Goal: Task Accomplishment & Management: Complete application form

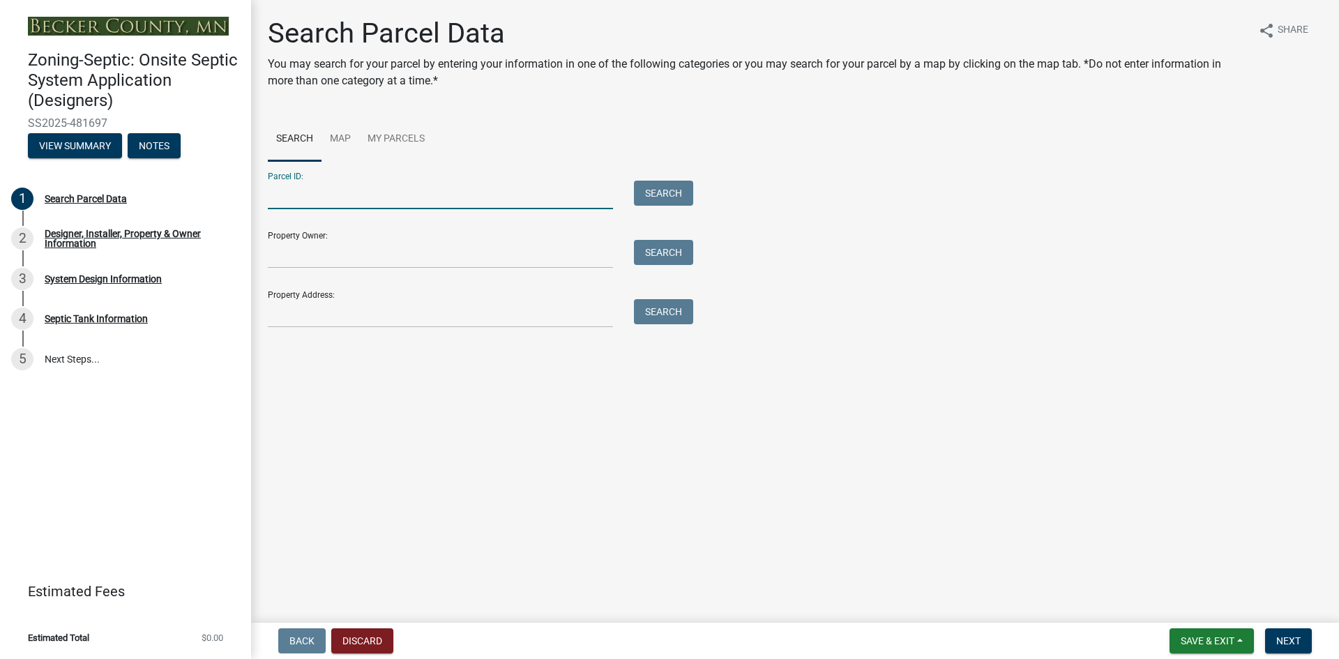
click at [289, 193] on input "Parcel ID:" at bounding box center [440, 195] width 345 height 29
type input "080774000"
click at [663, 197] on button "Search" at bounding box center [663, 193] width 59 height 25
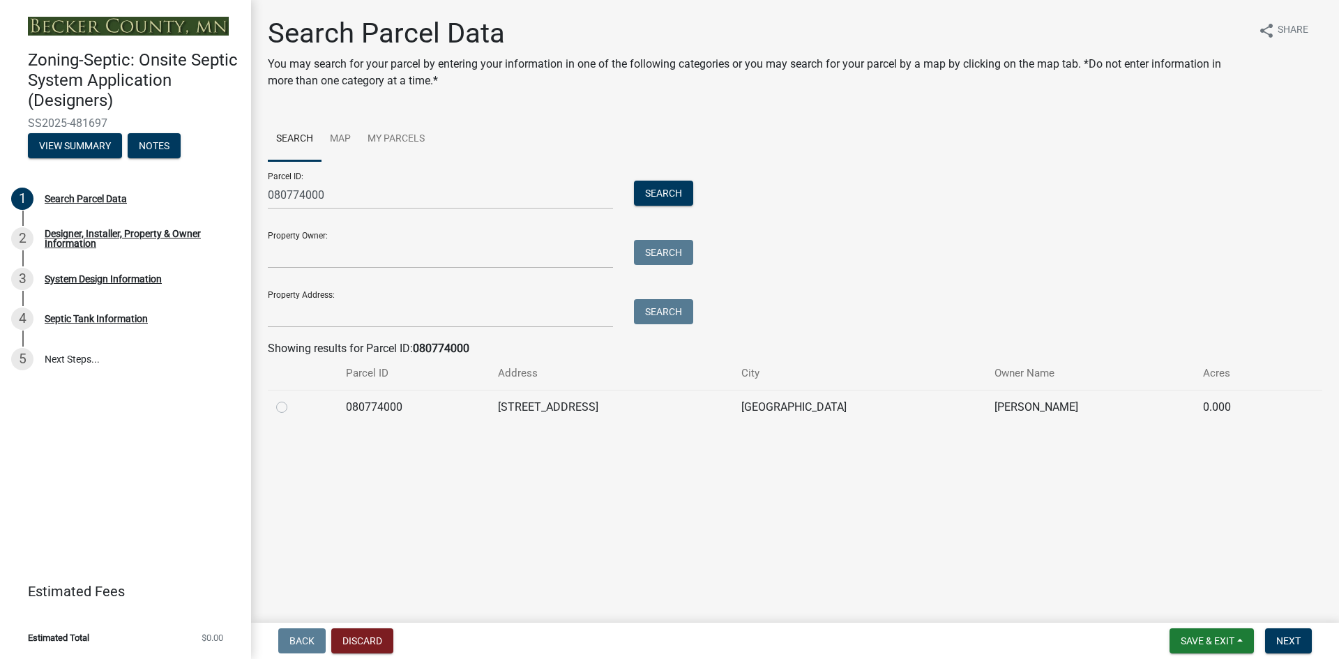
click at [293, 399] on label at bounding box center [293, 399] width 0 height 0
click at [293, 407] on input "radio" at bounding box center [297, 403] width 9 height 9
radio input "true"
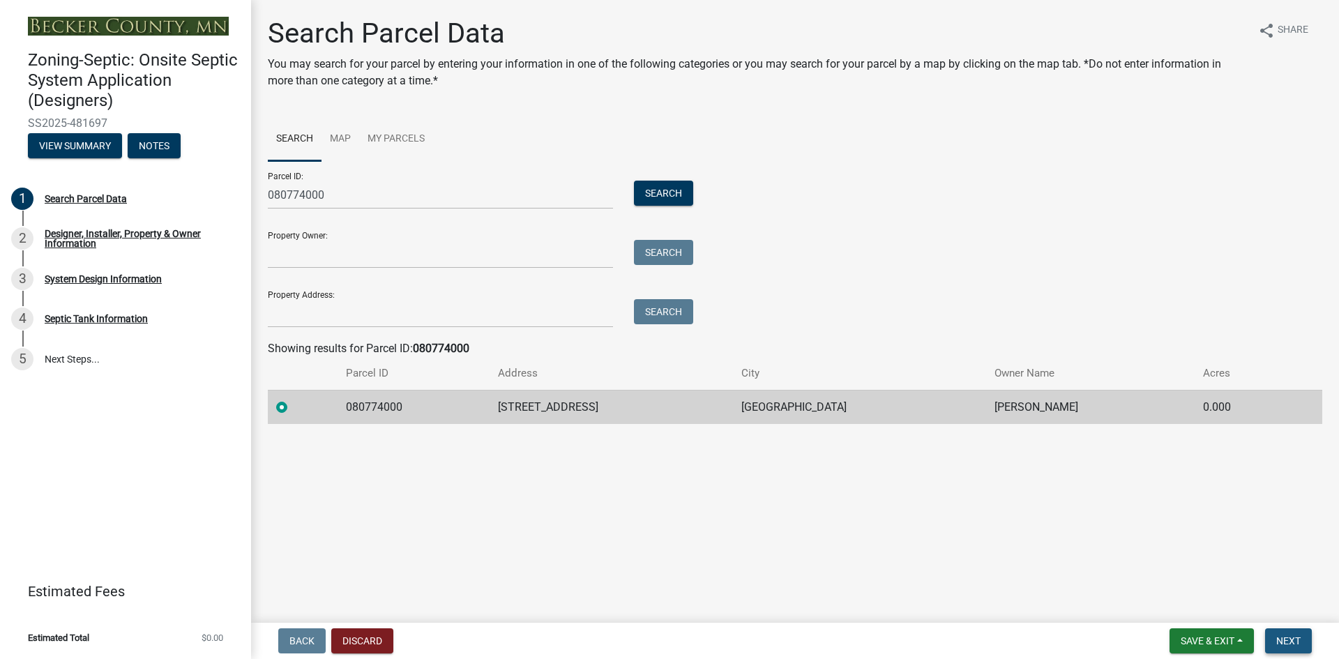
click at [1292, 640] on span "Next" at bounding box center [1288, 640] width 24 height 11
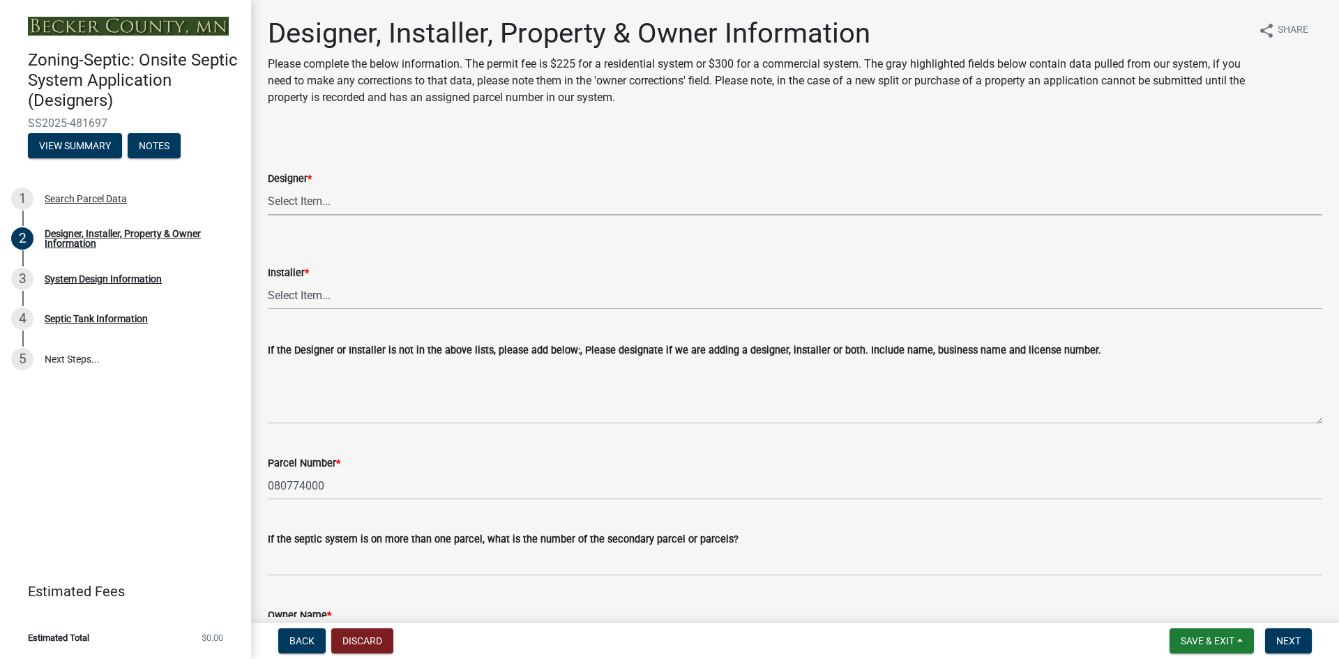
click at [305, 203] on select "Select Item... OTHER – Not listed (please add in next field and we will add to …" at bounding box center [795, 201] width 1054 height 29
click at [268, 187] on select "Select Item... OTHER – Not listed (please add in next field and we will add to …" at bounding box center [795, 201] width 1054 height 29
select select "d20f406a-04ce-403c-9b5c-eec541744772"
click at [301, 293] on select "Select Item... OTHER – Not listed (please add in next field and we will add to …" at bounding box center [795, 295] width 1054 height 29
click at [268, 281] on select "Select Item... OTHER – Not listed (please add in next field and we will add to …" at bounding box center [795, 295] width 1054 height 29
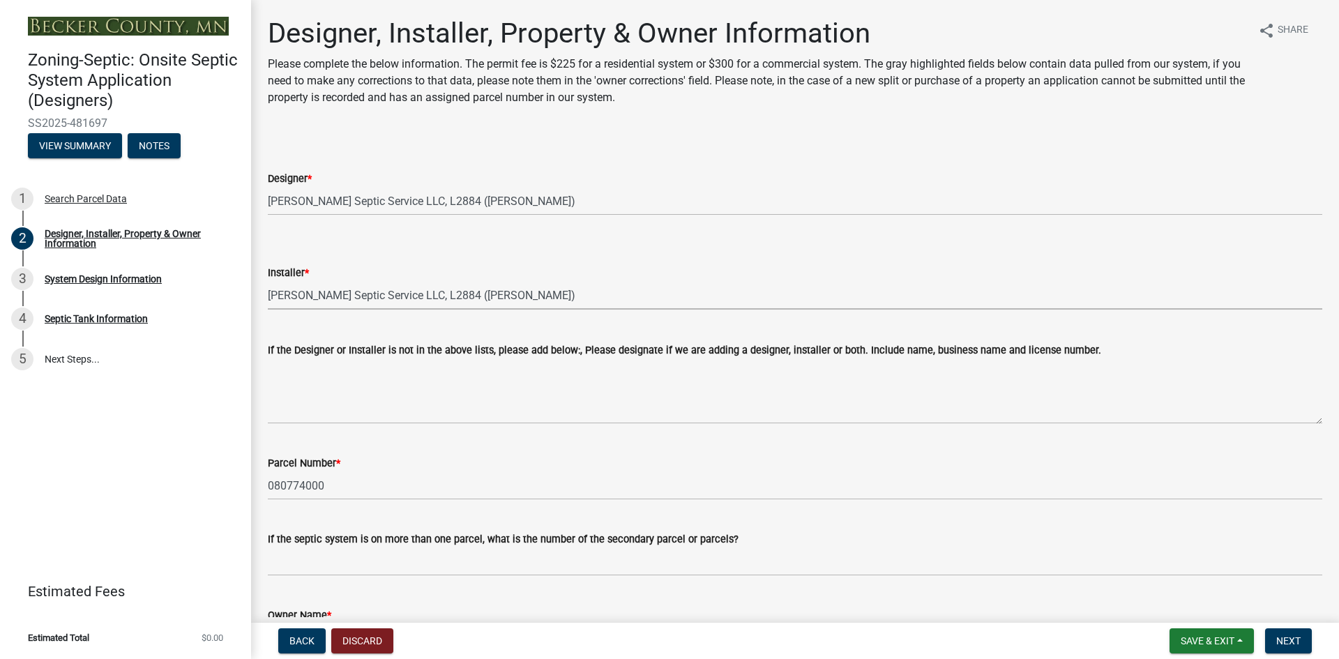
select select "9294db05-6c5b-4c2f-9460-1203ee41efa7"
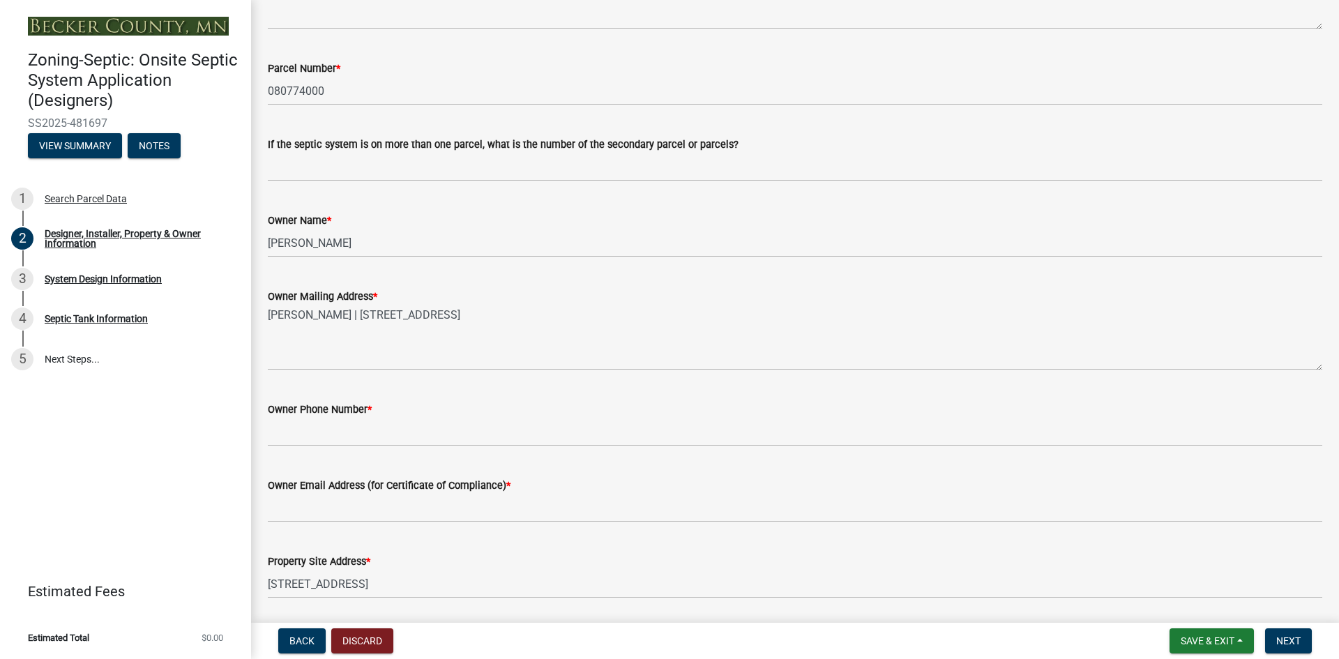
scroll to position [418, 0]
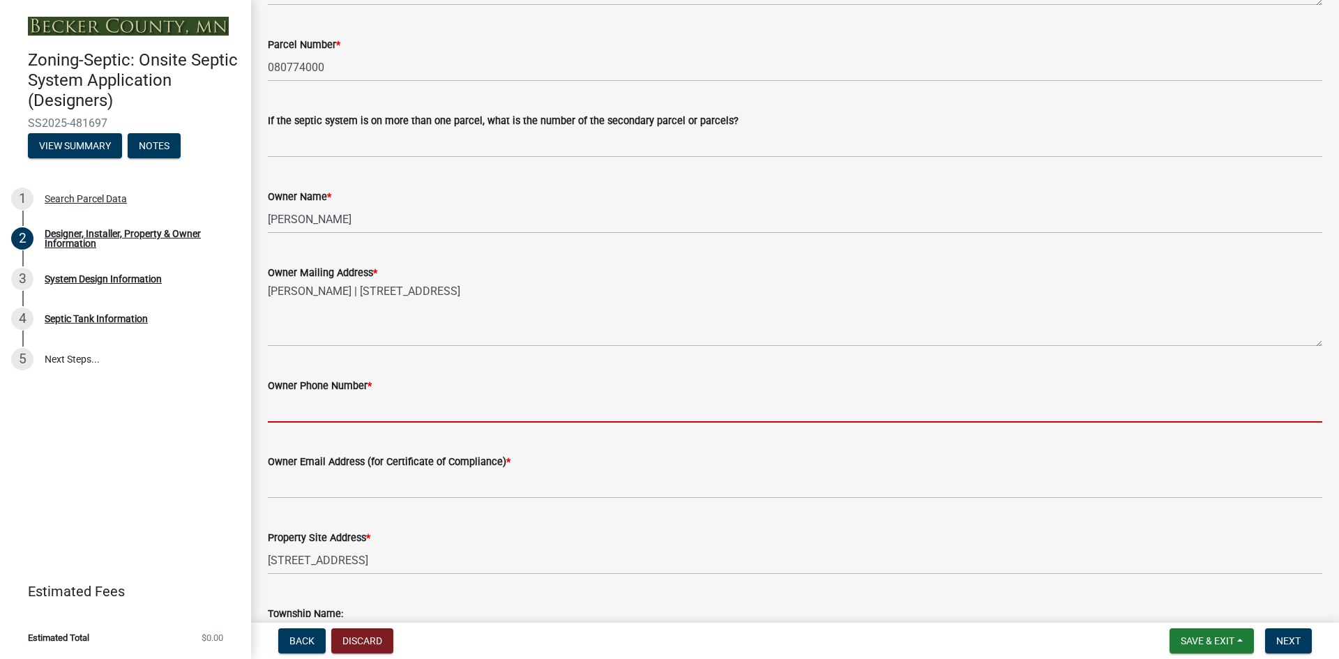
click at [302, 409] on input "Owner Phone Number *" at bounding box center [795, 408] width 1054 height 29
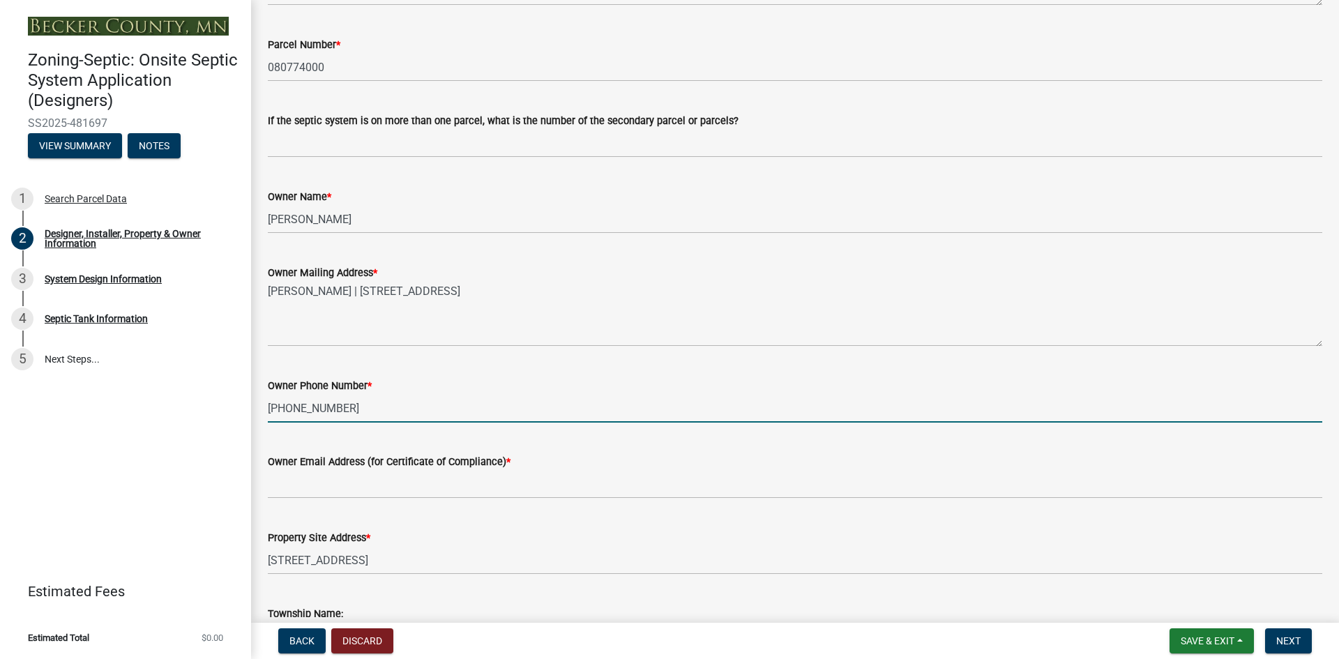
type input "[PHONE_NUMBER]"
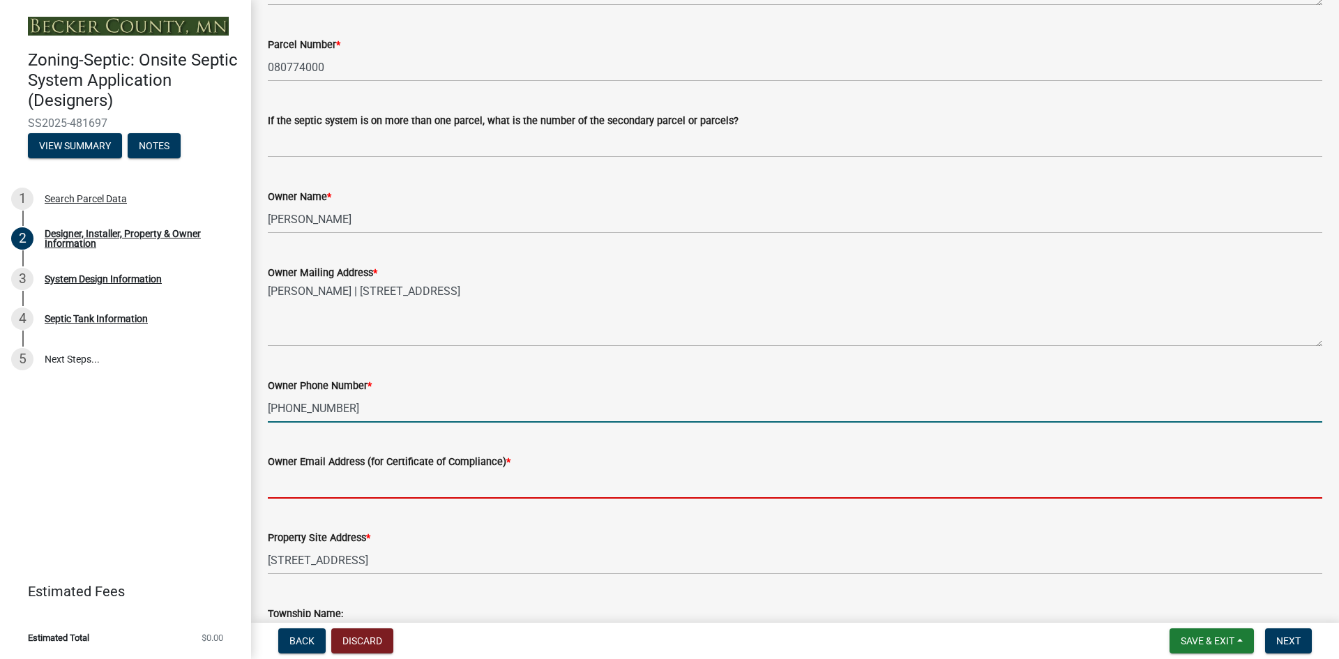
click at [295, 485] on input "Owner Email Address (for Certificate of Compliance) *" at bounding box center [795, 484] width 1054 height 29
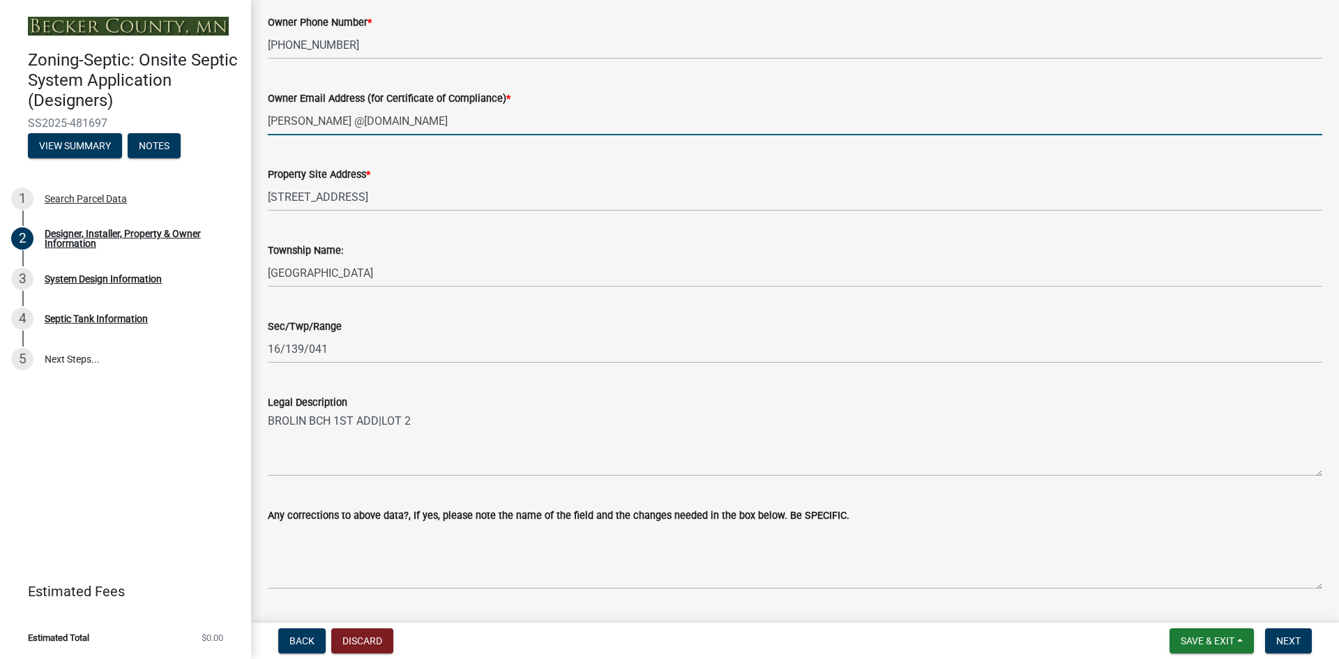
scroll to position [819, 0]
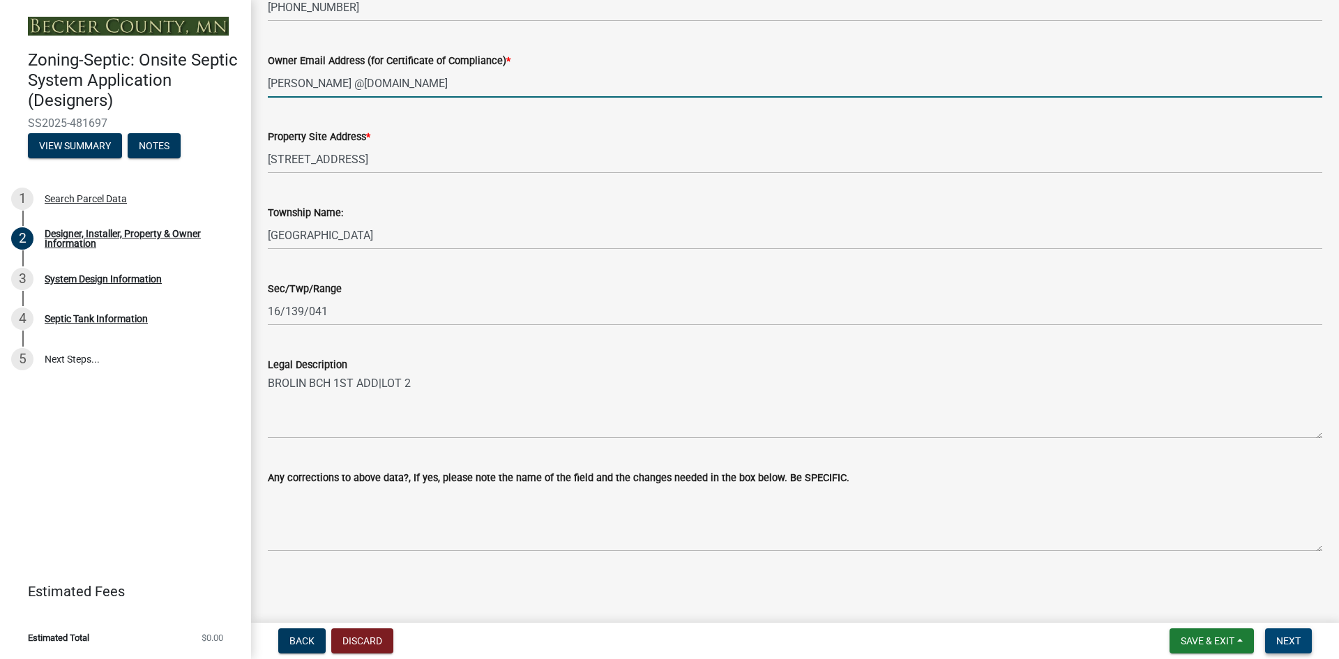
type input "[PERSON_NAME] @[DOMAIN_NAME]"
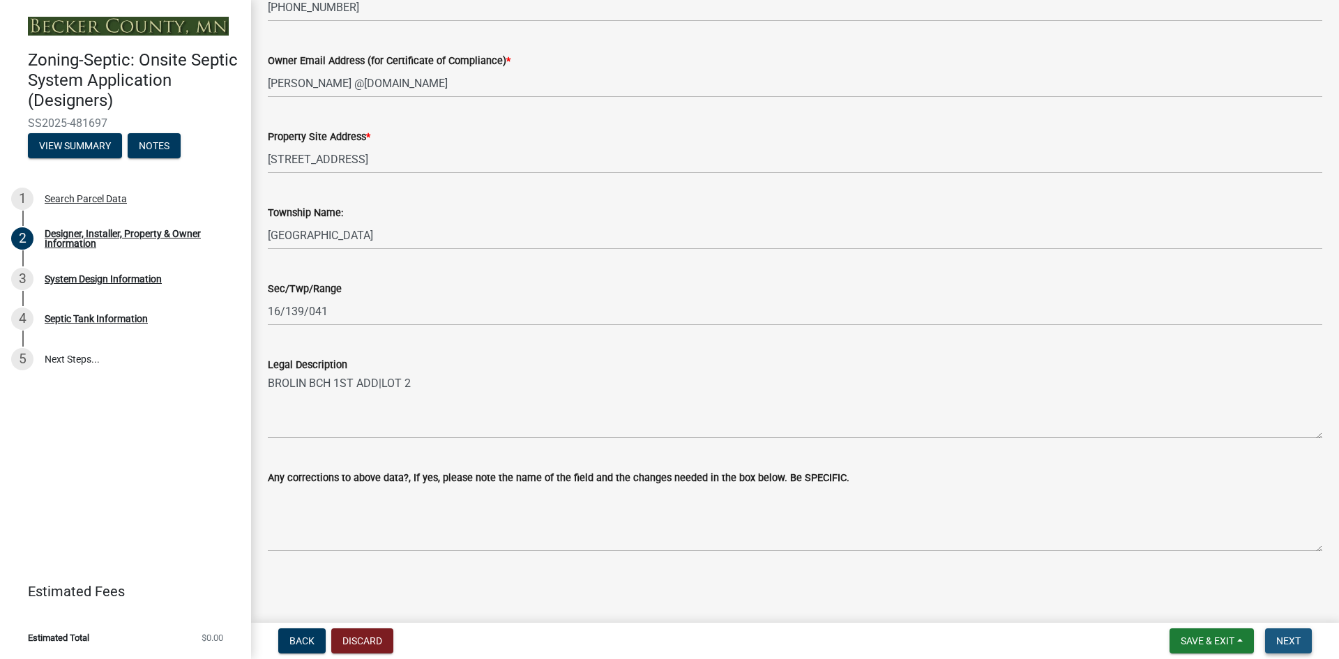
click at [1294, 635] on span "Next" at bounding box center [1288, 640] width 24 height 11
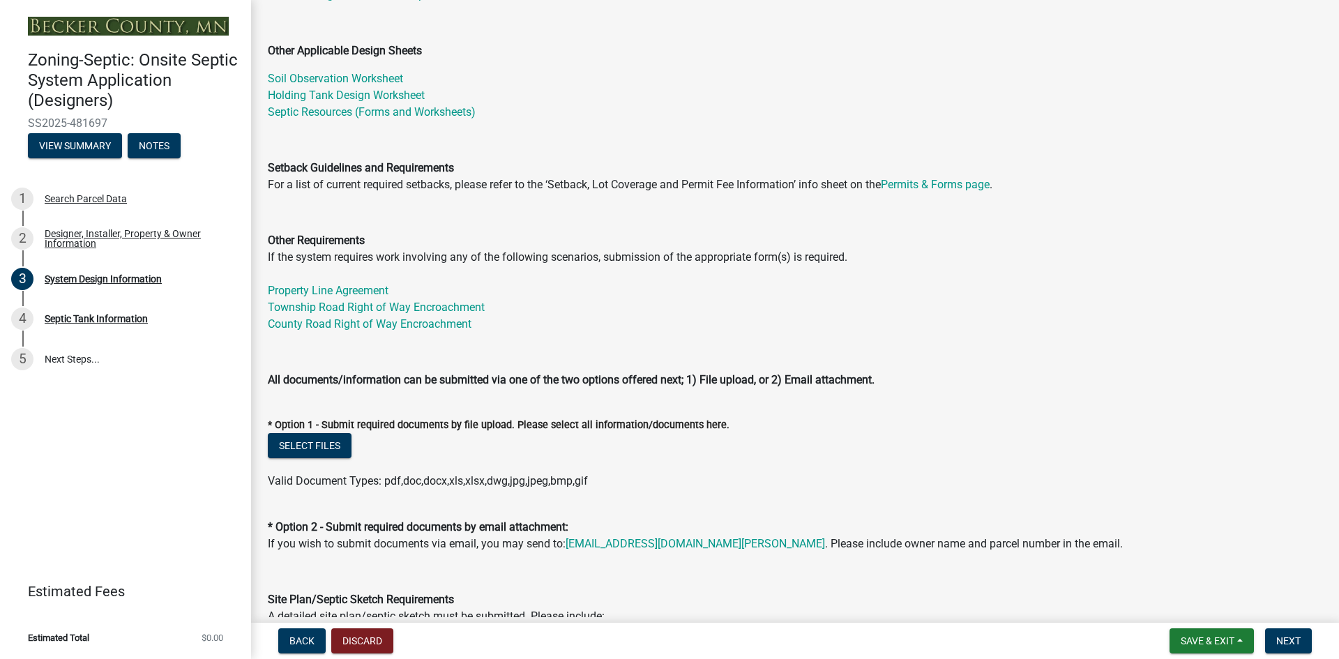
scroll to position [349, 0]
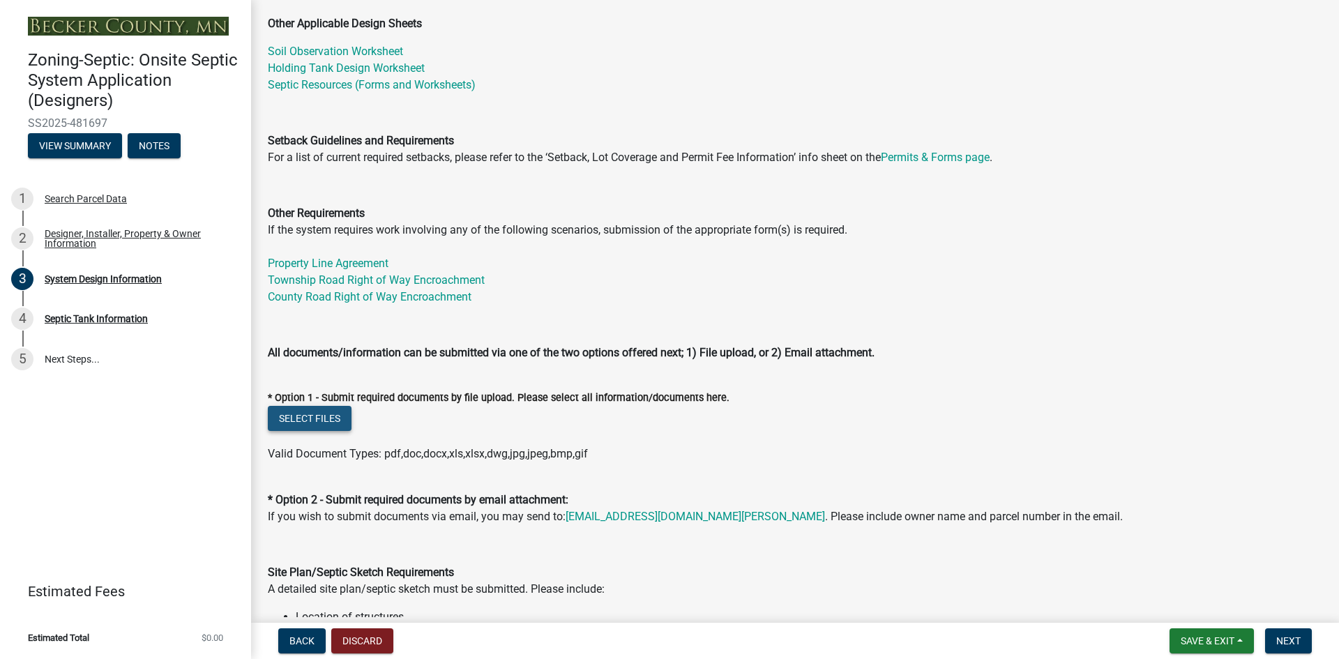
click at [323, 419] on button "Select files" at bounding box center [310, 418] width 84 height 25
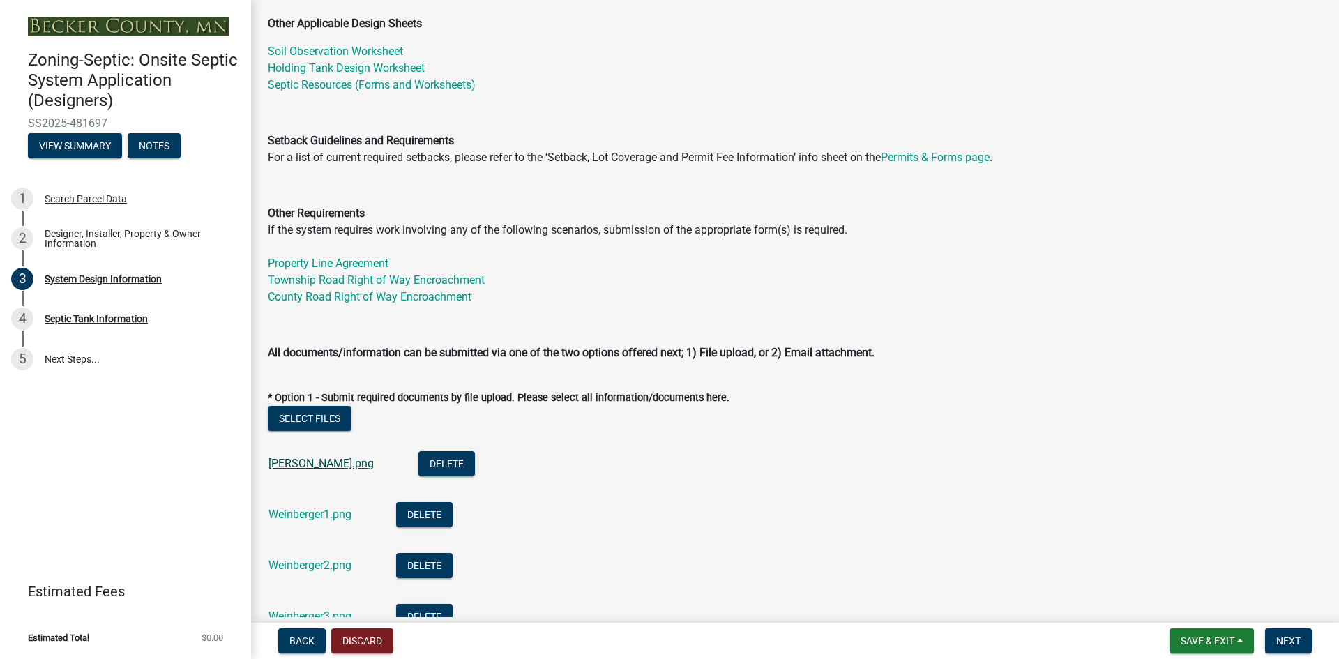
click at [323, 462] on link "[PERSON_NAME].png" at bounding box center [320, 463] width 105 height 13
click at [316, 510] on link "Weinberger1.png" at bounding box center [309, 514] width 83 height 13
click at [310, 567] on link "Weinberger2.png" at bounding box center [309, 565] width 83 height 13
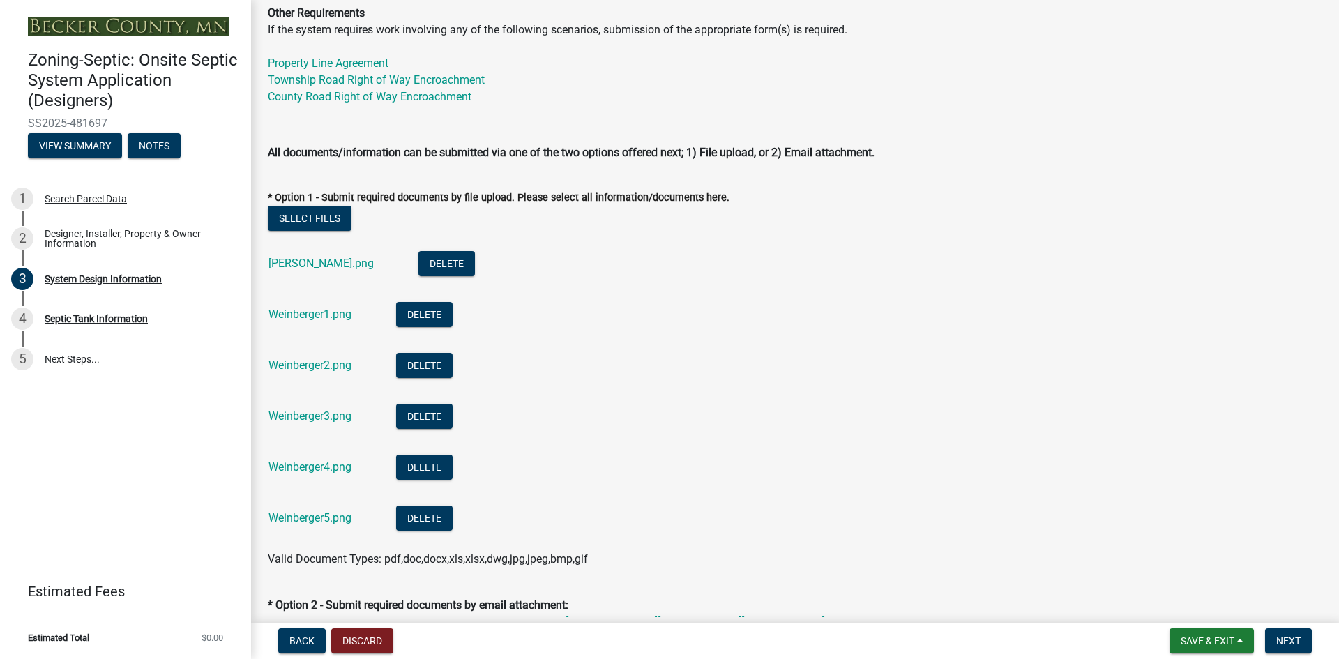
scroll to position [628, 0]
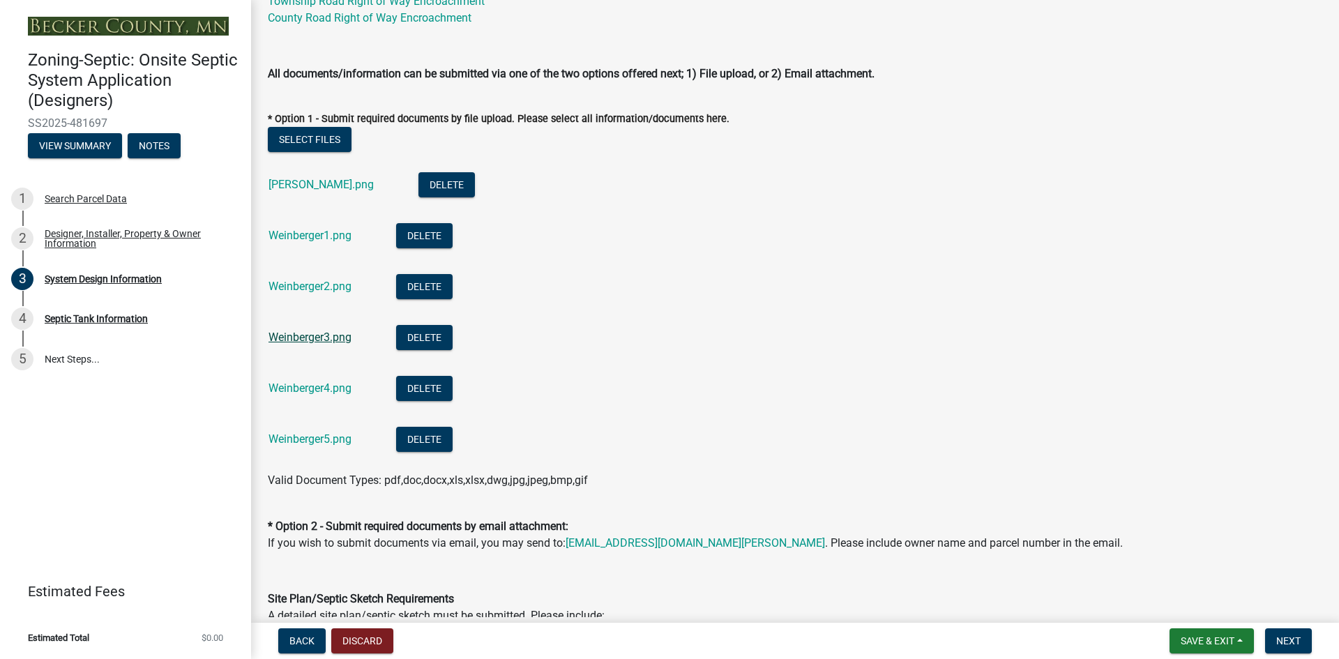
click at [285, 338] on link "Weinberger3.png" at bounding box center [309, 337] width 83 height 13
click at [307, 338] on link "Weinberger3.png" at bounding box center [309, 337] width 83 height 13
click at [294, 388] on link "Weinberger4.png" at bounding box center [309, 387] width 83 height 13
click at [303, 441] on link "Weinberger5.png" at bounding box center [309, 438] width 83 height 13
click at [290, 139] on button "Select files" at bounding box center [310, 139] width 84 height 25
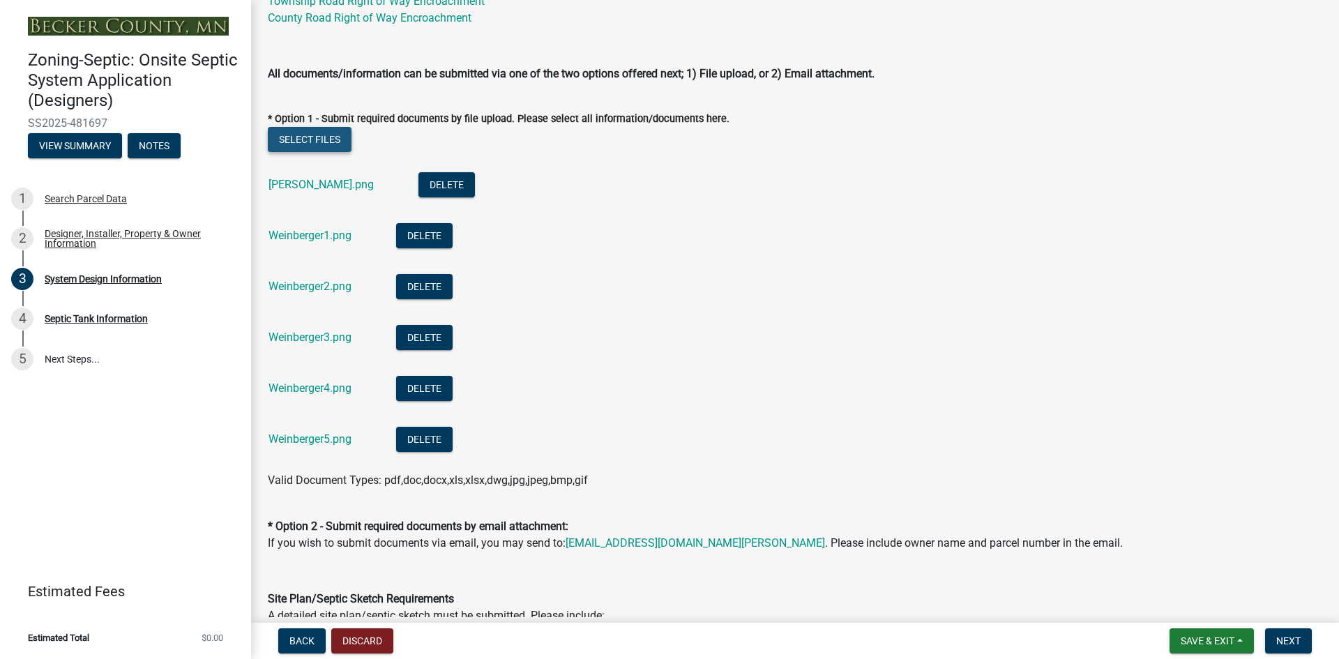
click at [306, 142] on button "Select files" at bounding box center [310, 139] width 84 height 25
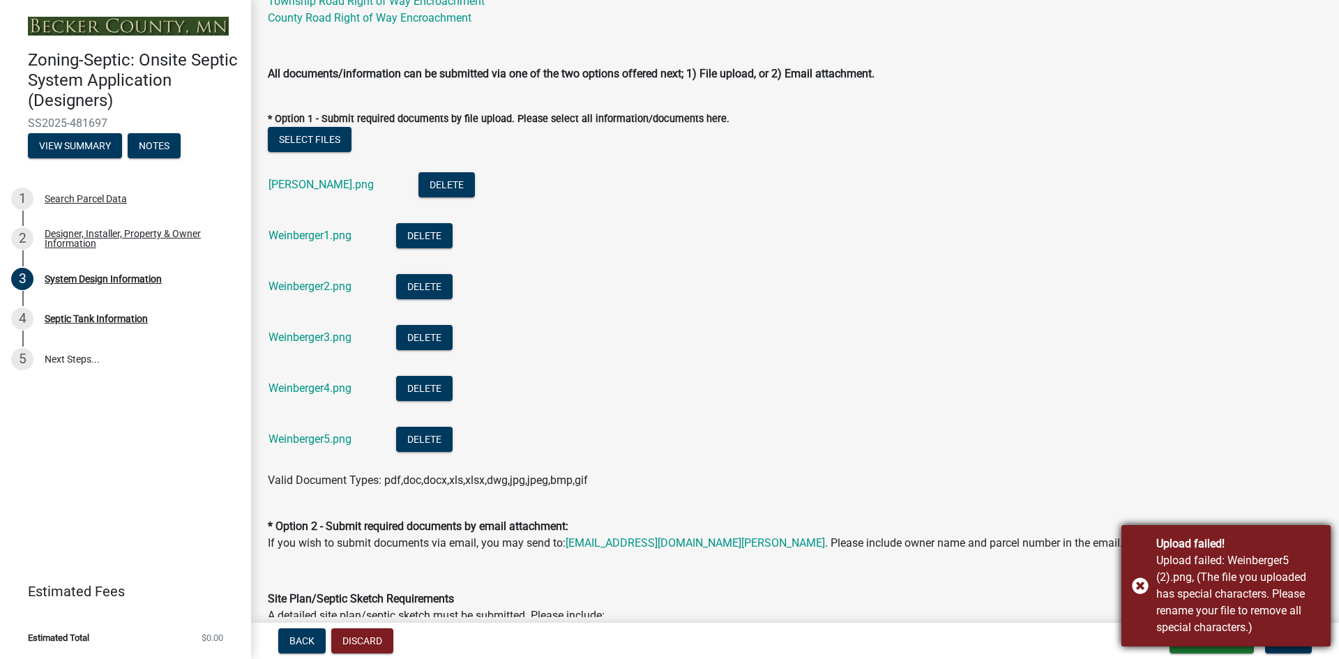
click at [1139, 589] on div "Upload failed! Upload failed: Weinberger5 (2).png, (The file you uploaded has s…" at bounding box center [1225, 585] width 209 height 121
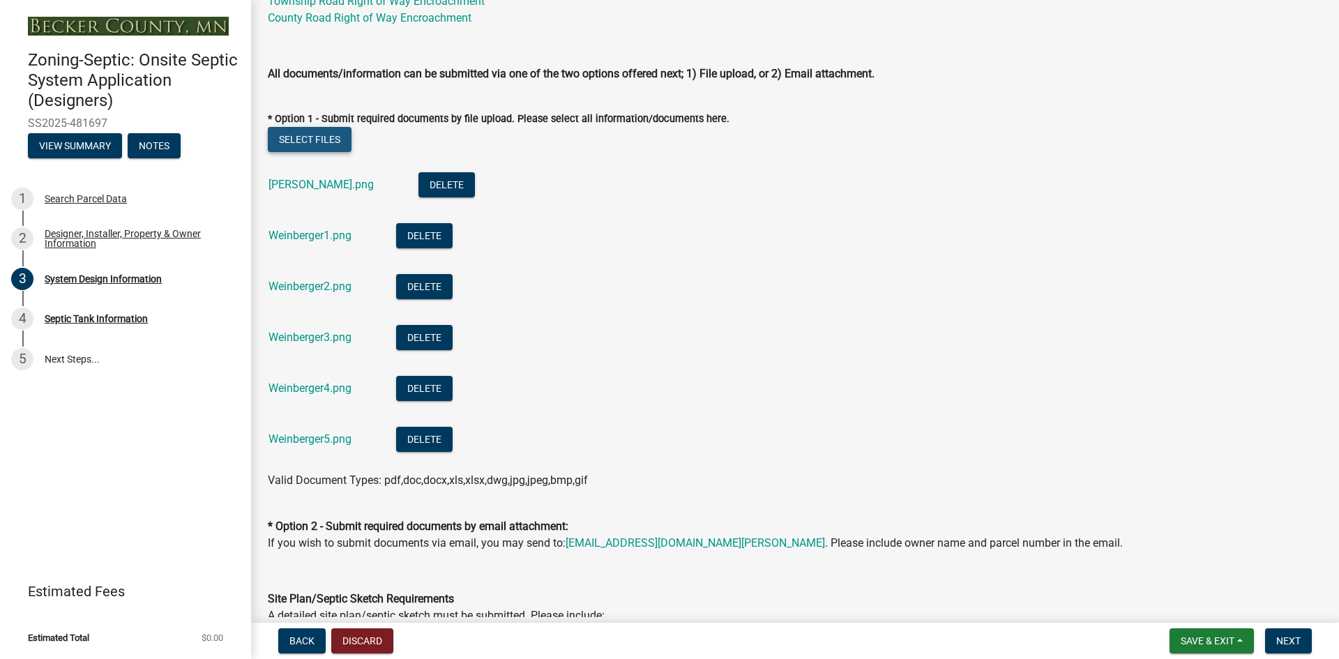
click at [308, 144] on button "Select files" at bounding box center [310, 139] width 84 height 25
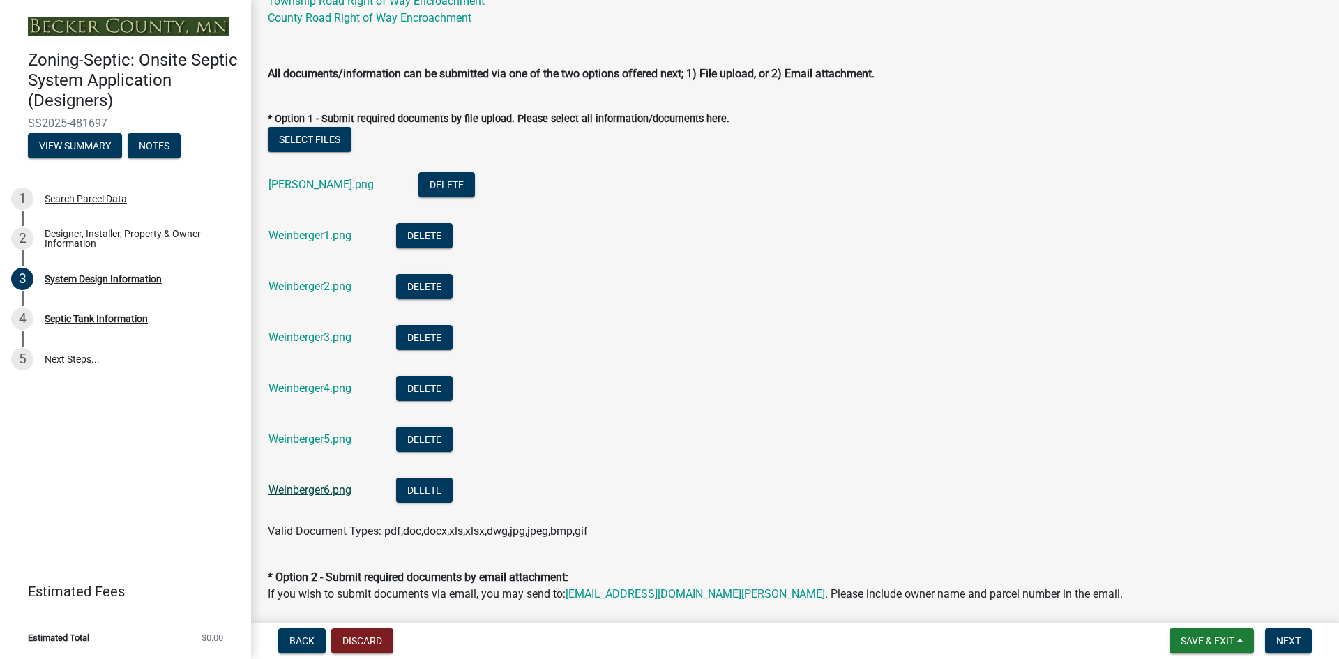
click at [300, 491] on link "Weinberger6.png" at bounding box center [309, 489] width 83 height 13
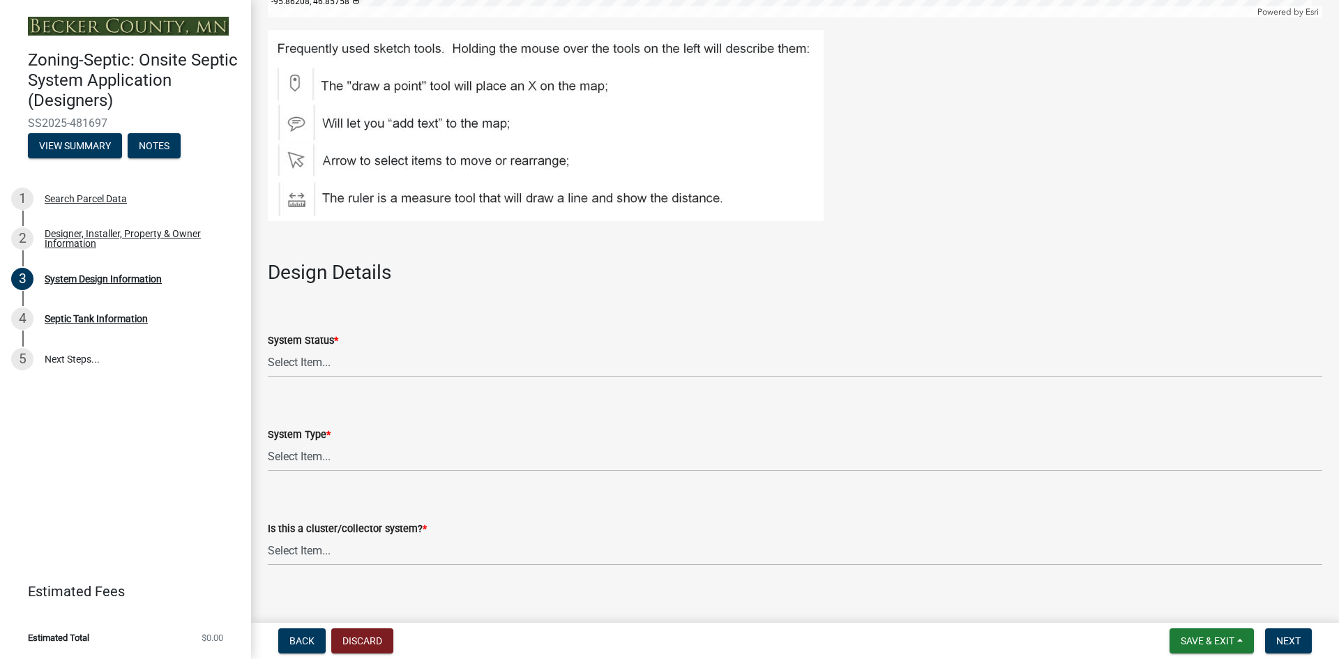
scroll to position [1743, 0]
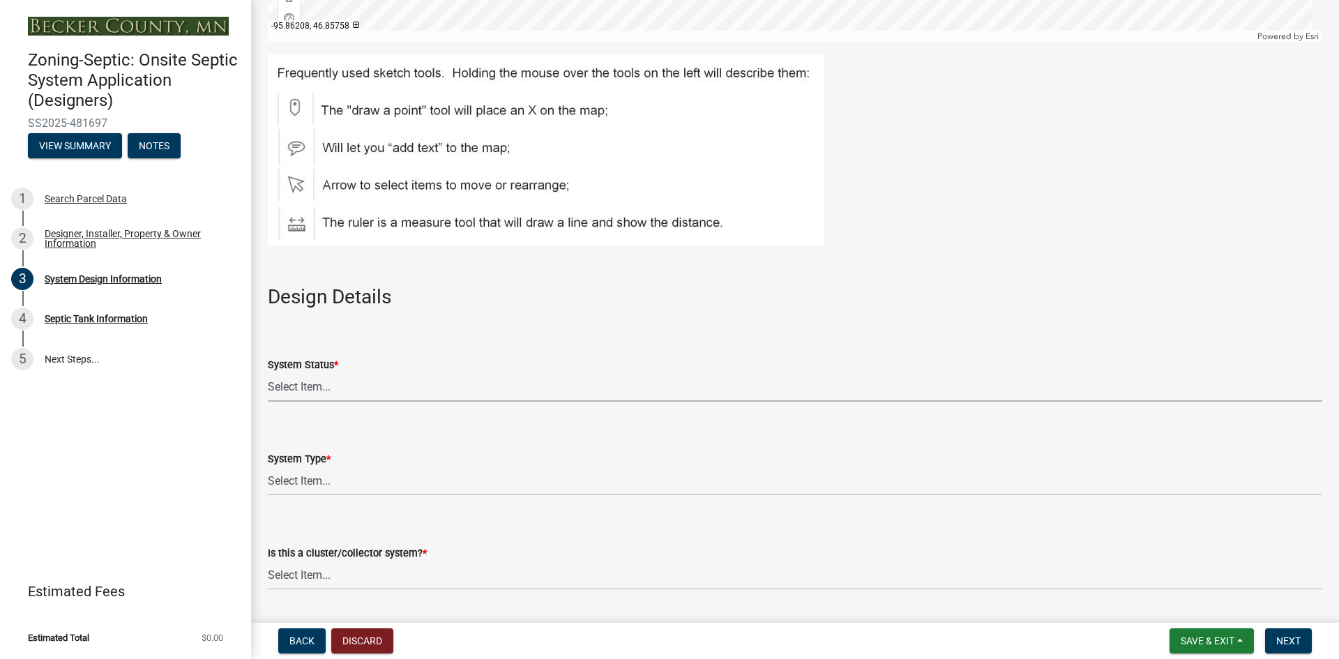
click at [333, 376] on select "Select Item... No Existing System Replacement System Failing System (Cesspool, …" at bounding box center [795, 387] width 1054 height 29
click at [268, 373] on select "Select Item... No Existing System Replacement System Failing System (Cesspool, …" at bounding box center [795, 387] width 1054 height 29
select select "8ba21533-2acf-4cc6-95e5-280e4aabd5a3"
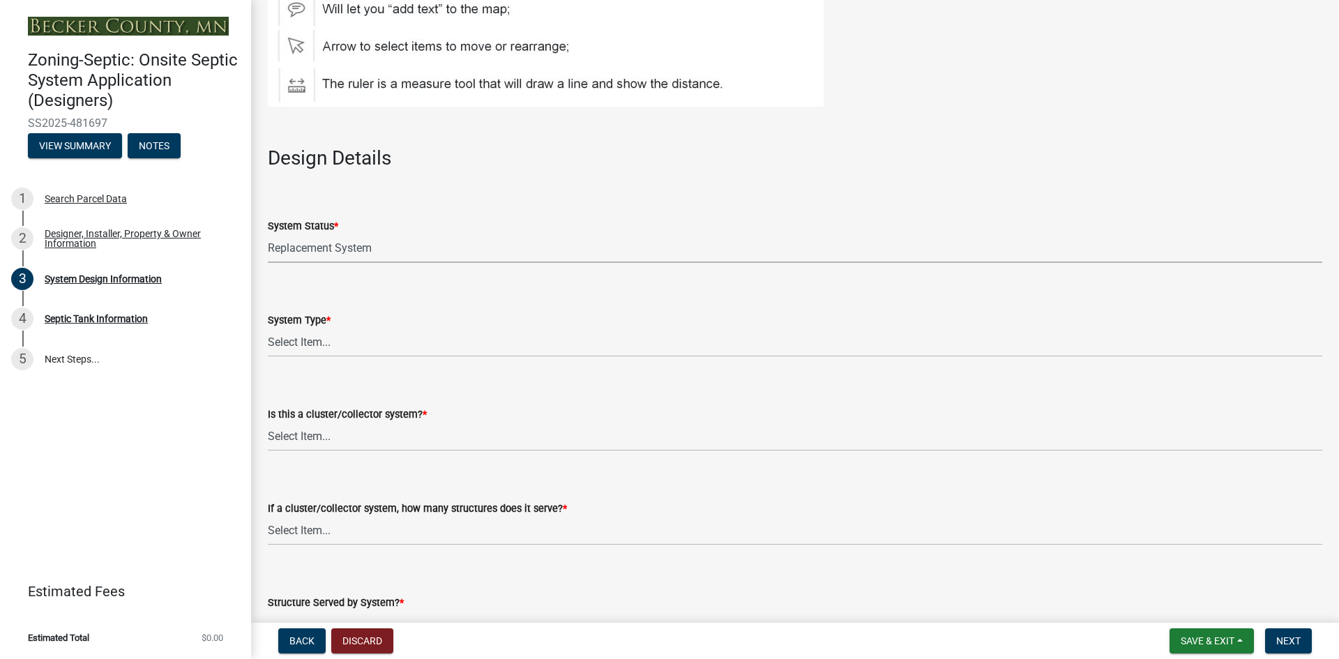
scroll to position [1883, 0]
click at [304, 343] on select "Select Item... Type I Type II Type III Type IV Type V" at bounding box center [795, 342] width 1054 height 29
click at [268, 328] on select "Select Item... Type I Type II Type III Type IV Type V" at bounding box center [795, 342] width 1054 height 29
select select "841e6e1b-3a1e-4ec6-be41-af079aae60a3"
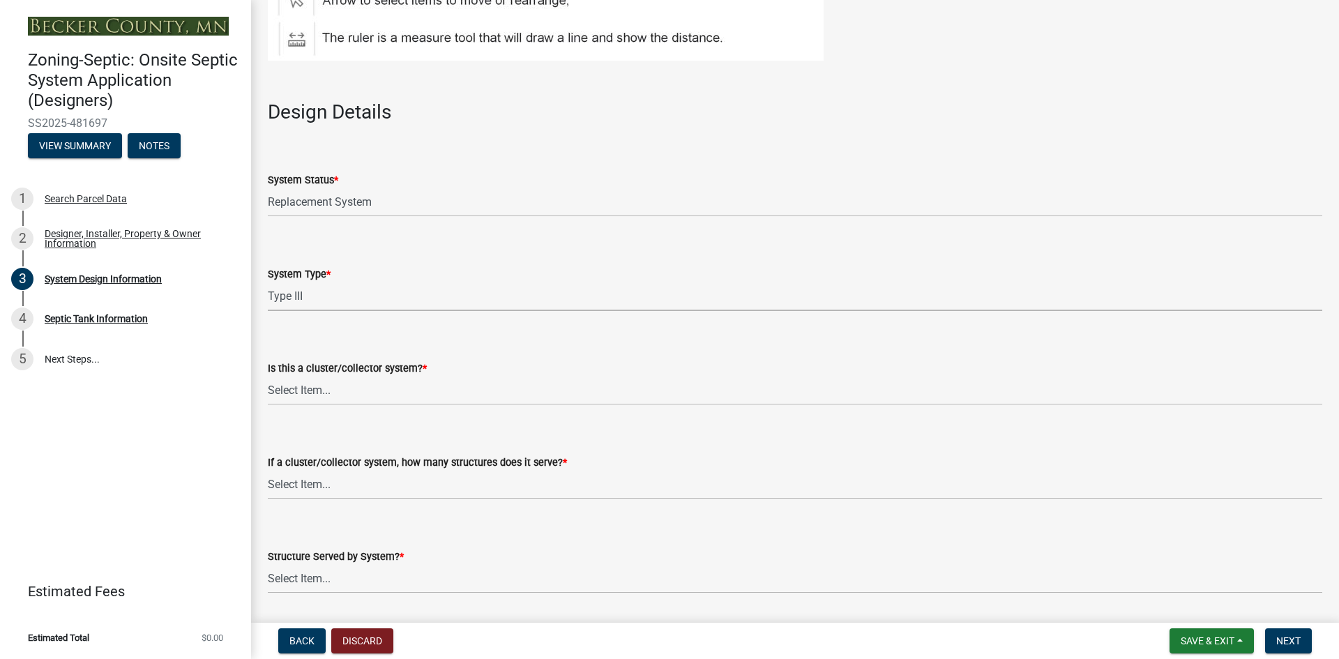
scroll to position [1953, 0]
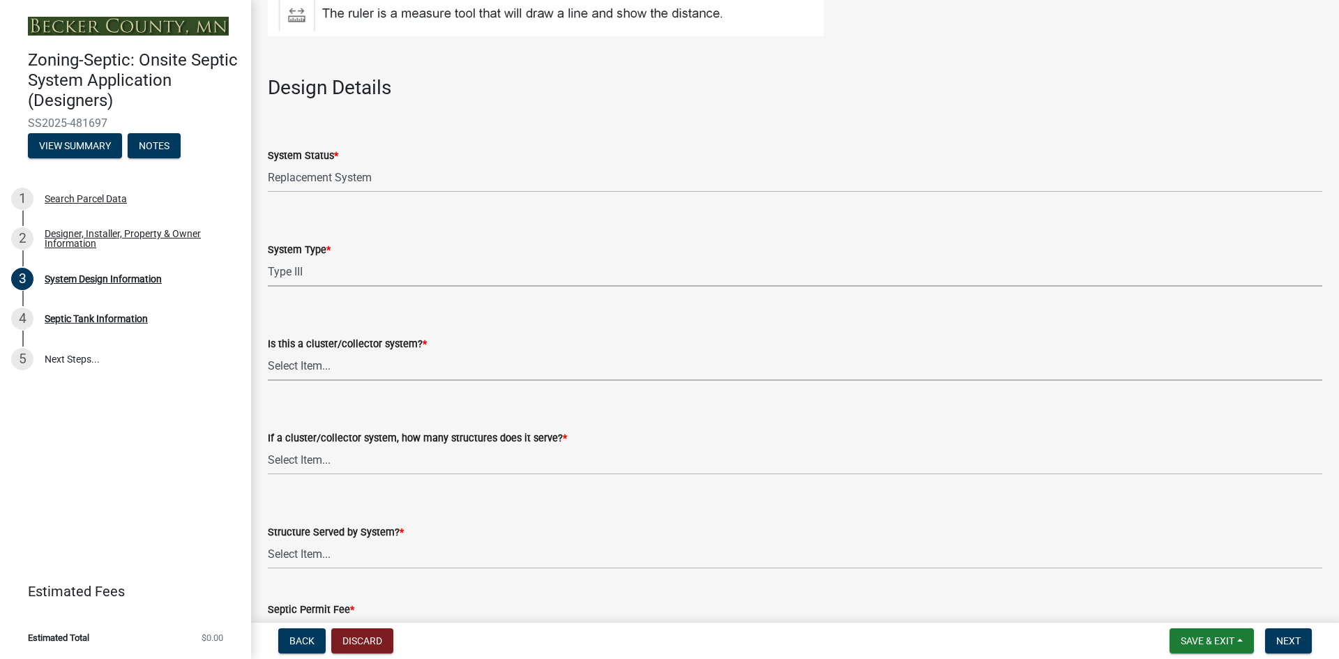
click at [326, 366] on select "Select Item... Yes No" at bounding box center [795, 366] width 1054 height 29
click at [268, 352] on select "Select Item... Yes No" at bounding box center [795, 366] width 1054 height 29
select select "011fbff4-a41d-4a75-9bd8-71c7e6c69e0d"
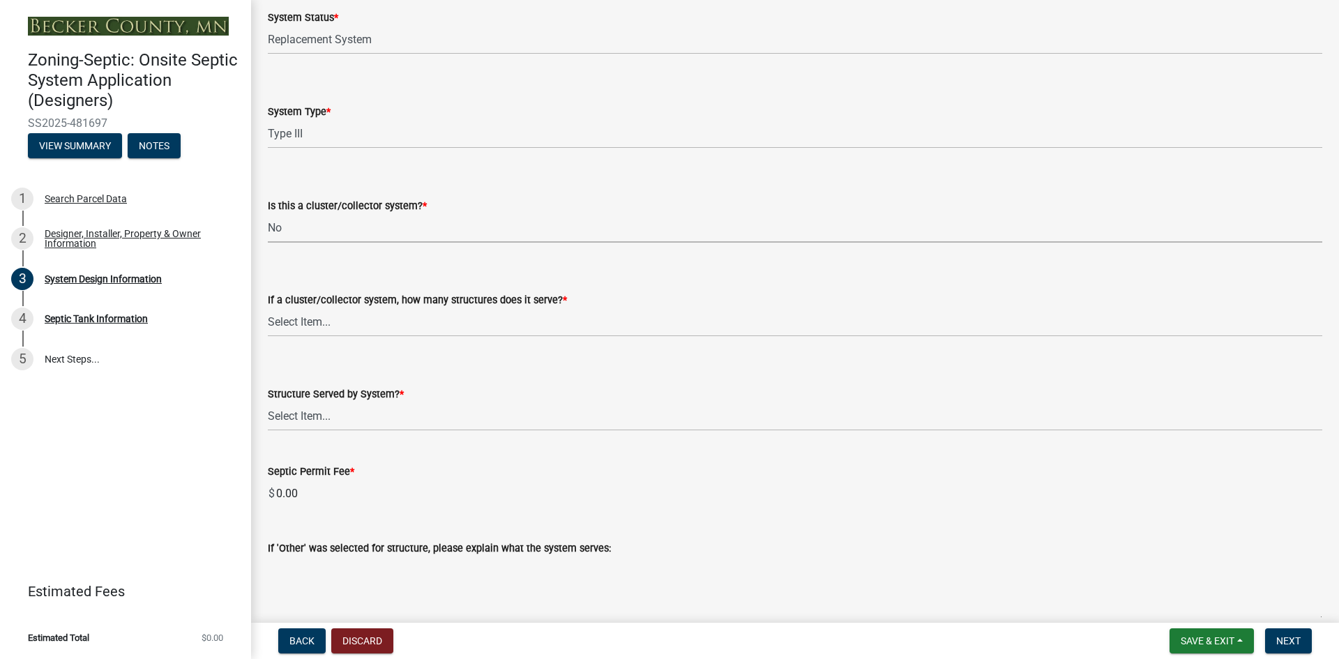
scroll to position [2092, 0]
click at [331, 320] on select "Select Item... Not a cluster/collector system 1 2 3 4 5 6 7 8 9 10" at bounding box center [795, 321] width 1054 height 29
click at [268, 307] on select "Select Item... Not a cluster/collector system 1 2 3 4 5 6 7 8 9 10" at bounding box center [795, 321] width 1054 height 29
select select "85fdfef2-2683-4311-b5d5-5505f6411127"
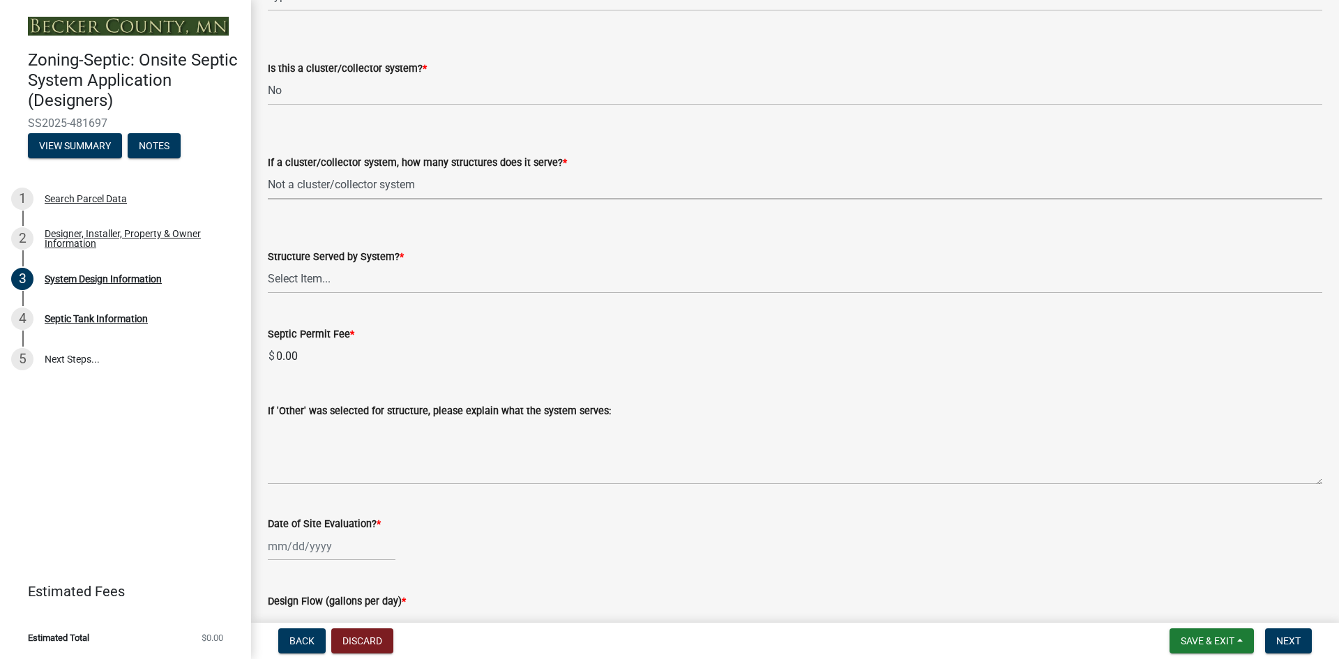
scroll to position [2232, 0]
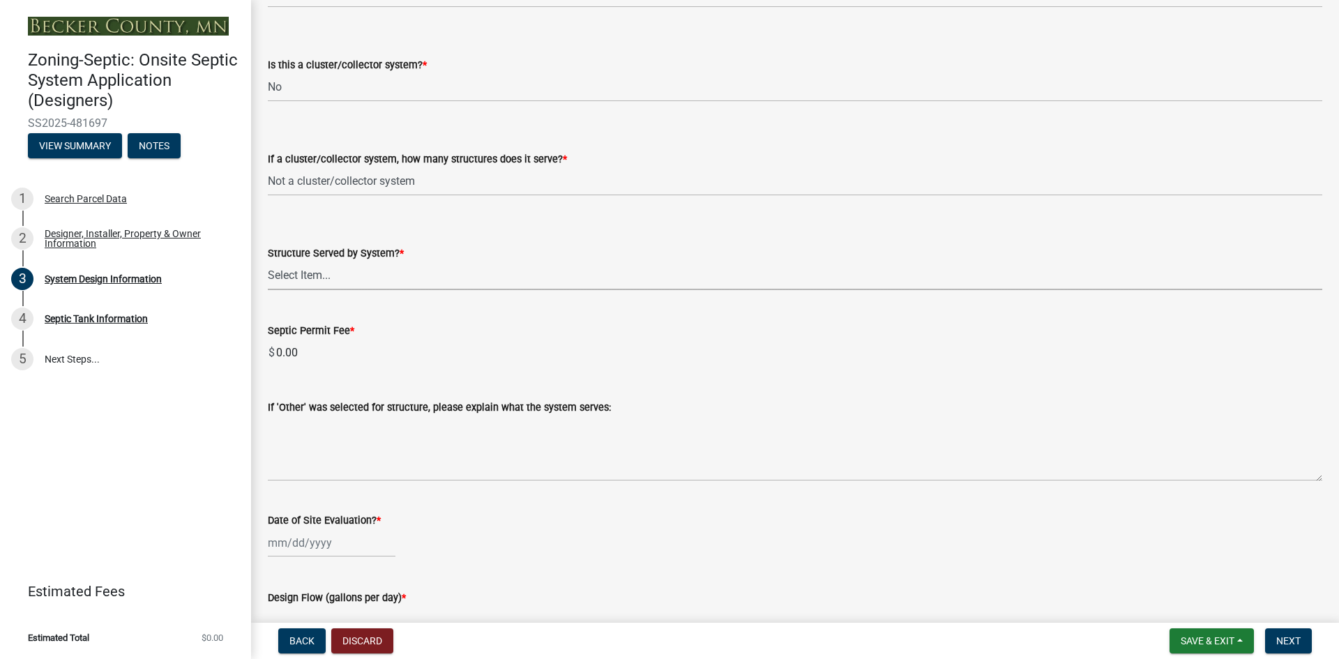
click at [329, 272] on select "Select Item... Commercial Resort Commercial - Non Resort Other Full-Time Dwelli…" at bounding box center [795, 276] width 1054 height 29
click at [268, 262] on select "Select Item... Commercial Resort Commercial - Non Resort Other Full-Time Dwelli…" at bounding box center [795, 276] width 1054 height 29
select select "bbba294c-e7e6-4483-b1a0-88fbc7e04017"
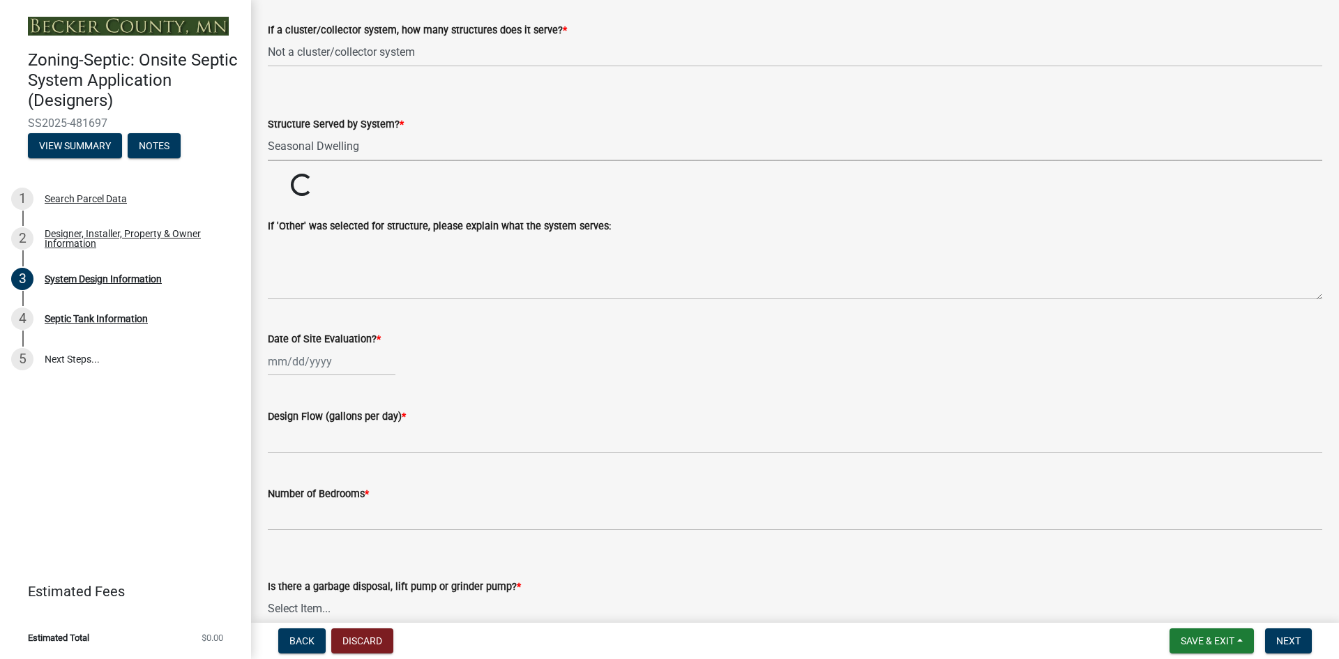
scroll to position [2371, 0]
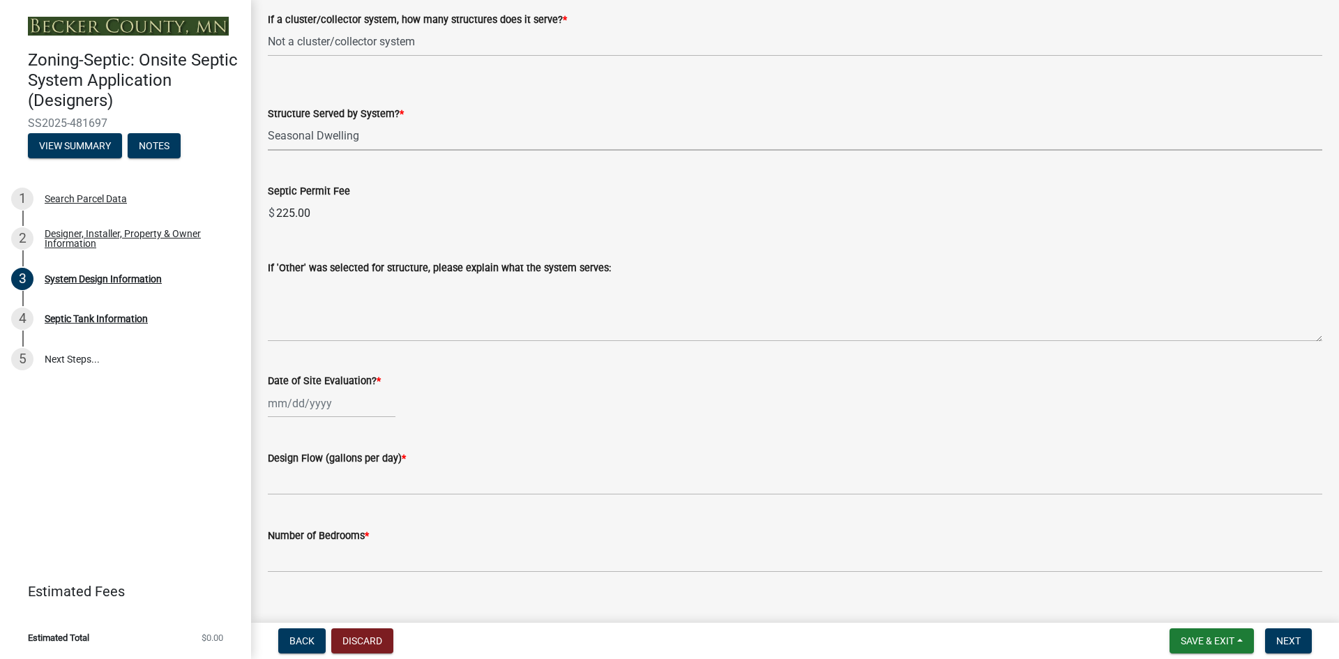
select select "9"
select select "2025"
click at [354, 409] on div "[PERSON_NAME] Feb Mar Apr [PERSON_NAME][DATE] Oct Nov [DATE] 1526 1527 1528 152…" at bounding box center [332, 403] width 128 height 29
click at [283, 430] on span "Previous month" at bounding box center [282, 432] width 10 height 10
select select "8"
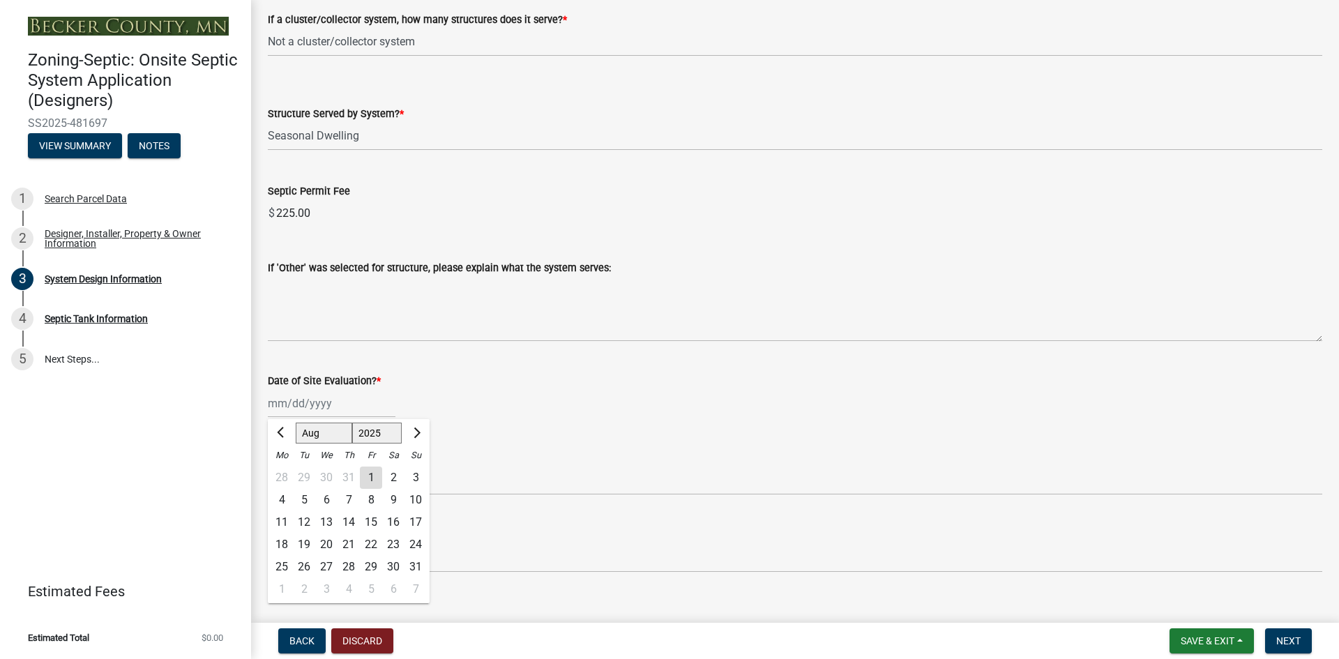
click at [393, 474] on div "2" at bounding box center [393, 478] width 22 height 22
type input "[DATE]"
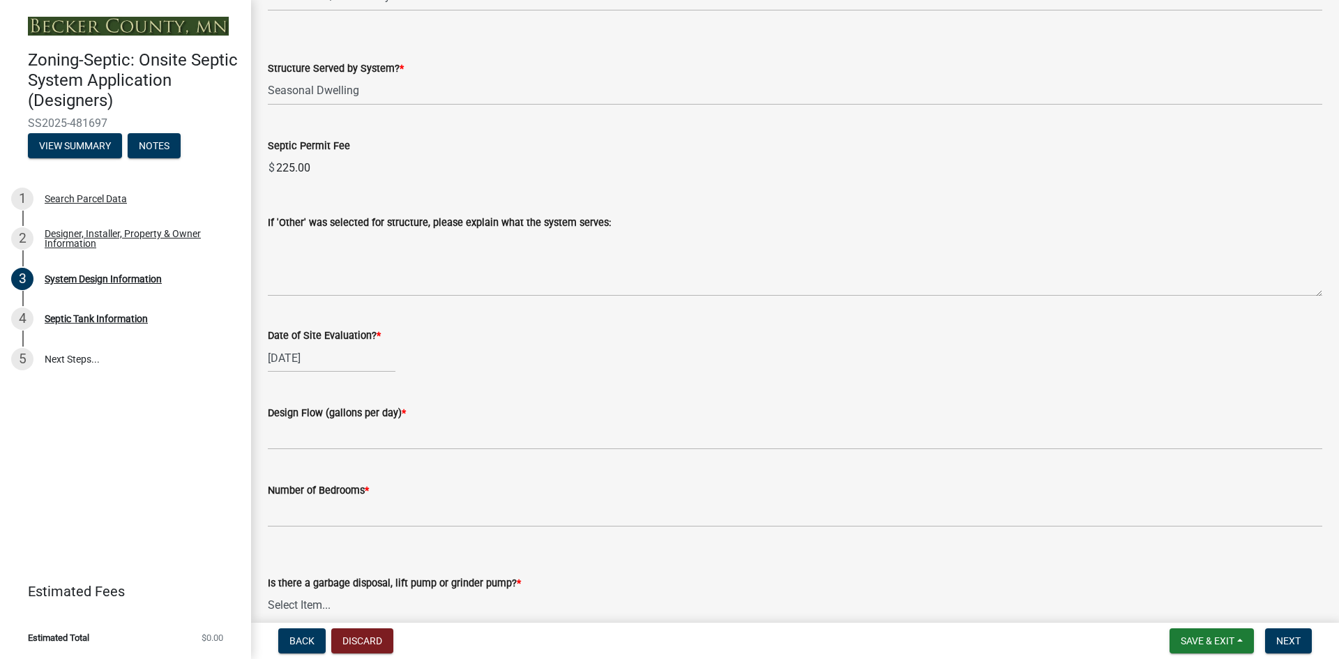
scroll to position [2441, 0]
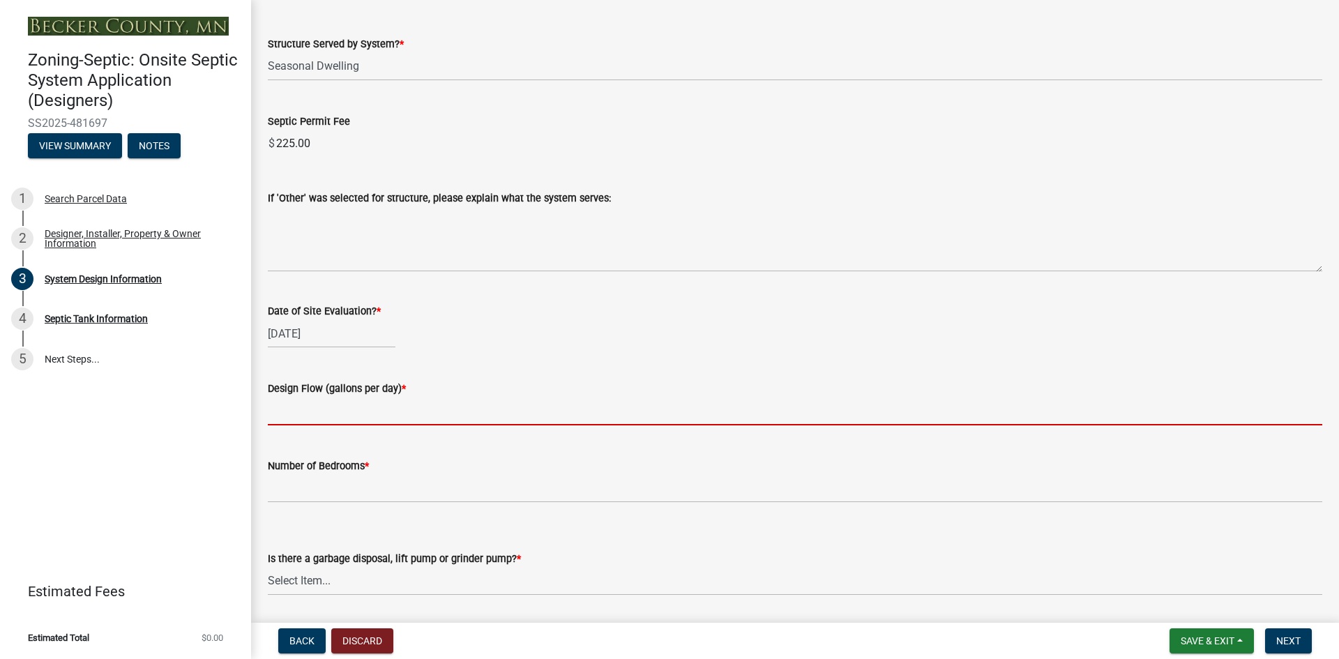
click at [296, 405] on input "text" at bounding box center [795, 411] width 1054 height 29
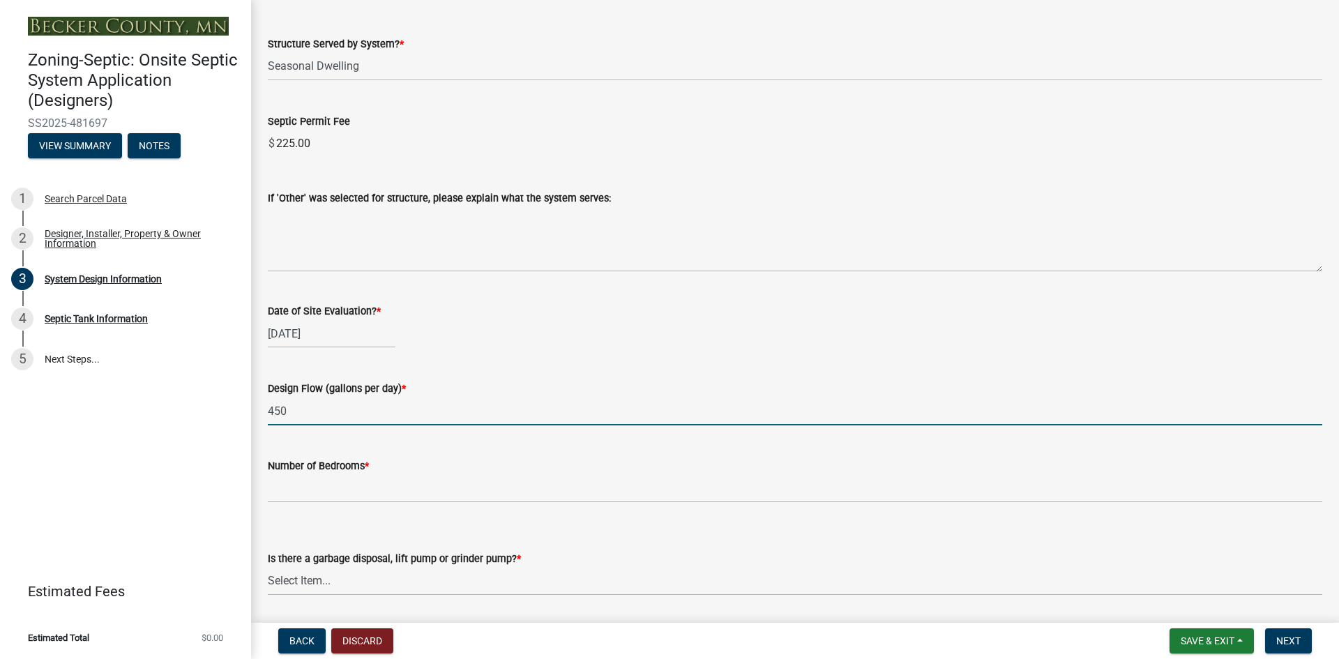
type input "450"
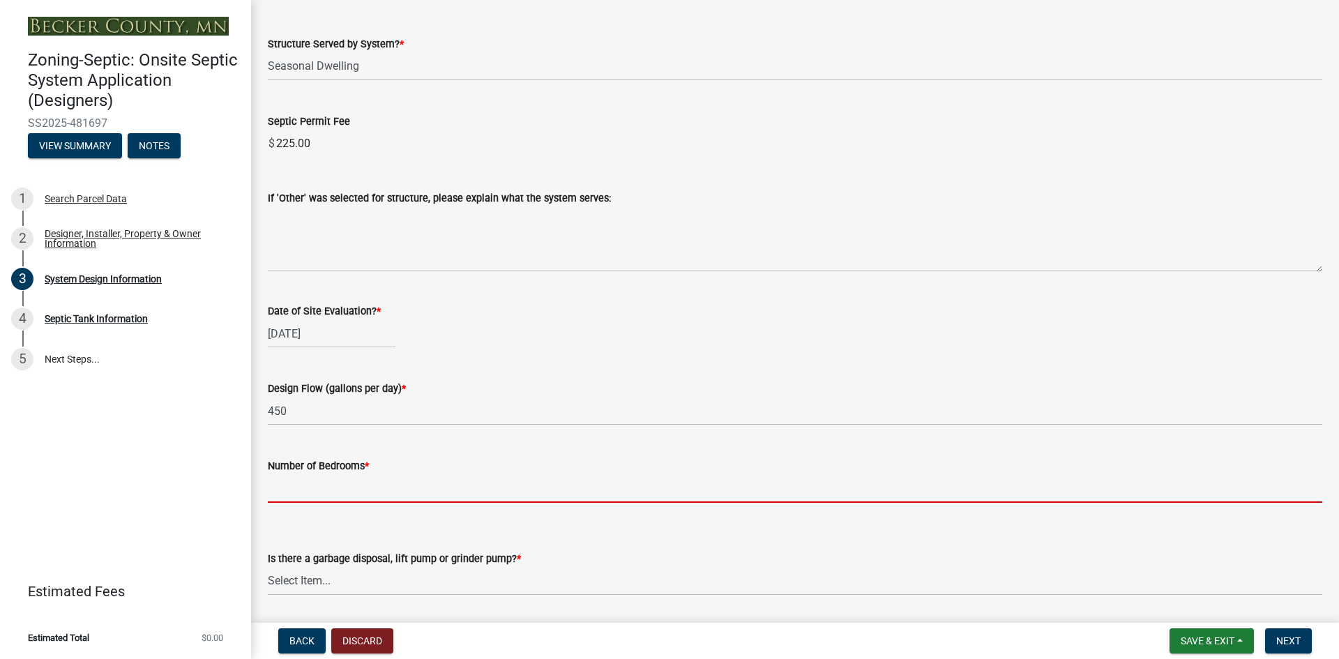
click at [282, 501] on input "Number of Bedrooms *" at bounding box center [795, 488] width 1054 height 29
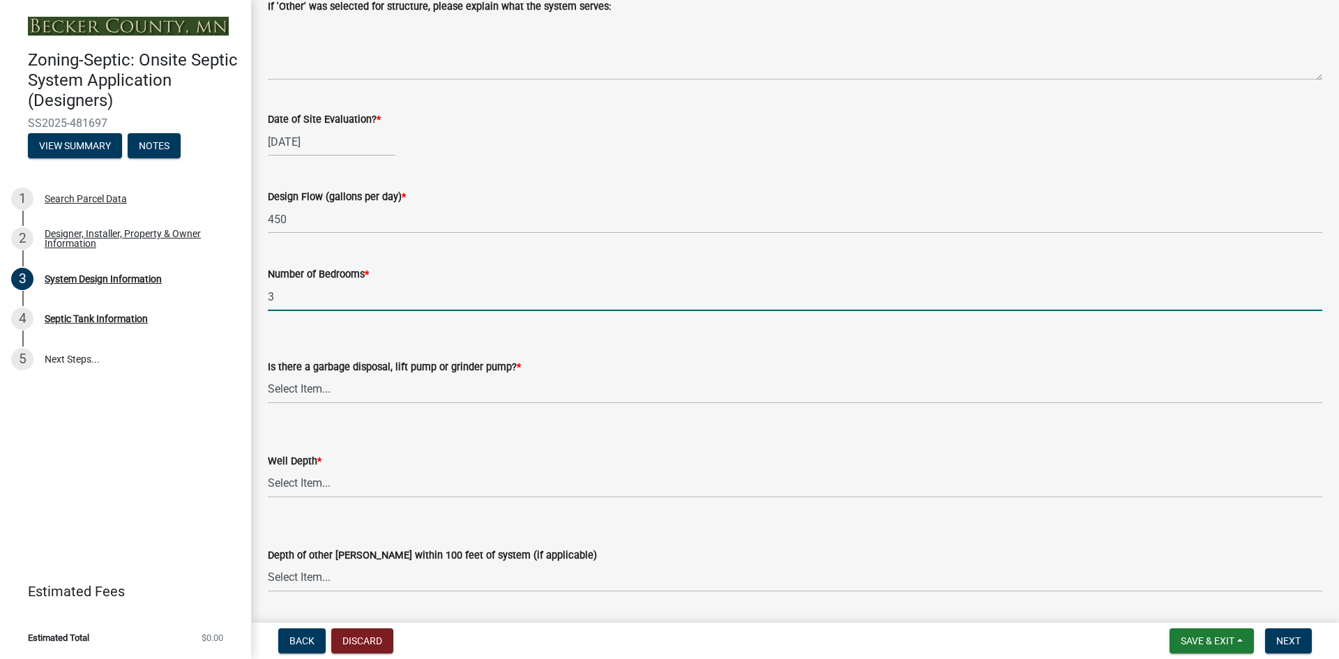
scroll to position [2650, 0]
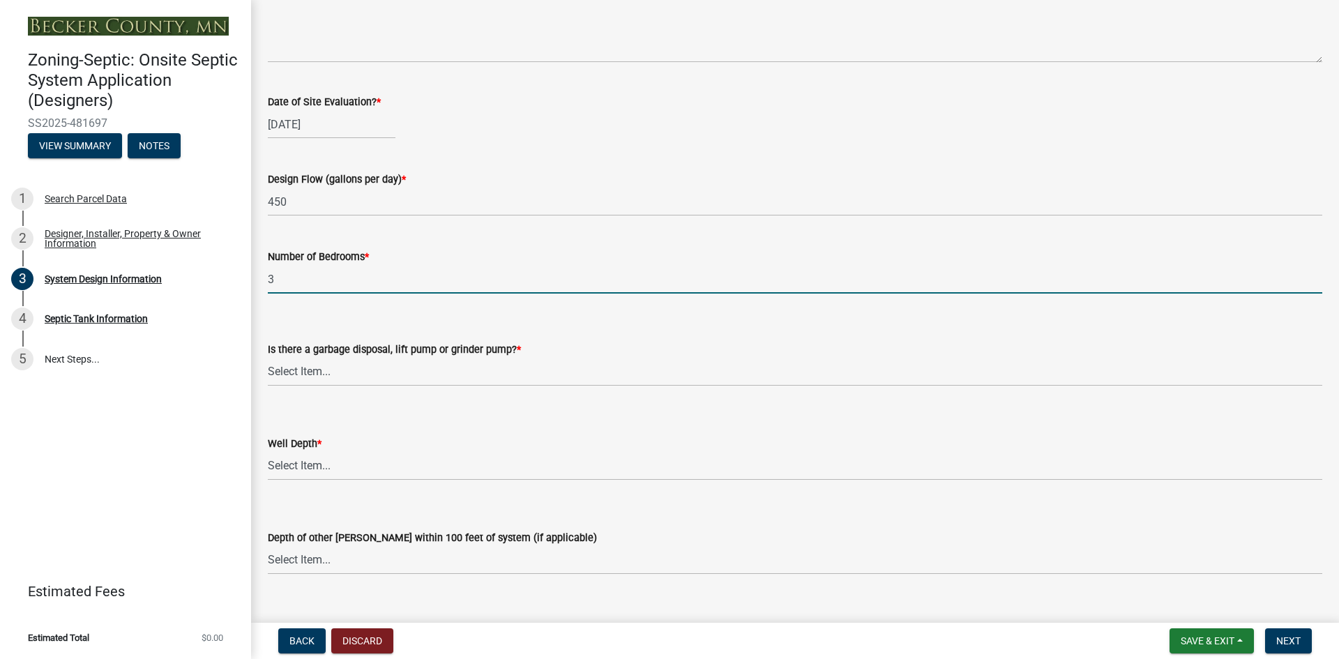
type input "3"
click at [325, 362] on select "Select Item... Yes No" at bounding box center [795, 372] width 1054 height 29
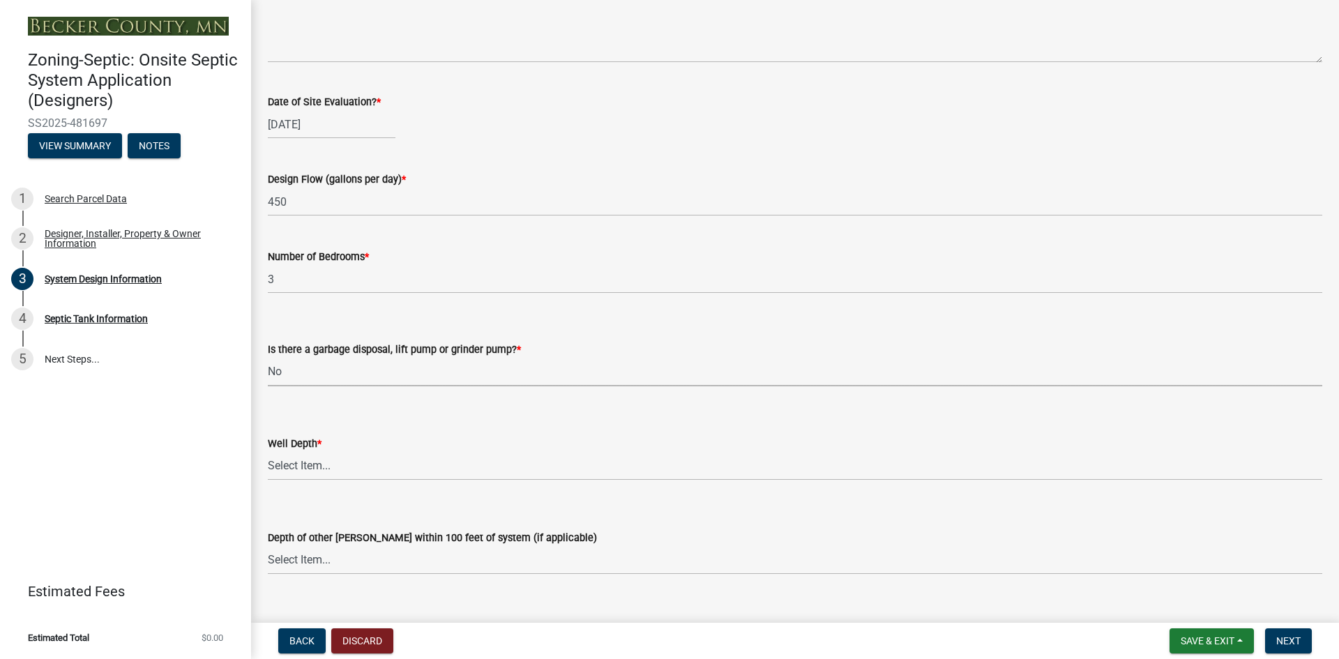
click at [268, 358] on select "Select Item... Yes No" at bounding box center [795, 372] width 1054 height 29
select select "ba735beb-519e-40f0-ae20-62d65fc4c46b"
click at [297, 464] on select "Select Item... Deep Well Shallow Well Well not yet installed - To be drilled No…" at bounding box center [795, 466] width 1054 height 29
click at [268, 452] on select "Select Item... Deep Well Shallow Well Well not yet installed - To be drilled No…" at bounding box center [795, 466] width 1054 height 29
select select "ef698bf5-6172-44c1-9ffb-522c07469aed"
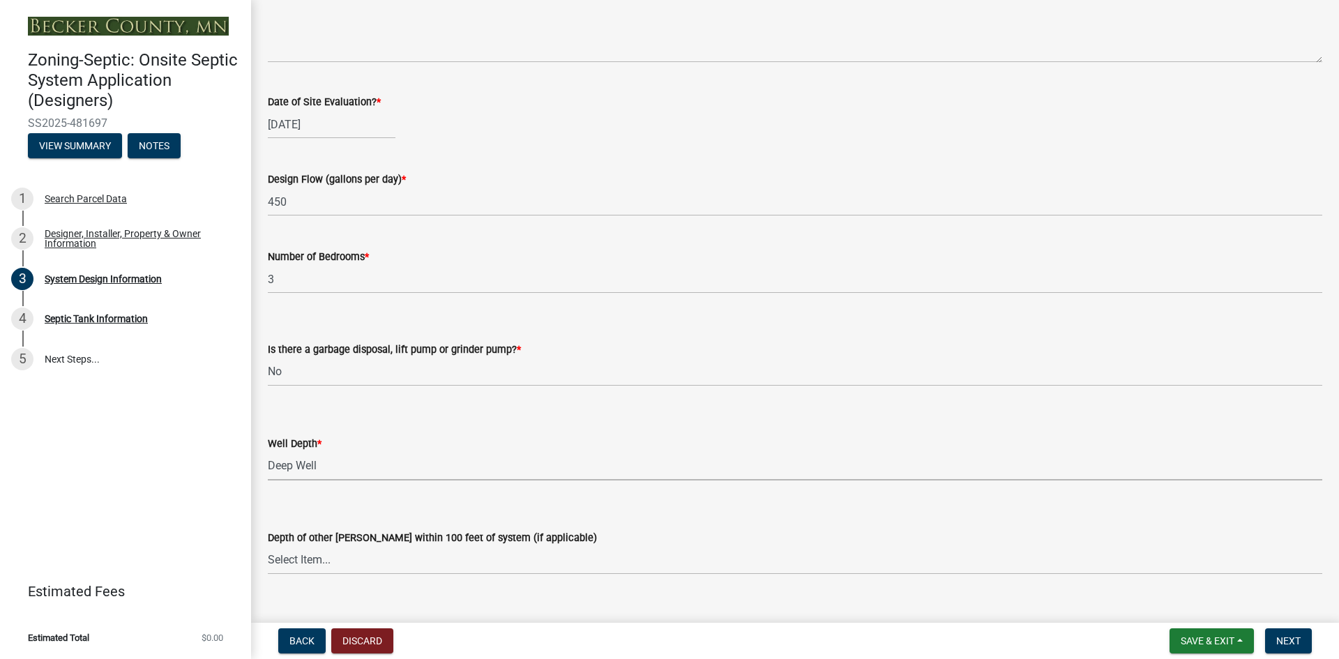
scroll to position [2720, 0]
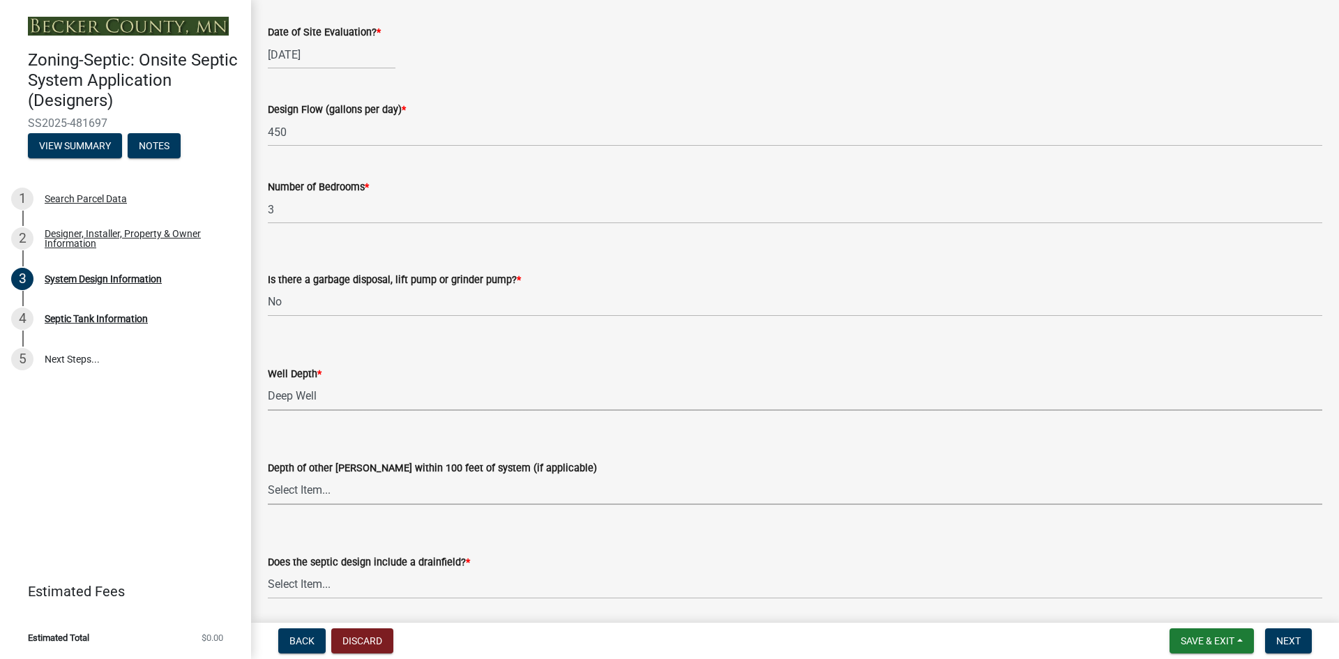
click at [288, 489] on select "Select Item... Deep Well Shallow Well No other [PERSON_NAME]" at bounding box center [795, 490] width 1054 height 29
click at [268, 476] on select "Select Item... Deep Well Shallow Well No other [PERSON_NAME]" at bounding box center [795, 490] width 1054 height 29
select select "384fc250-a67e-4e5e-a6e0-19116deb63e7"
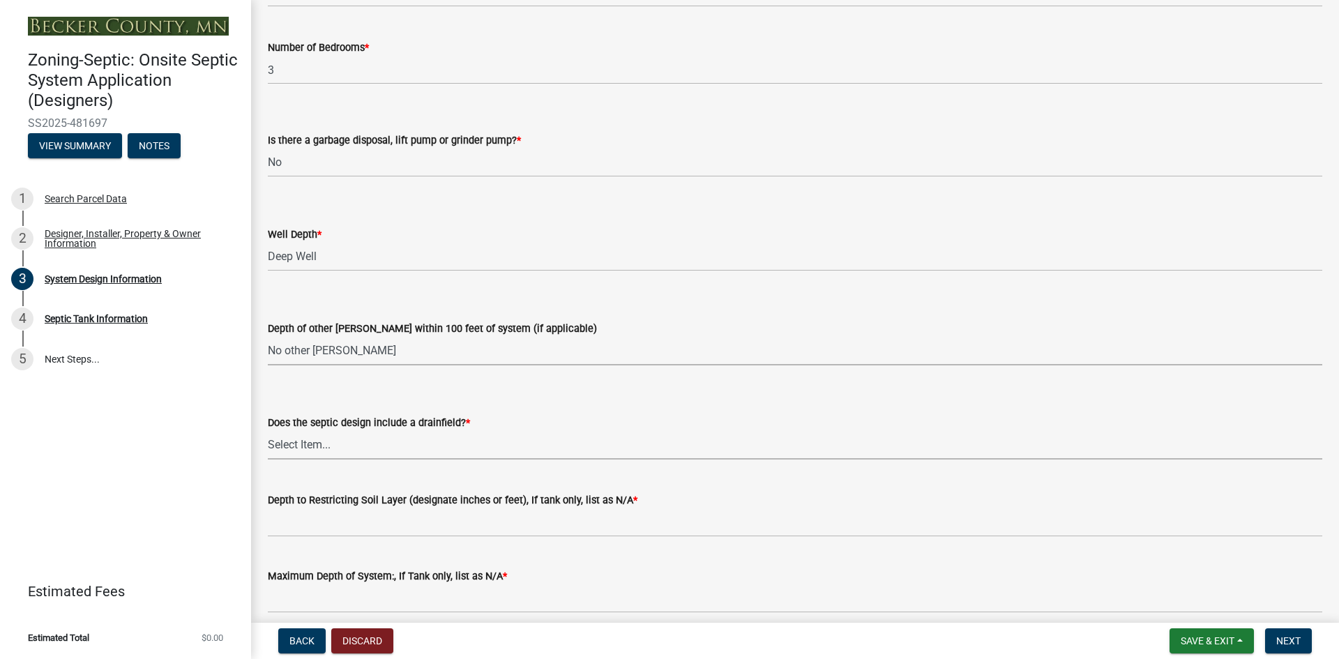
click at [281, 440] on select "Select Item... Yes No Existing - COC must by submitted" at bounding box center [795, 445] width 1054 height 29
click at [268, 431] on select "Select Item... Yes No Existing - COC must by submitted" at bounding box center [795, 445] width 1054 height 29
select select "a0c59fcd-b61c-4c3a-90a8-e70849750c47"
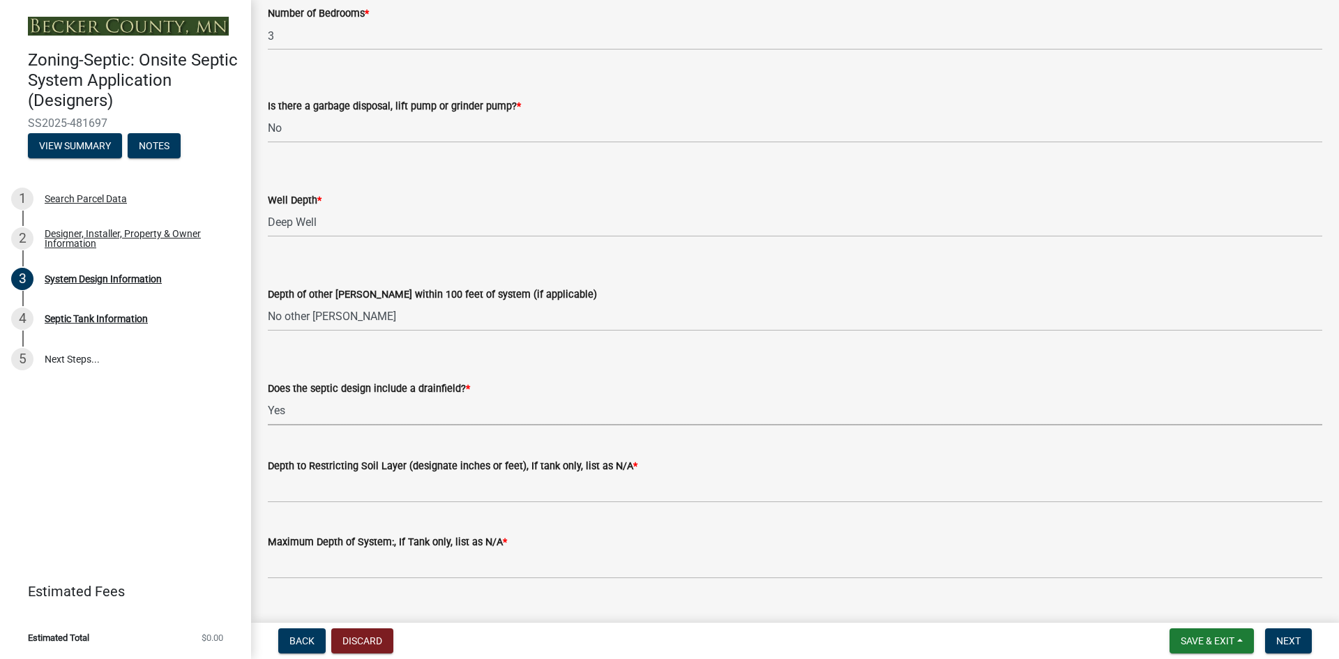
scroll to position [2921, 0]
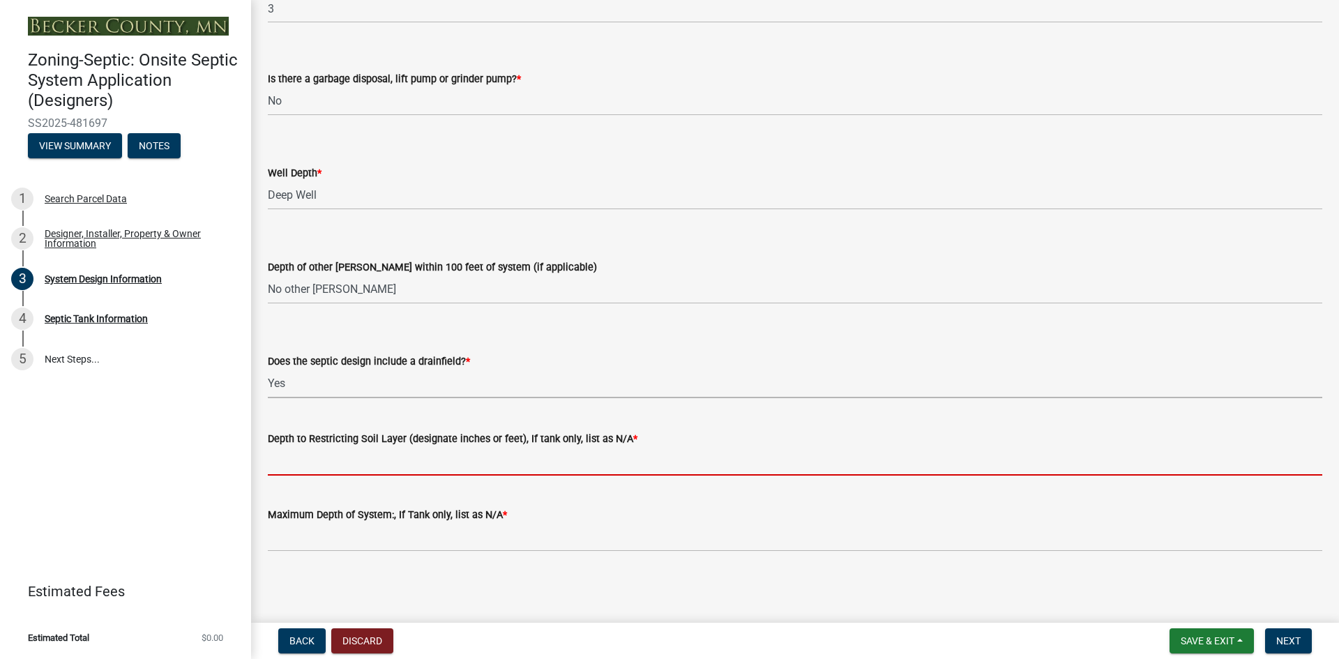
click at [301, 467] on input "Depth to Restricting Soil Layer (designate inches or feet), If tank only, list …" at bounding box center [795, 461] width 1054 height 29
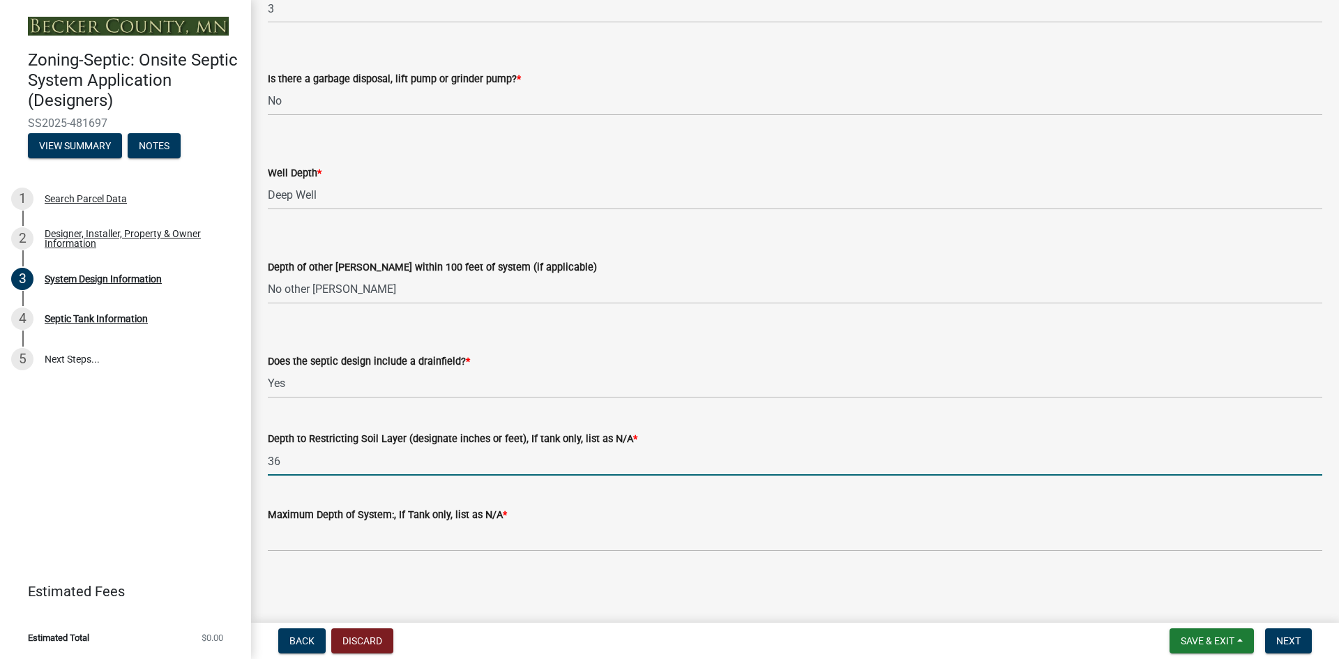
type input "36"
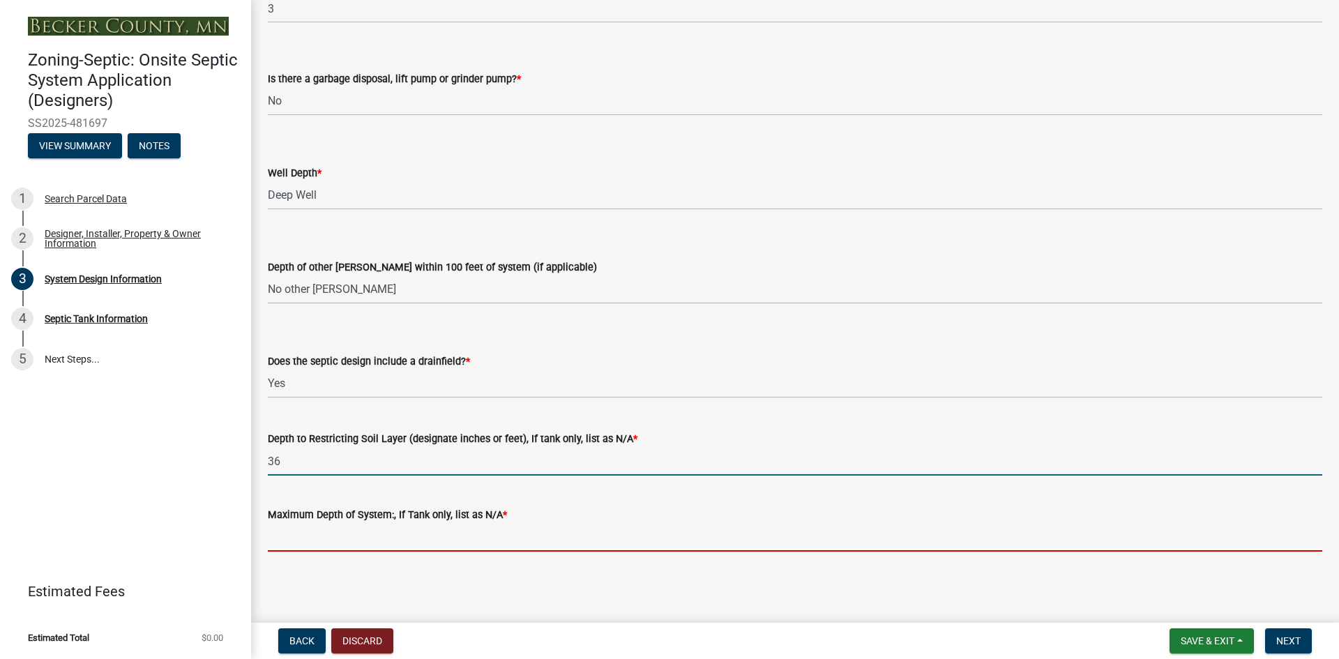
click at [338, 533] on input "Maximum Depth of System:, If Tank only, list as N/A *" at bounding box center [795, 537] width 1054 height 29
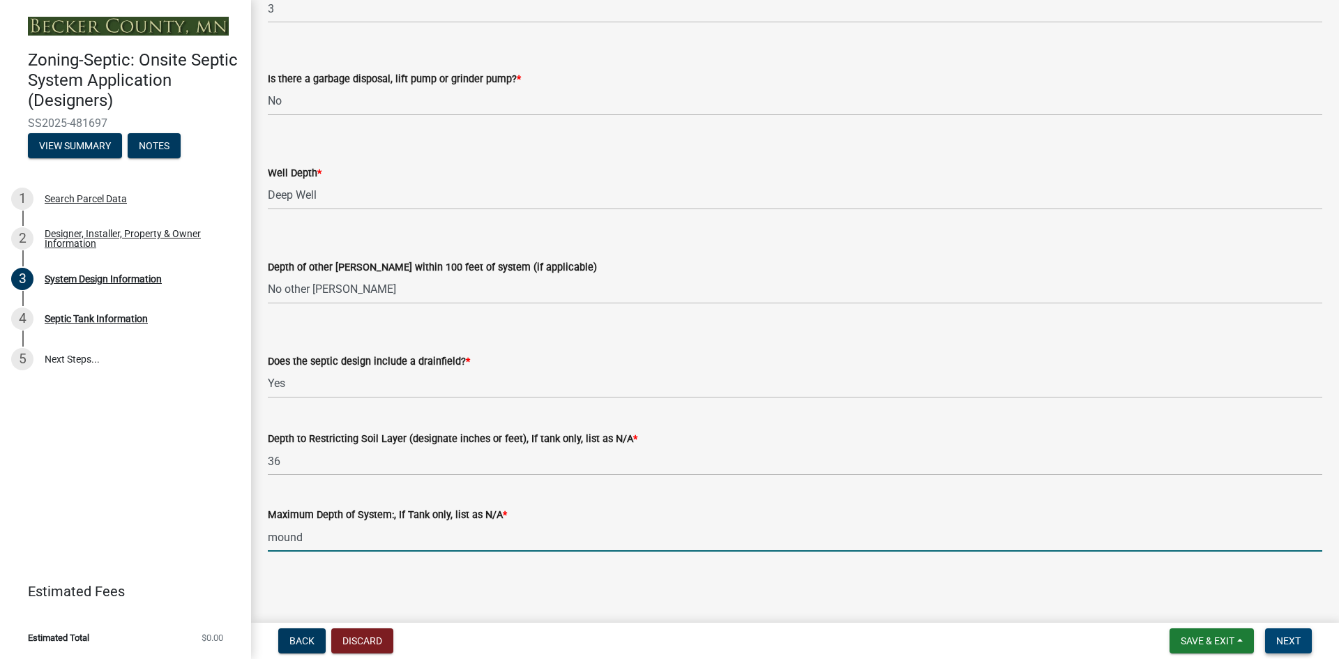
type input "mound"
click at [1299, 642] on span "Next" at bounding box center [1288, 640] width 24 height 11
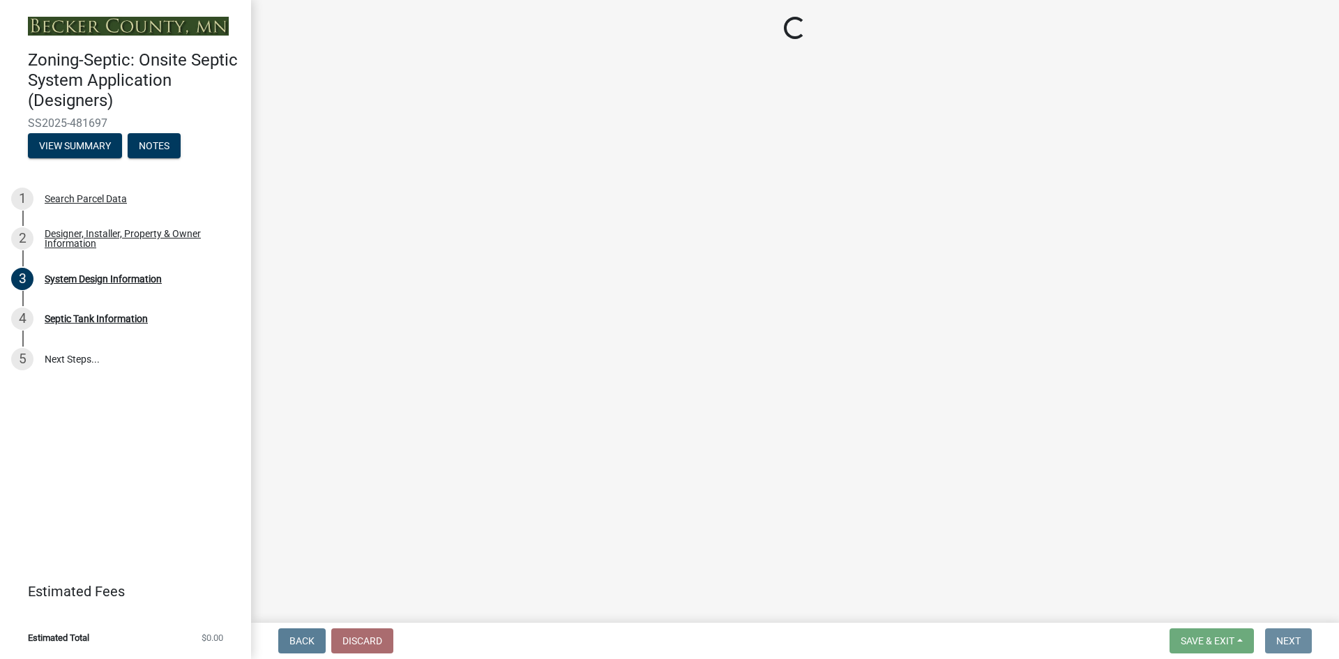
scroll to position [0, 0]
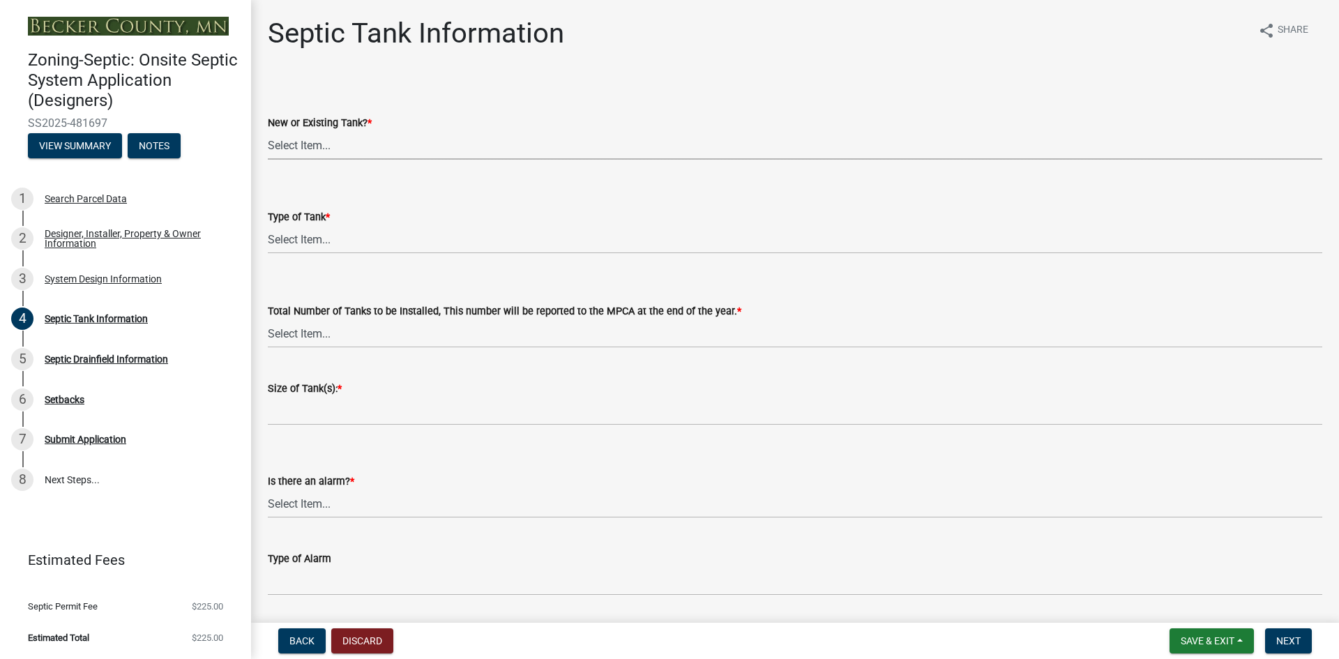
click at [312, 147] on select "Select Item... New Existing Both -New and Existing Tank" at bounding box center [795, 145] width 1054 height 29
click at [268, 131] on select "Select Item... New Existing Both -New and Existing Tank" at bounding box center [795, 145] width 1054 height 29
select select "f9fbe67c-c1cf-4a63-8ad4-799ce56b7f21"
click at [304, 240] on select "Select Item... Single Septic Tank Compartmented Tank Single Tank plus Compartme…" at bounding box center [795, 239] width 1054 height 29
click at [268, 225] on select "Select Item... Single Septic Tank Compartmented Tank Single Tank plus Compartme…" at bounding box center [795, 239] width 1054 height 29
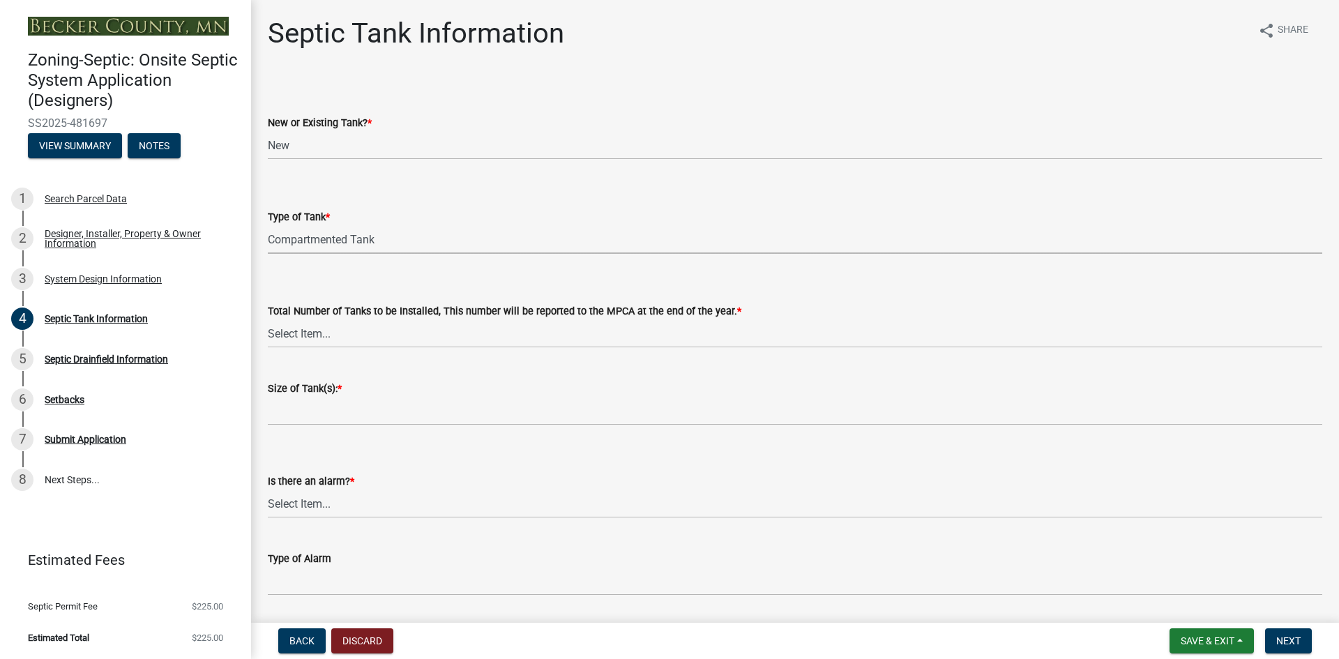
select select "8af00ff6-ccdf-43a1-aa9f-9d195177e029"
click at [324, 326] on select "Select Item... 0 1 2 3 4" at bounding box center [795, 333] width 1054 height 29
click at [268, 319] on select "Select Item... 0 1 2 3 4" at bounding box center [795, 333] width 1054 height 29
select select "52556460-45fa-4026-a6c2-c70bb0823cb5"
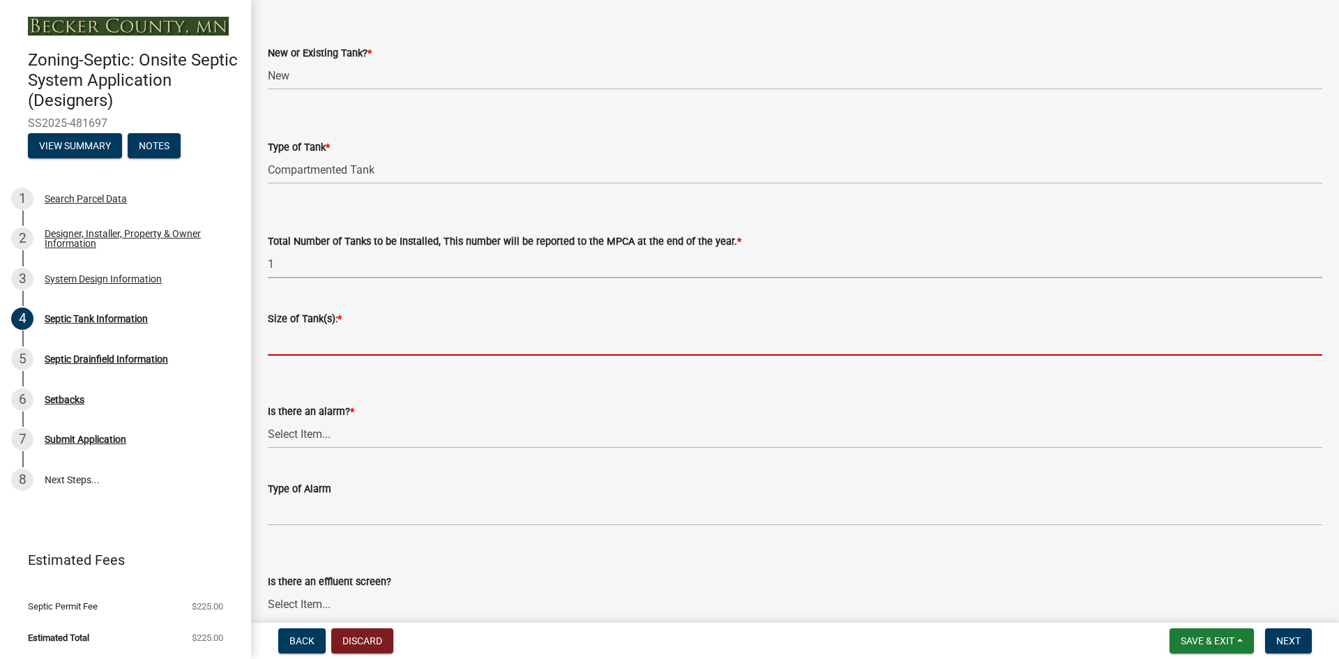
click at [315, 340] on input "Size of Tank(s): *" at bounding box center [795, 341] width 1054 height 29
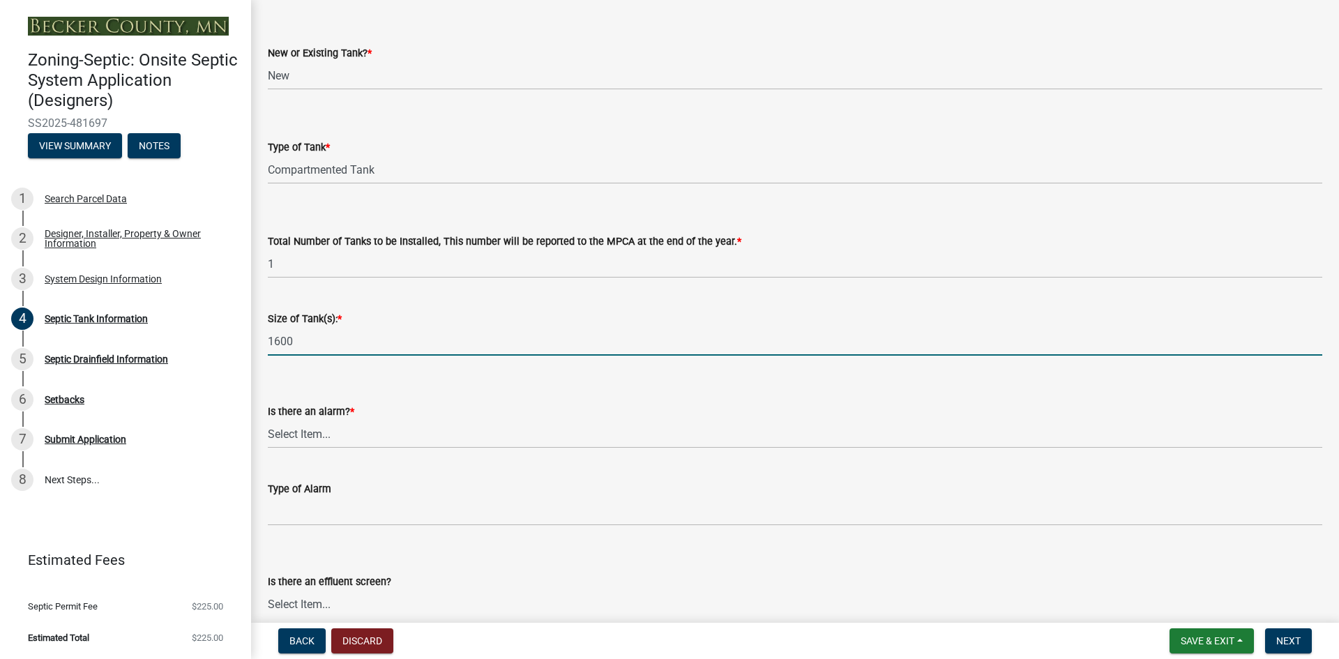
type input "1600"
click at [273, 436] on select "Select Item... Yes No" at bounding box center [795, 434] width 1054 height 29
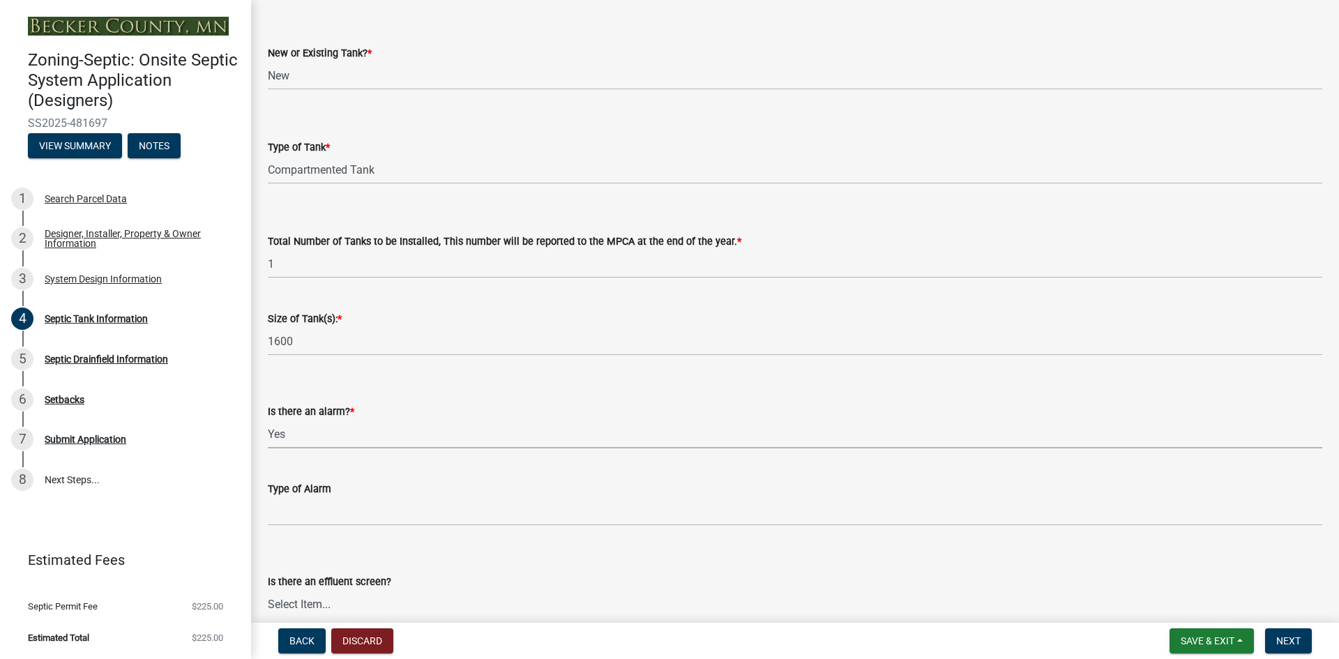
click at [268, 420] on select "Select Item... Yes No" at bounding box center [795, 434] width 1054 height 29
select select "c84d9e4c-2287-4d2e-9ef7-9874a7456ee3"
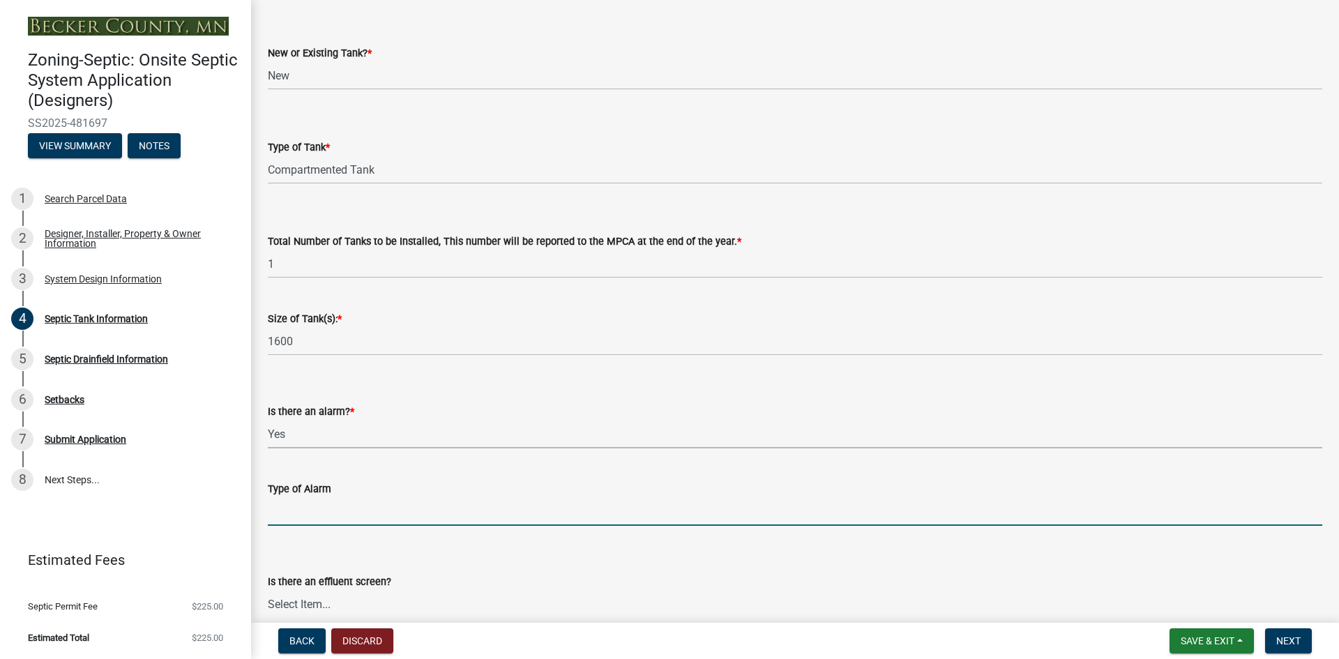
click at [303, 502] on input "Type of Alarm" at bounding box center [795, 511] width 1054 height 29
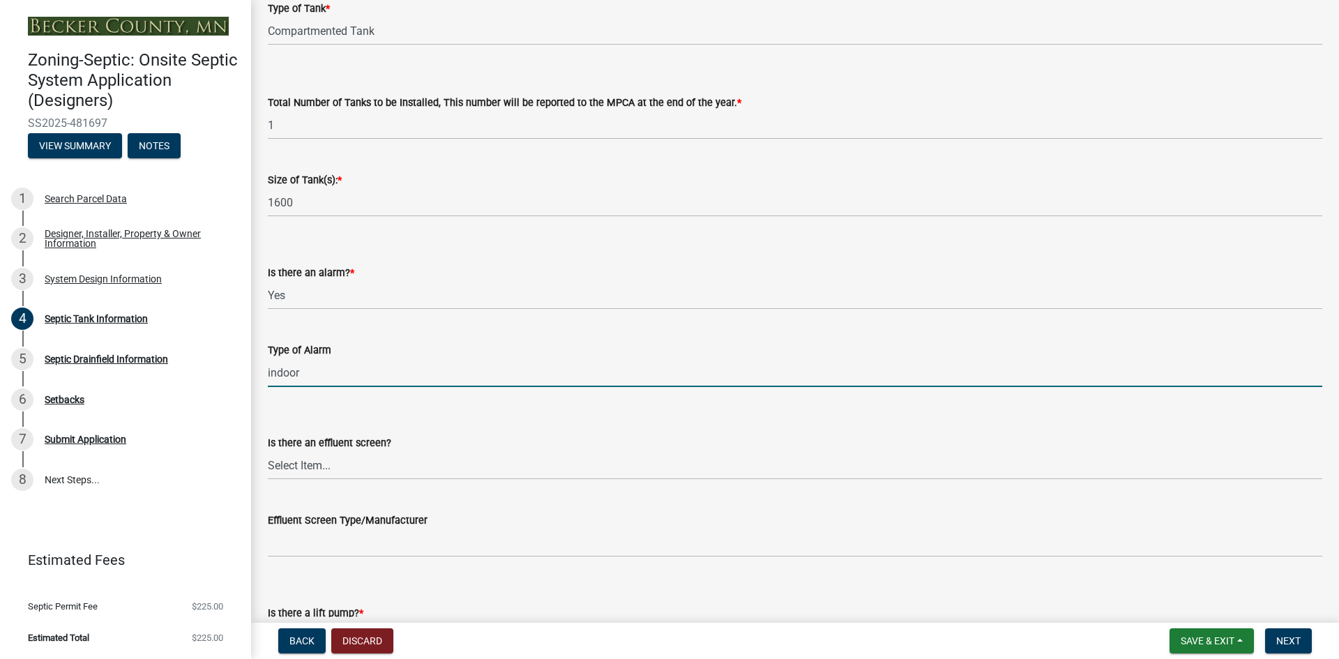
scroll to position [209, 0]
type input "indoor"
click at [317, 460] on select "Select Item... Yes No" at bounding box center [795, 465] width 1054 height 29
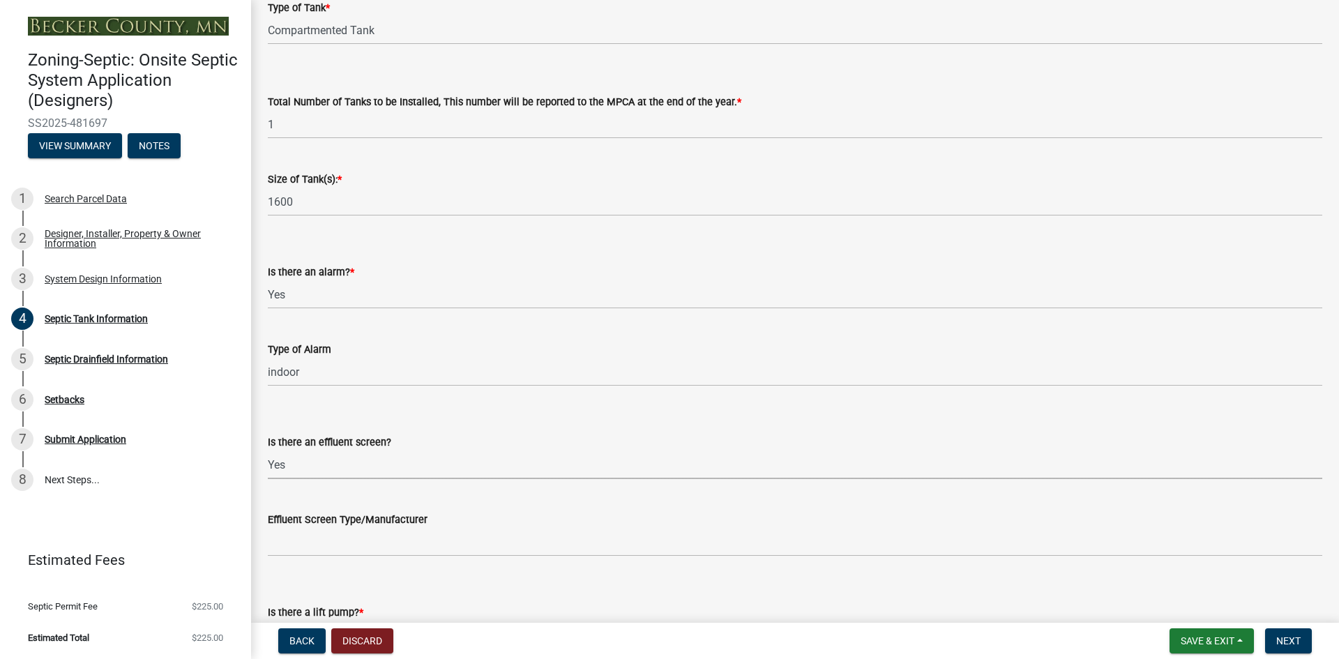
click at [268, 451] on select "Select Item... Yes No" at bounding box center [795, 465] width 1054 height 29
select select "1aae01aa-140b-4eb5-b041-885c26cb6aa8"
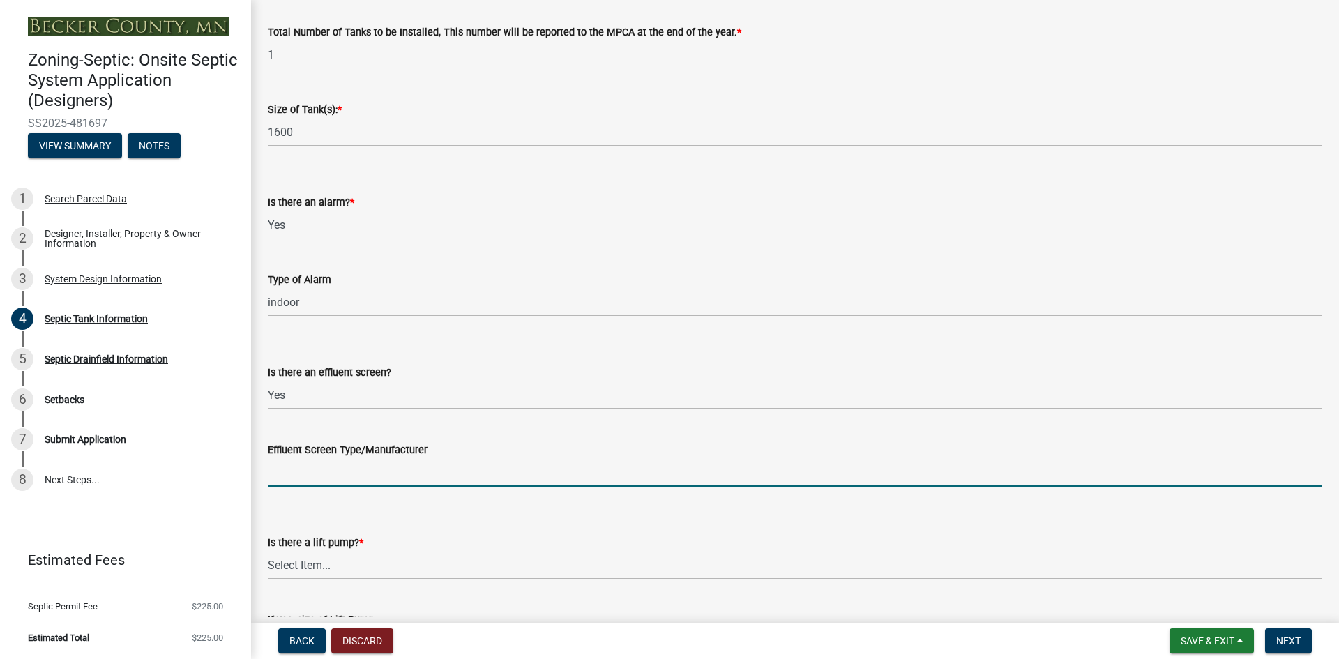
click at [309, 478] on input "Effluent Screen Type/Manufacturer" at bounding box center [795, 472] width 1054 height 29
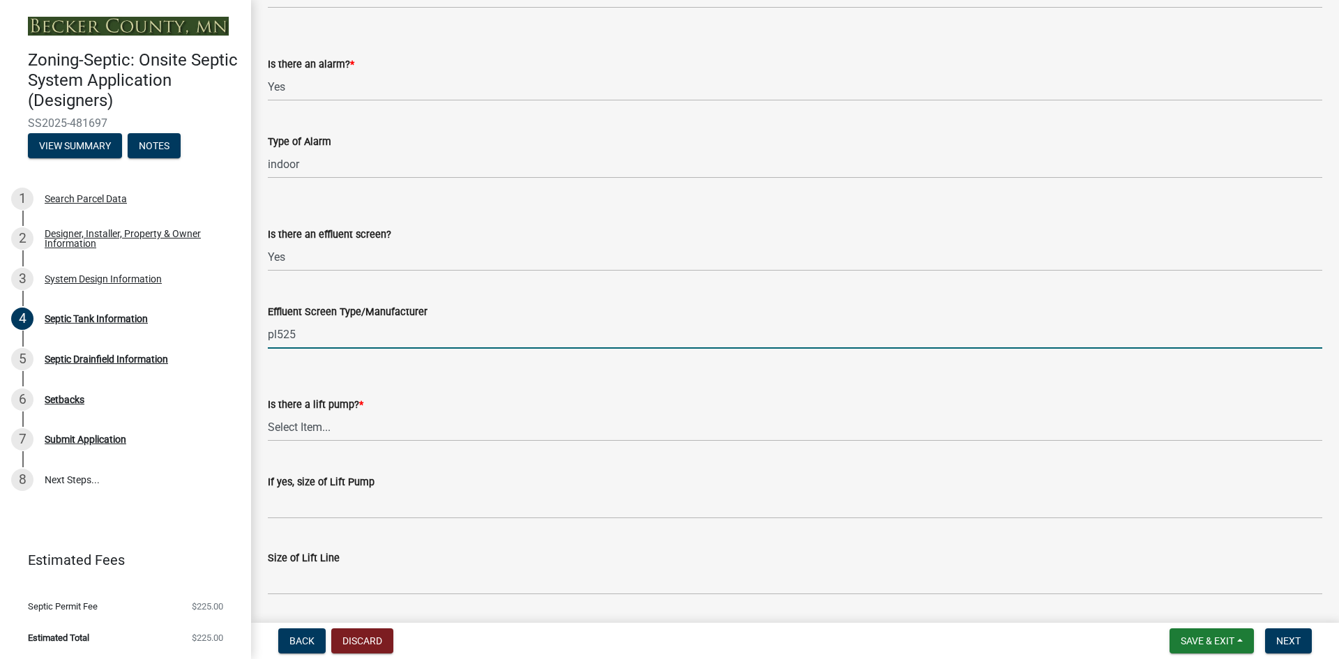
scroll to position [418, 0]
type input "pl525"
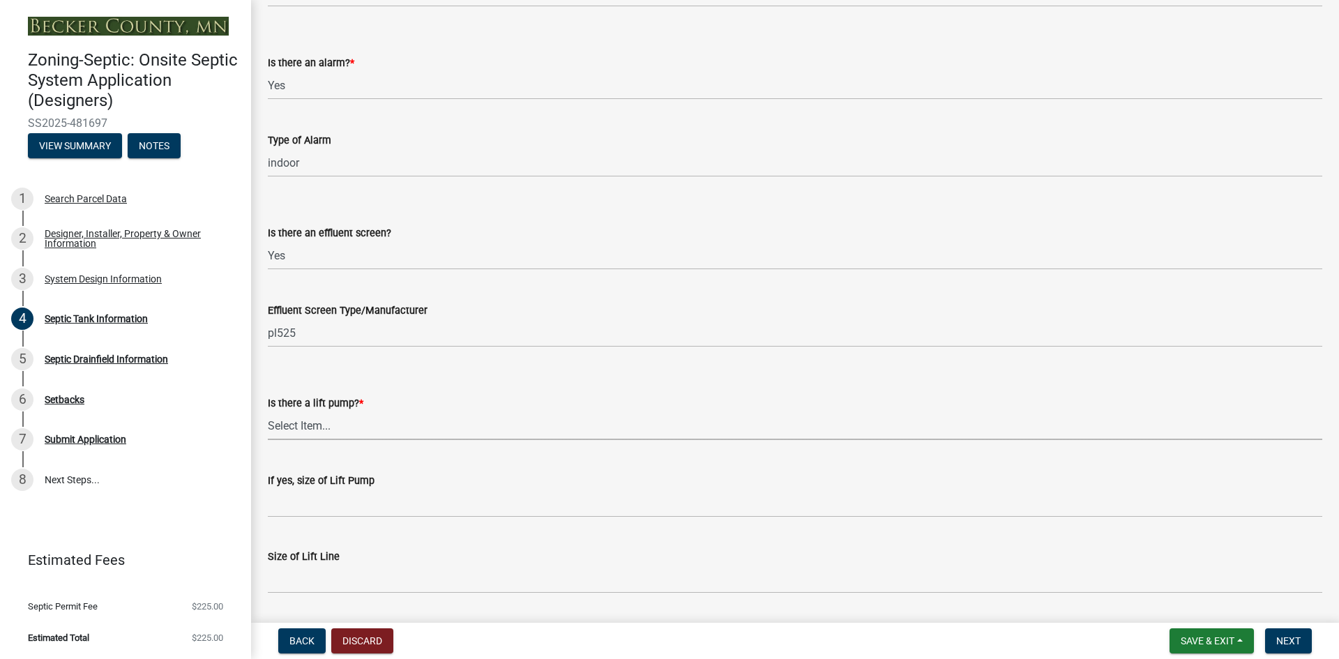
click at [327, 421] on select "Select Item... Yes No" at bounding box center [795, 425] width 1054 height 29
click at [268, 411] on select "Select Item... Yes No" at bounding box center [795, 425] width 1054 height 29
select select "7b57e397-6881-49c8-9b87-e40bdbeb8239"
click at [307, 518] on wm-data-entity-input "If yes, size of Lift Pump" at bounding box center [795, 491] width 1054 height 76
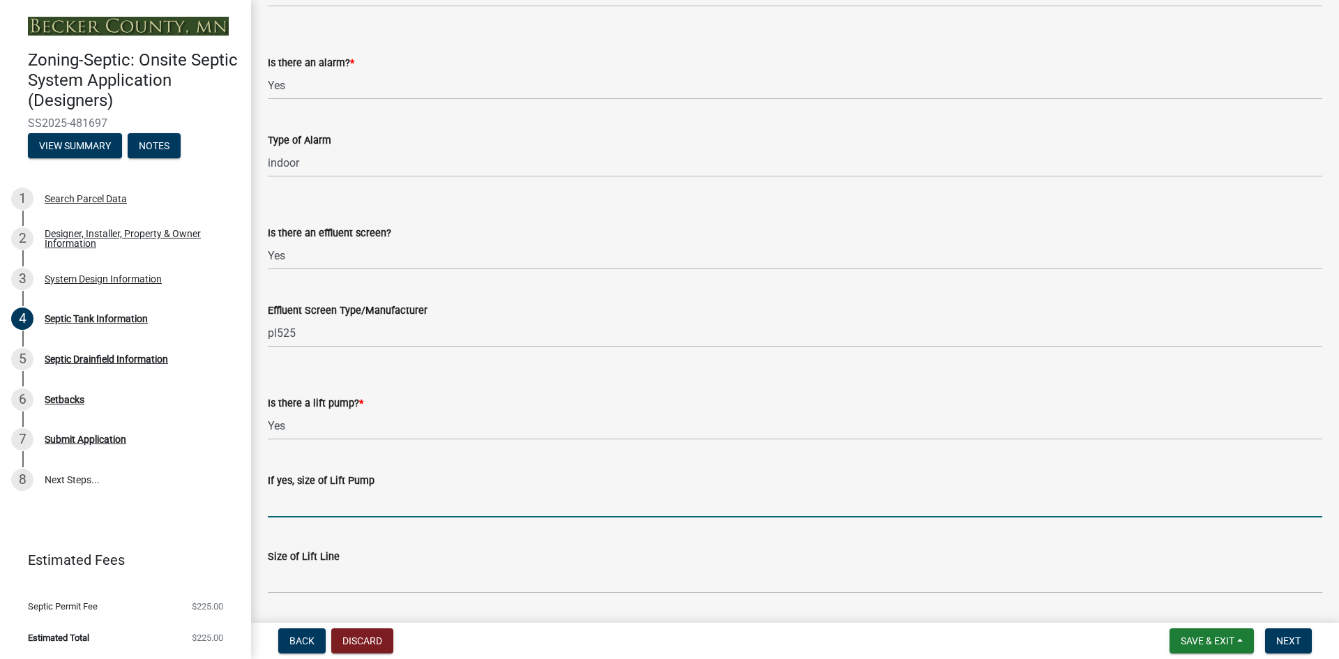
click at [306, 502] on input "If yes, size of Lift Pump" at bounding box center [795, 503] width 1054 height 29
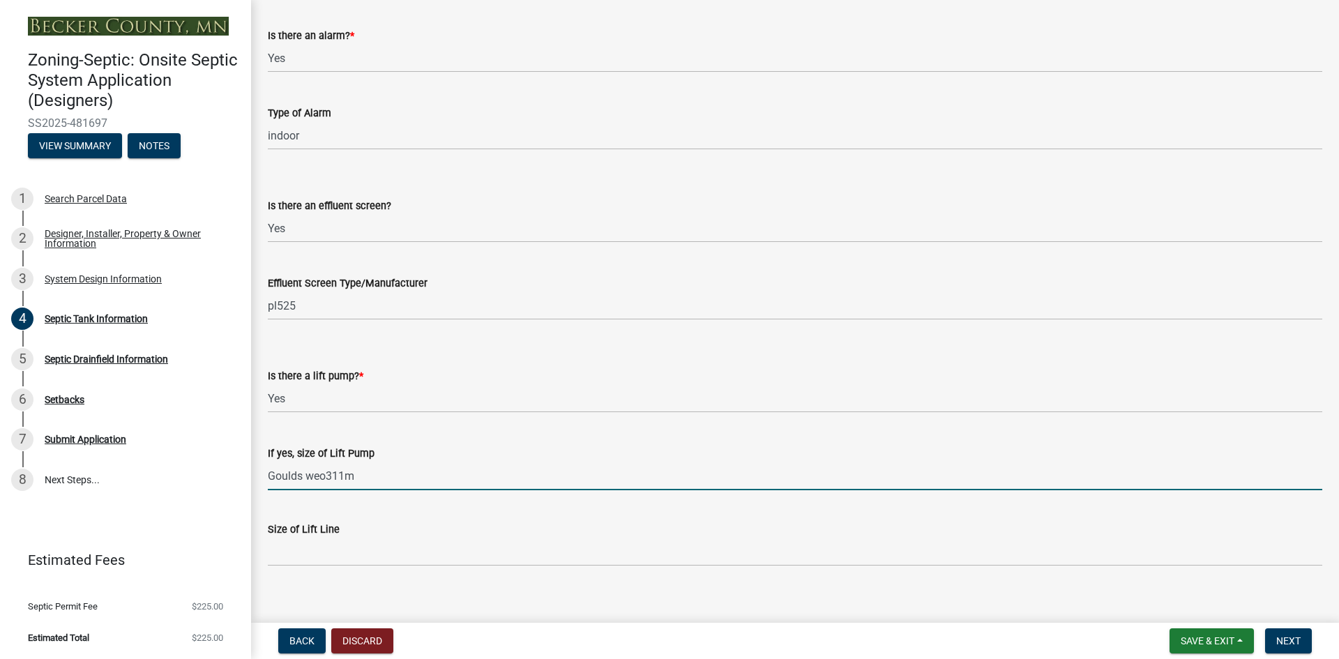
scroll to position [460, 0]
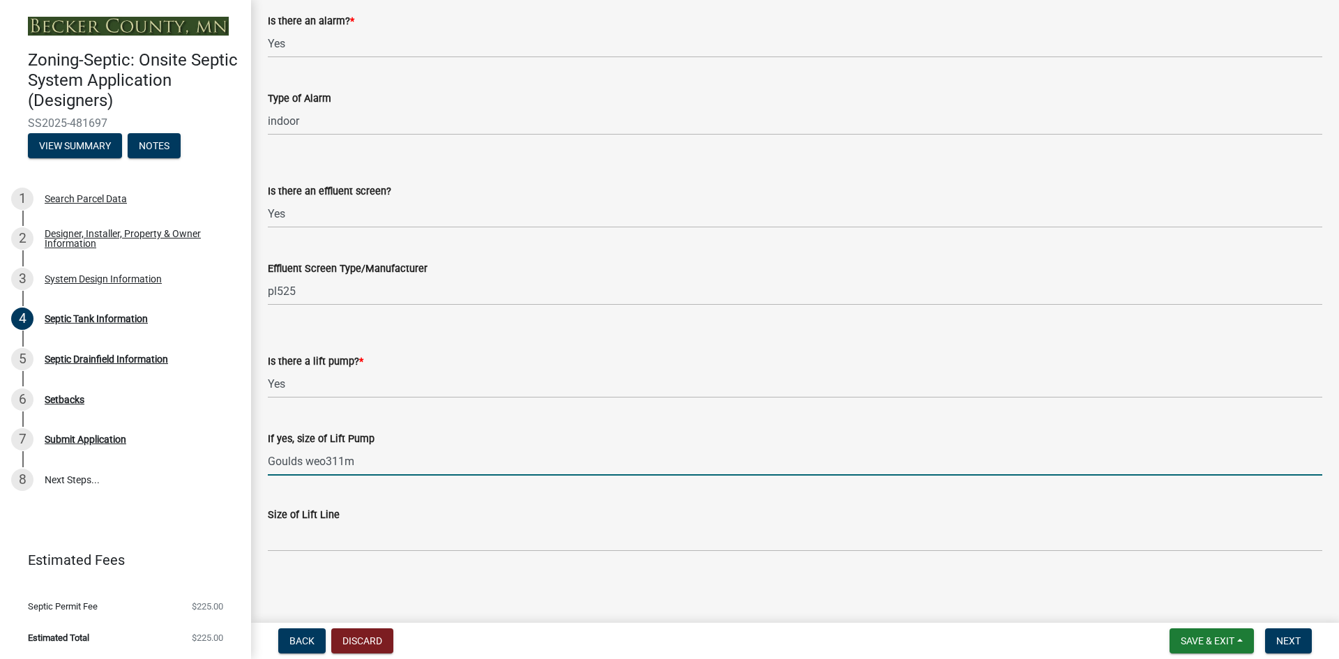
type input "Goulds weo311m"
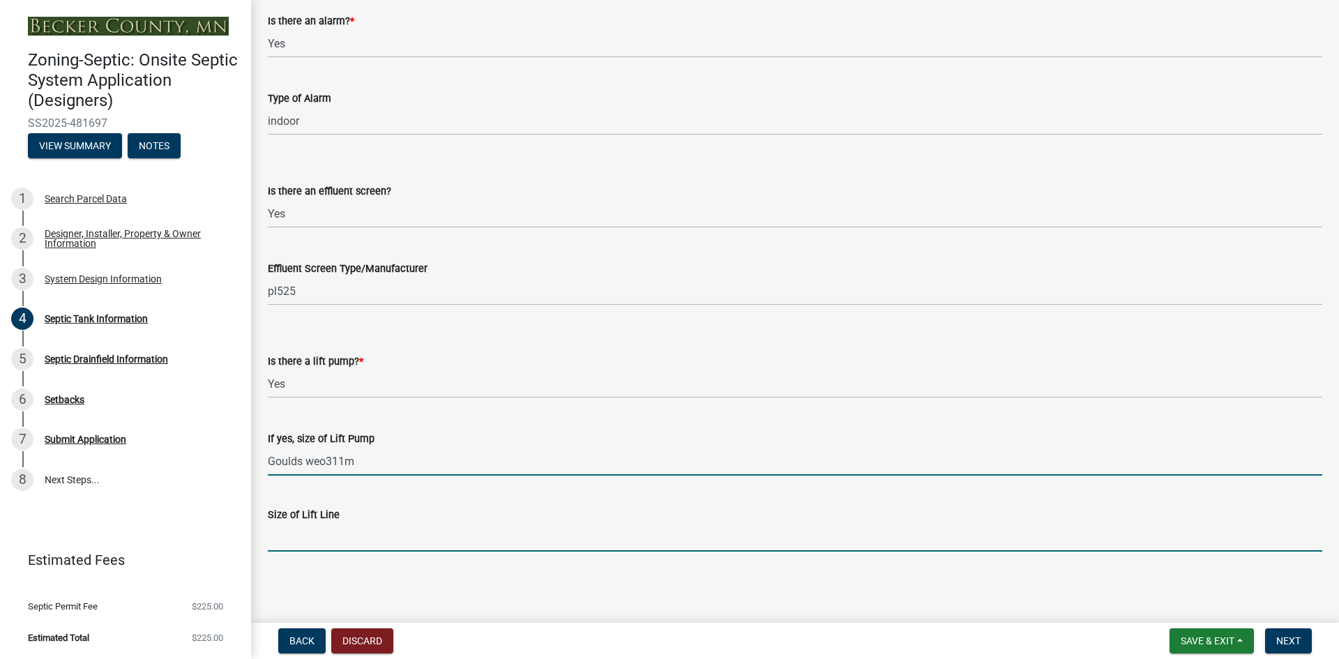
click at [287, 524] on input "Size of Lift Line" at bounding box center [795, 537] width 1054 height 29
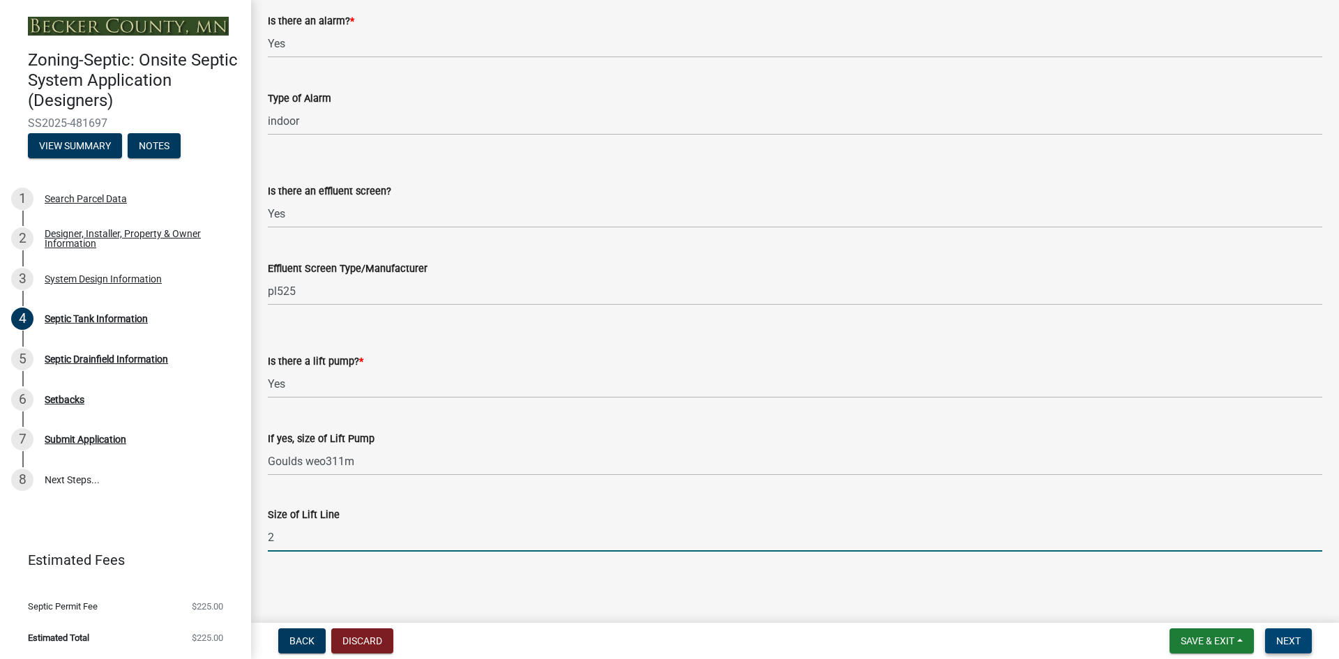
type input "2"
click at [1285, 635] on span "Next" at bounding box center [1288, 640] width 24 height 11
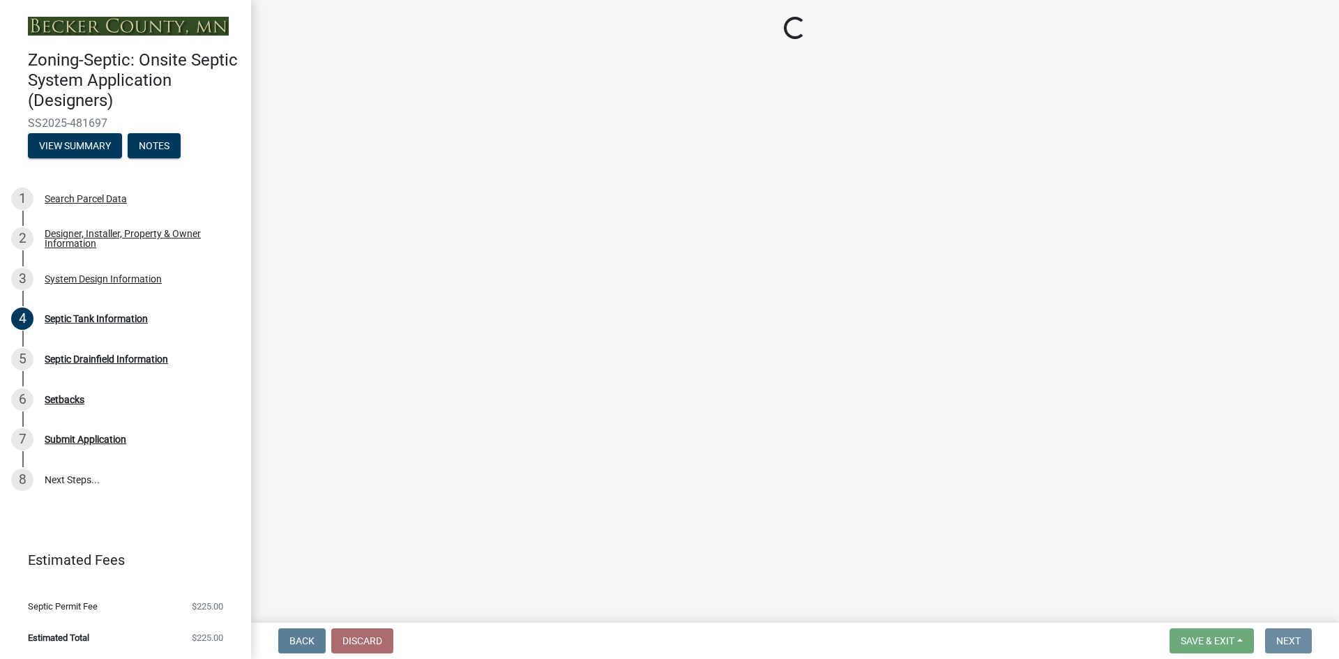
scroll to position [0, 0]
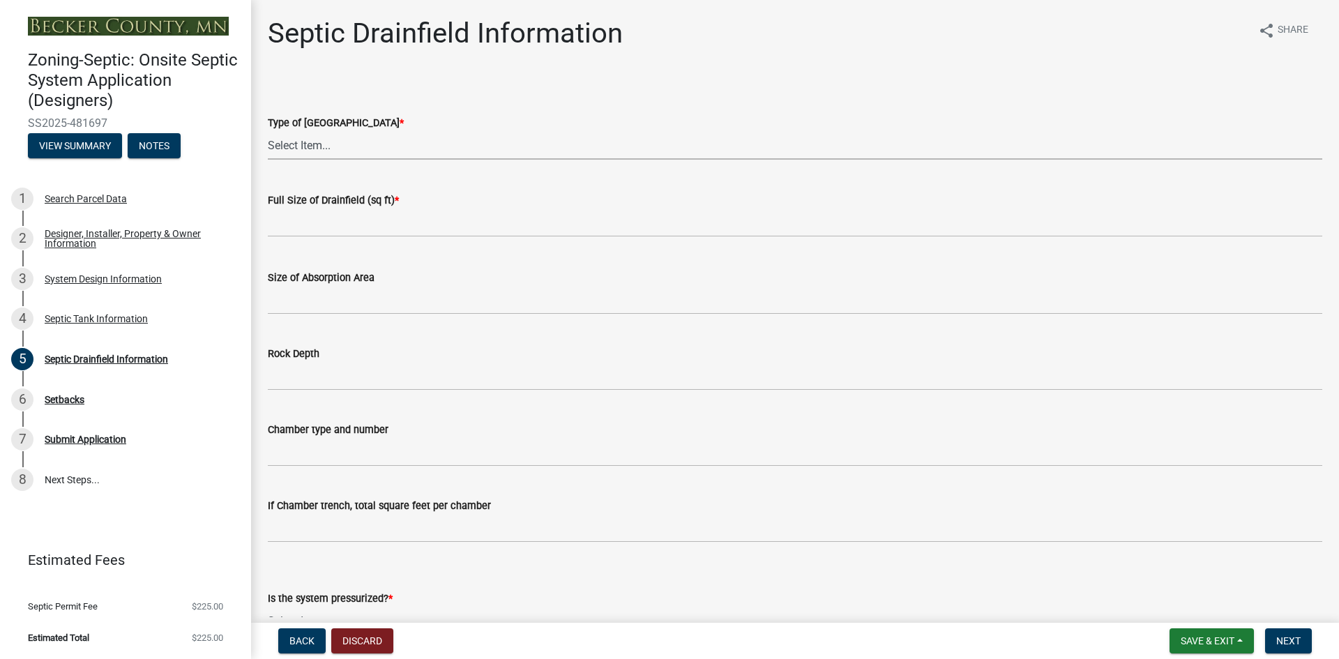
click at [330, 140] on select "Select Item... Chamber Trench Rock Trench Gravelless Mound Pressure Bed Seepage…" at bounding box center [795, 145] width 1054 height 29
click at [268, 131] on select "Select Item... Chamber Trench Rock Trench Gravelless Mound Pressure Bed Seepage…" at bounding box center [795, 145] width 1054 height 29
select select "757b77d3-357c-421c-8450-4fc78db4eecb"
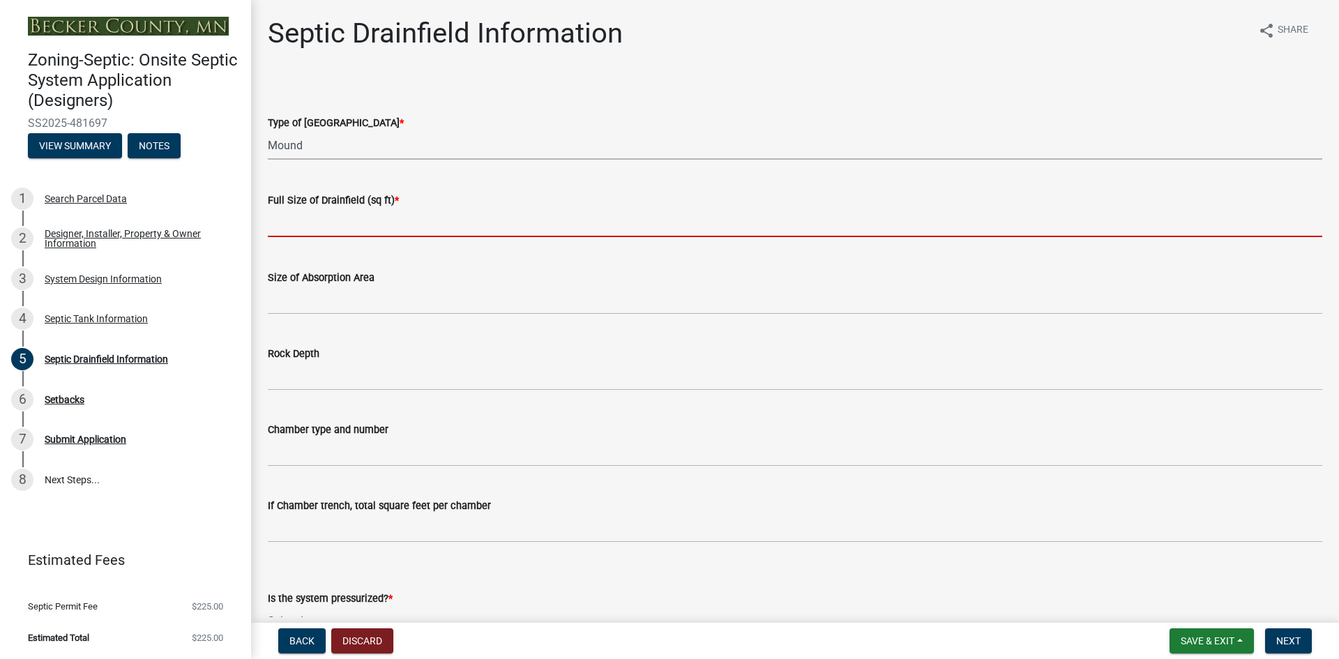
click at [316, 229] on input "text" at bounding box center [795, 223] width 1054 height 29
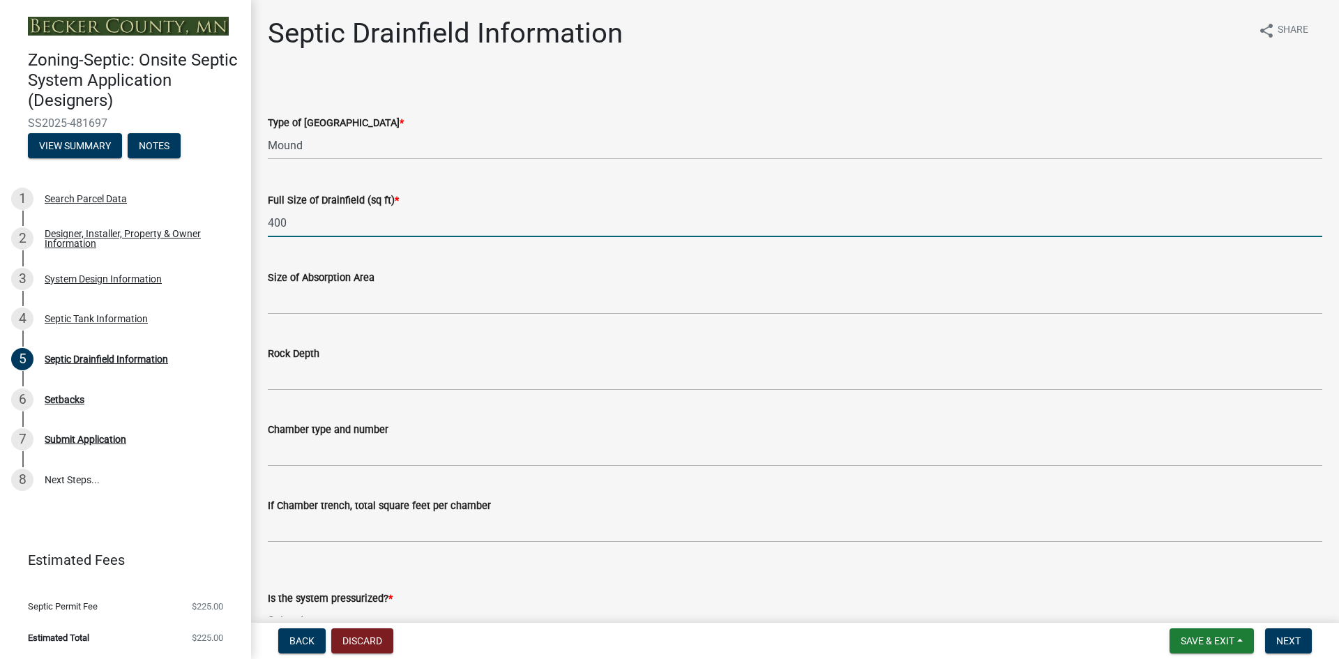
type input "400"
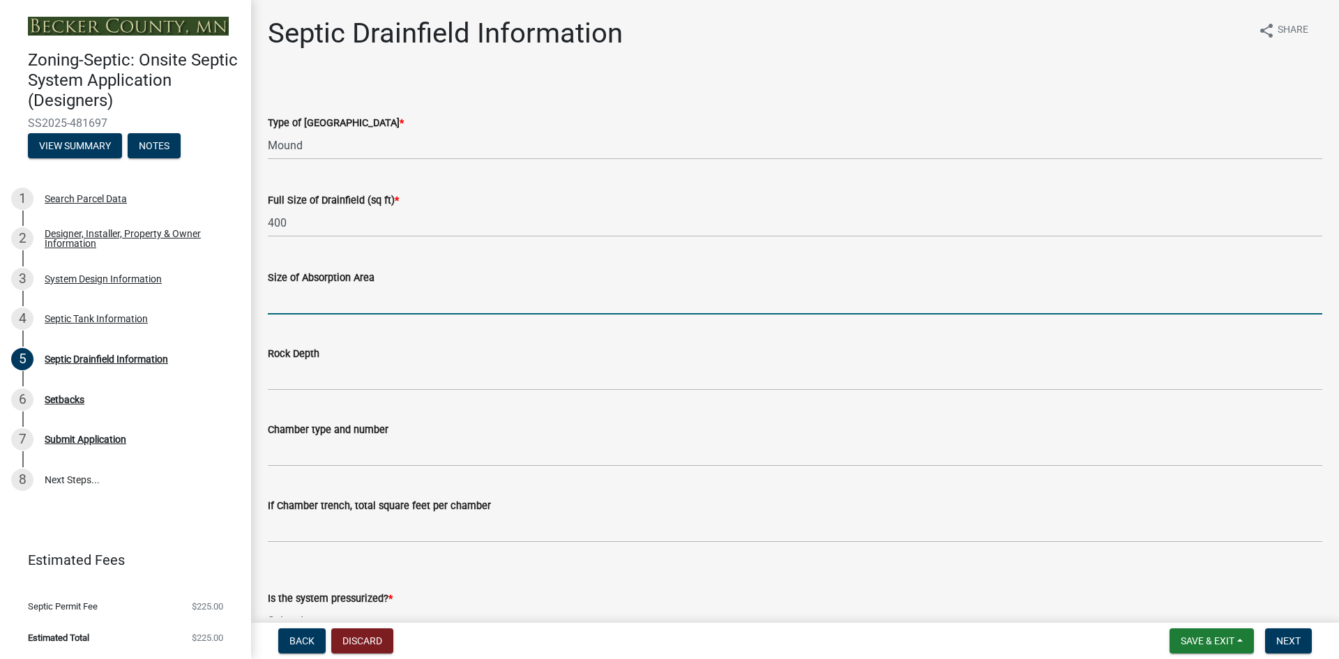
click at [306, 299] on input "Size of Absorption Area" at bounding box center [795, 300] width 1054 height 29
type input "15"
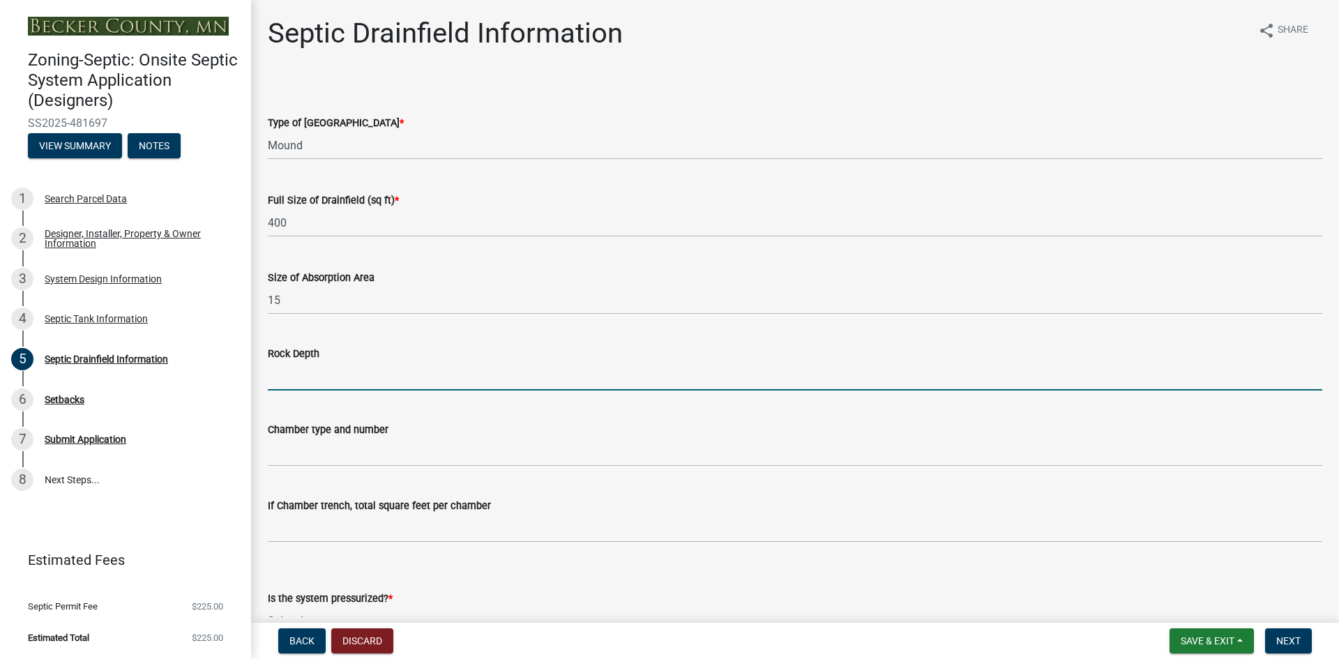
click at [289, 372] on input "Rock Depth" at bounding box center [795, 376] width 1054 height 29
type input "Ezflow"
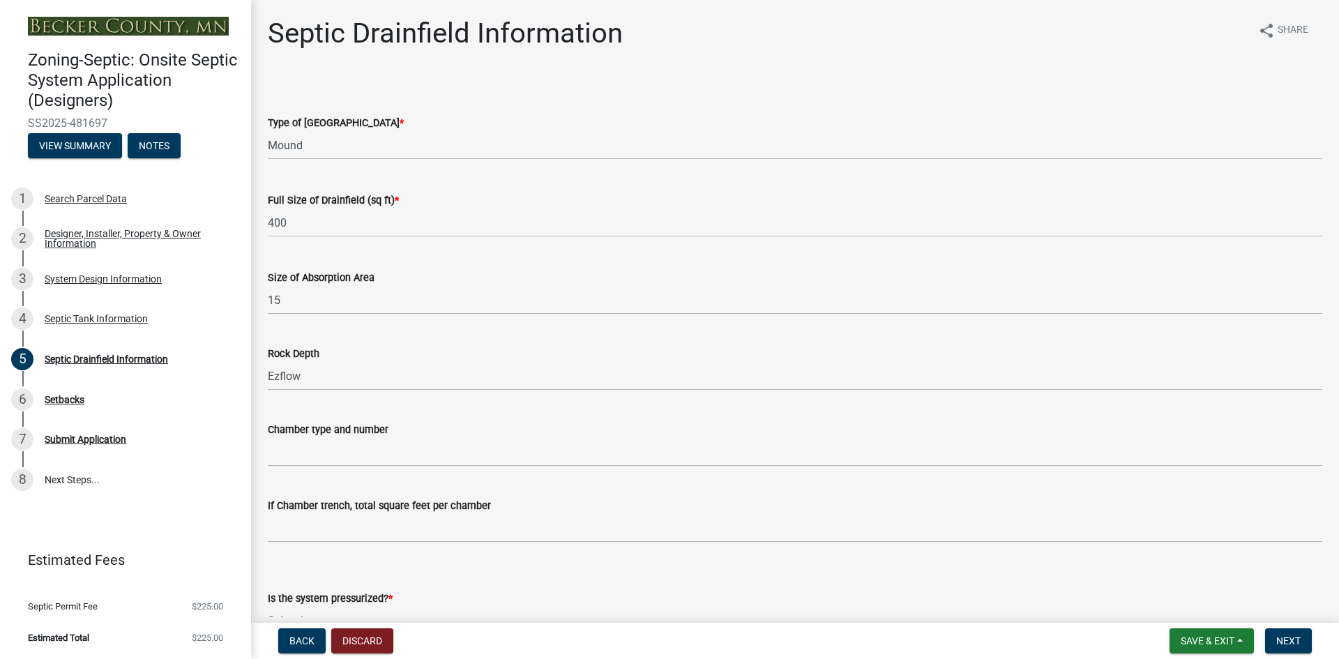
click at [597, 427] on div "Chamber type and number" at bounding box center [795, 429] width 1054 height 17
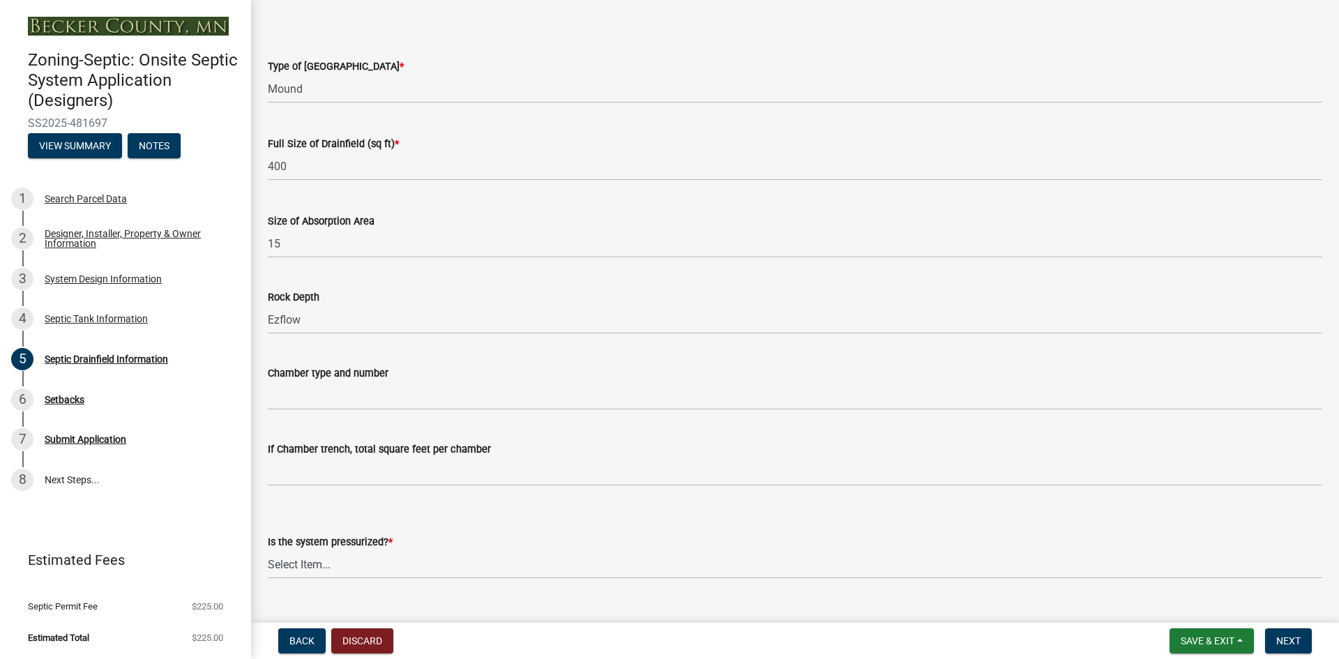
scroll to position [139, 0]
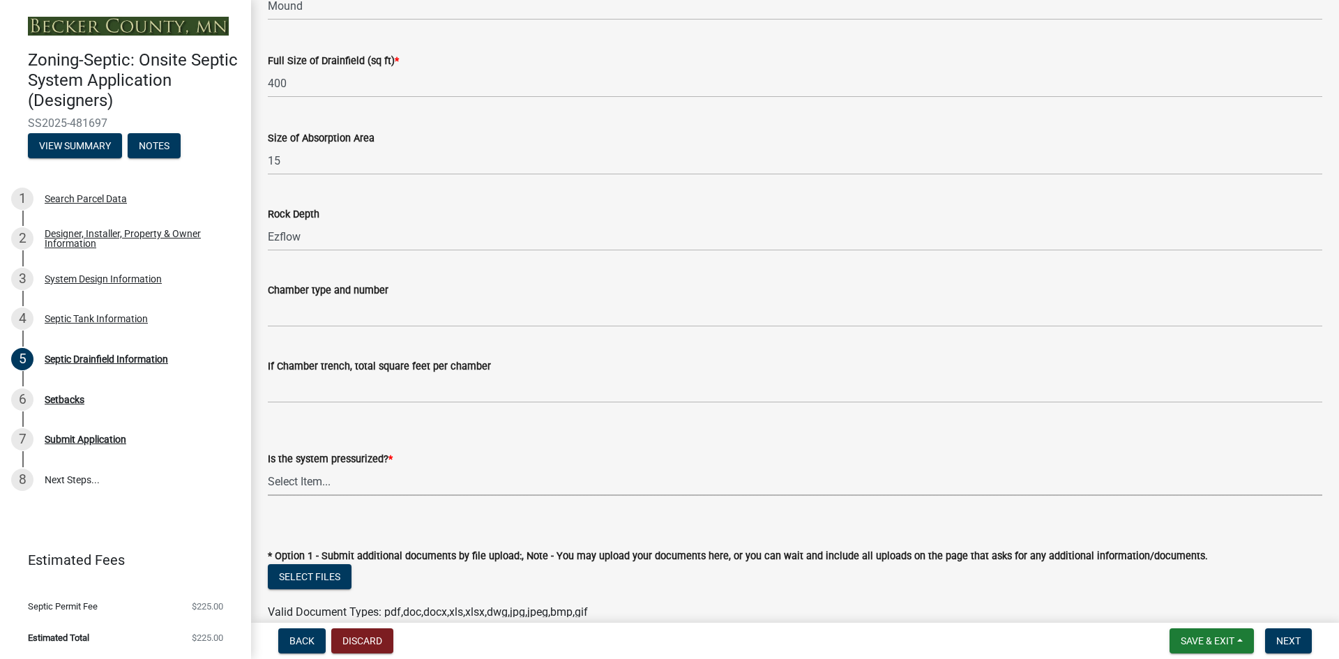
click at [320, 483] on select "Select Item... Yes No" at bounding box center [795, 481] width 1054 height 29
click at [268, 467] on select "Select Item... Yes No" at bounding box center [795, 481] width 1054 height 29
select select "366d546d-8bc3-42fb-bca7-8a9455861f61"
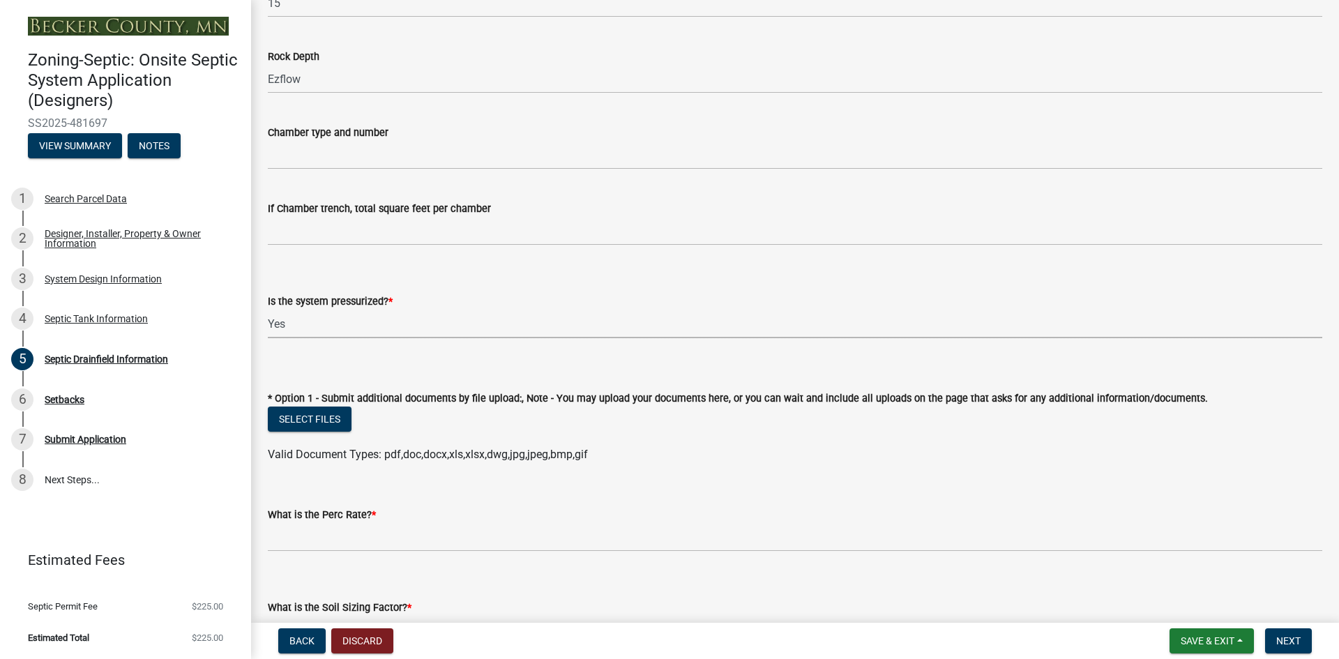
scroll to position [349, 0]
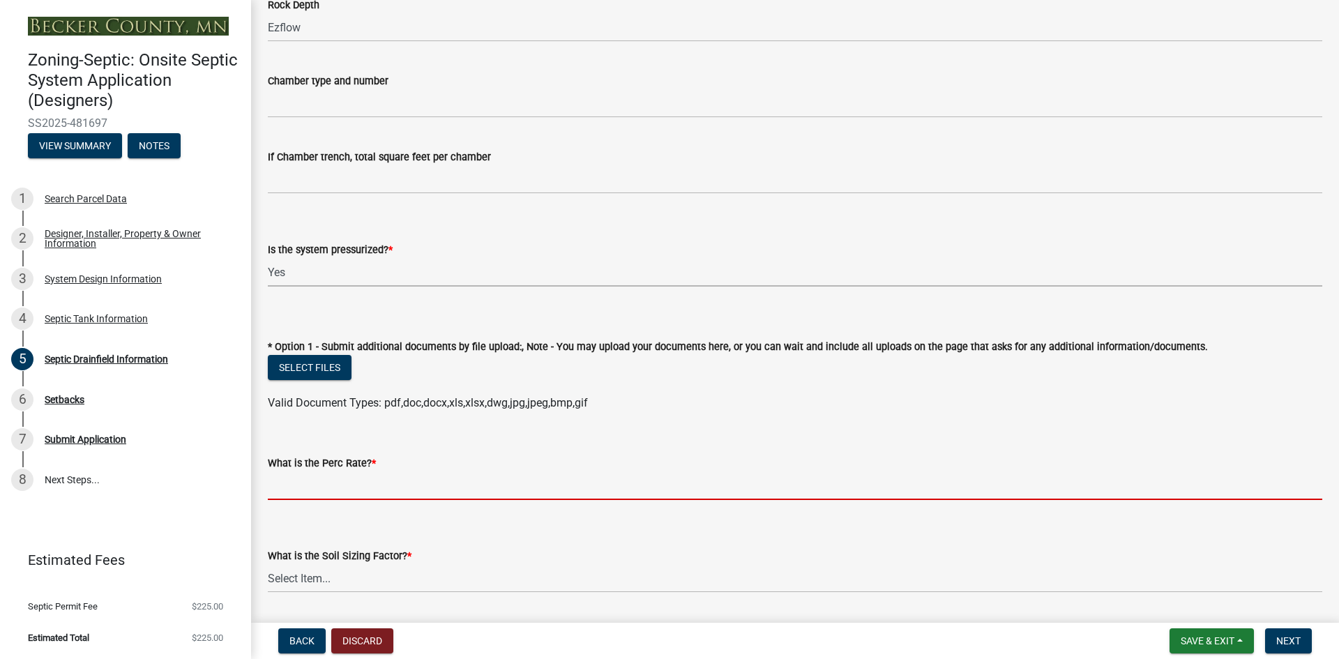
click at [333, 484] on input "What is the Perc Rate? *" at bounding box center [795, 485] width 1054 height 29
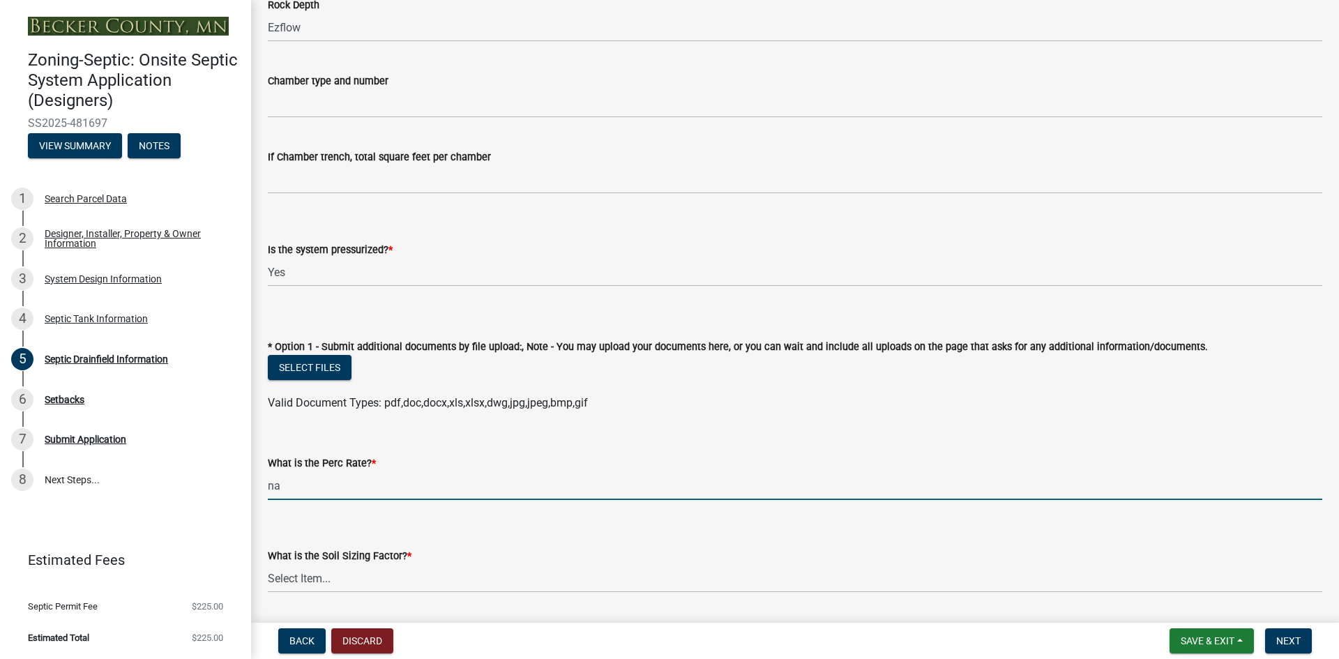
type input "na"
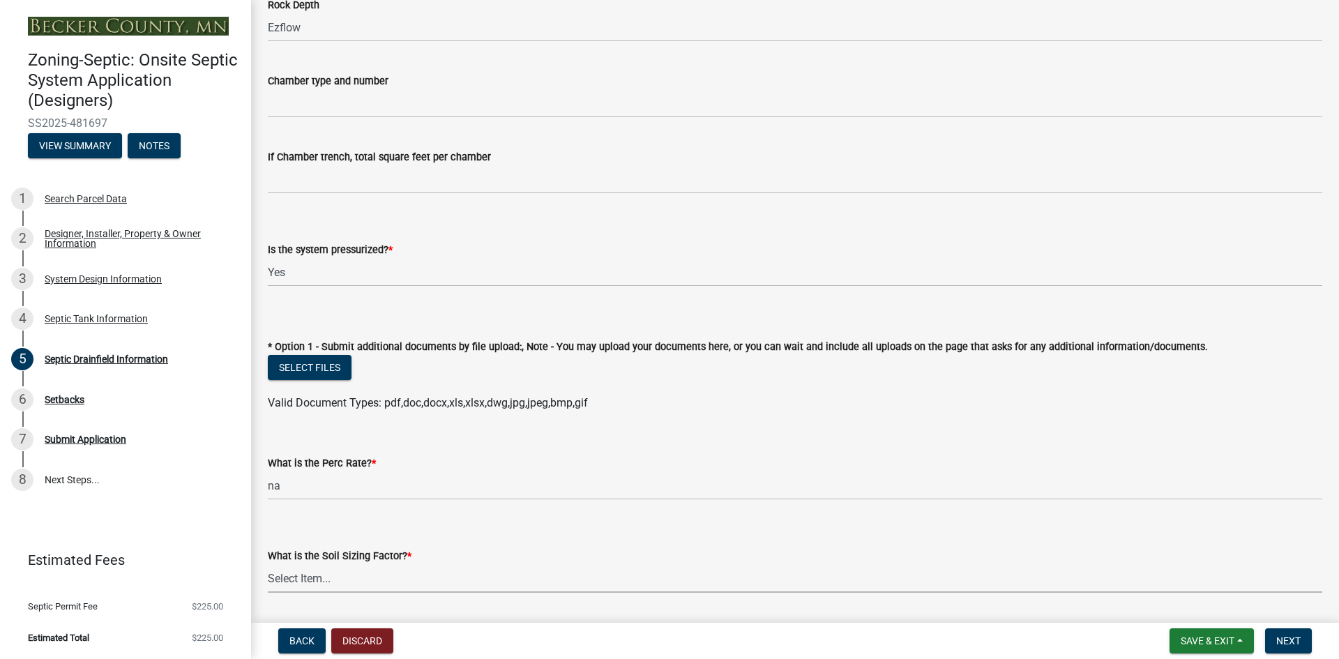
click at [312, 580] on select "Select Item... 0.00 0.24 0.45 0.50 0.60 0.78 .83 1.27 1.67" at bounding box center [795, 578] width 1054 height 29
click at [268, 564] on select "Select Item... 0.00 0.24 0.45 0.50 0.60 0.78 .83 1.27 1.67" at bounding box center [795, 578] width 1054 height 29
select select "245bd747-17a2-4397-b461-91fbb509aaa8"
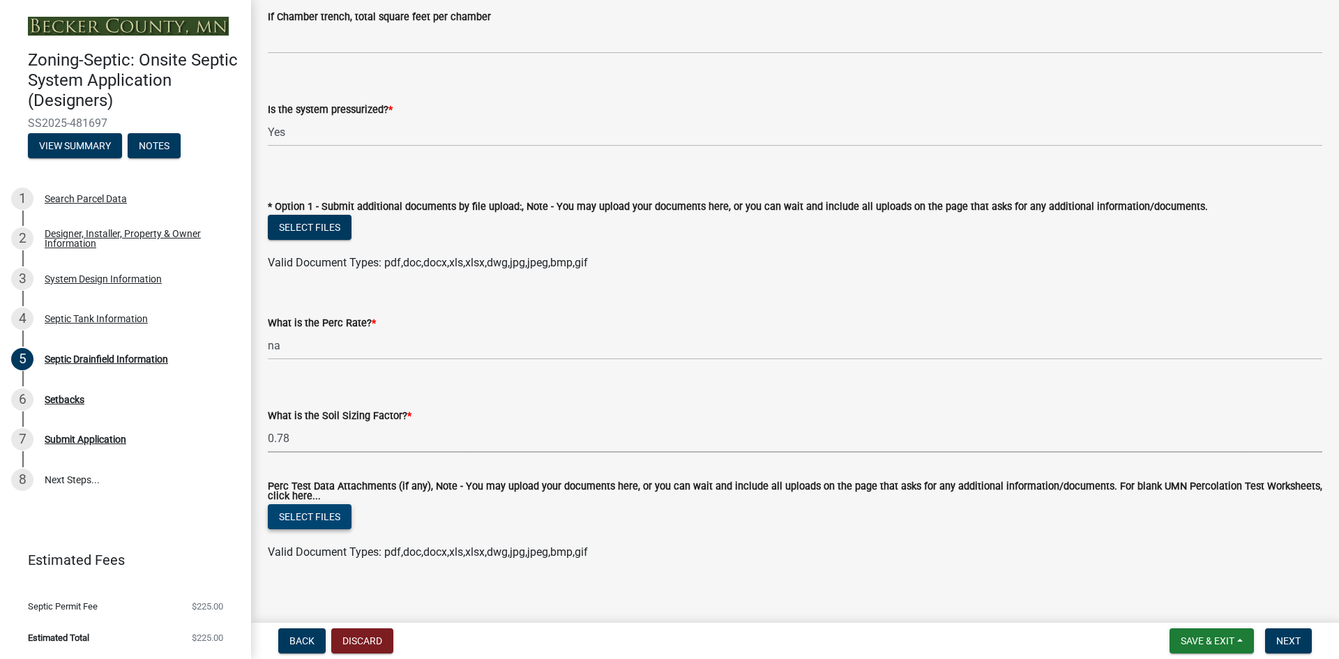
scroll to position [500, 0]
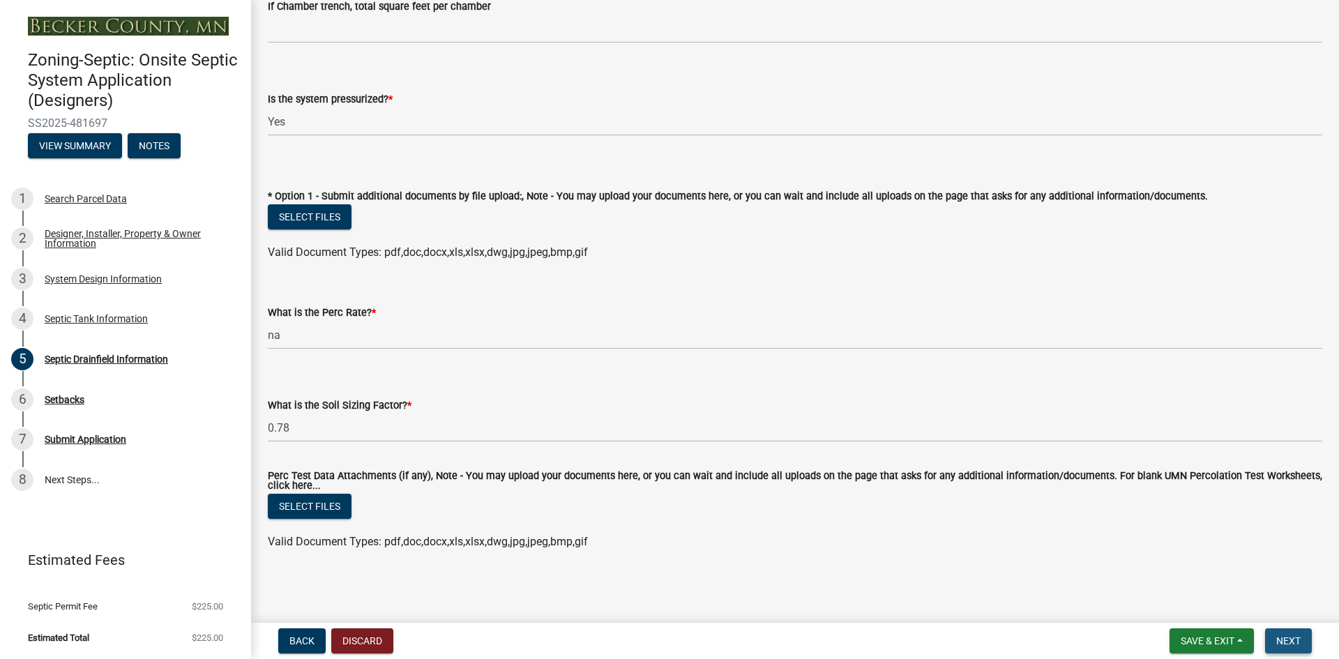
click at [1287, 637] on span "Next" at bounding box center [1288, 640] width 24 height 11
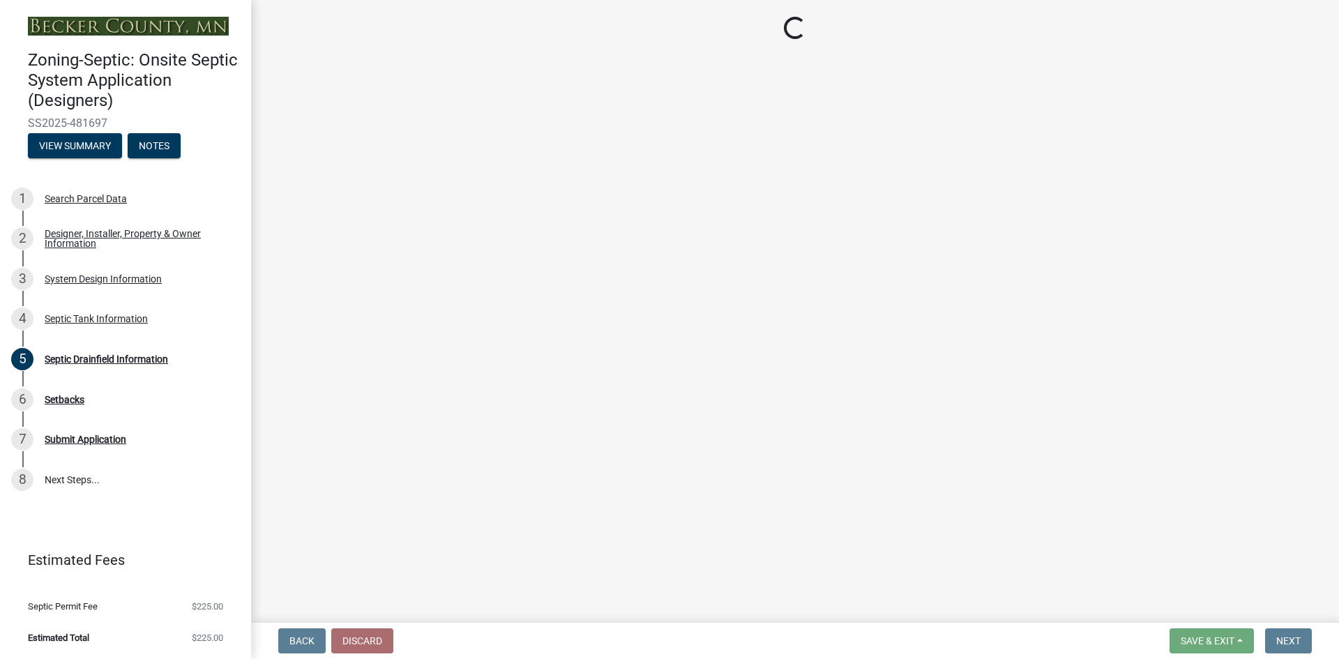
scroll to position [0, 0]
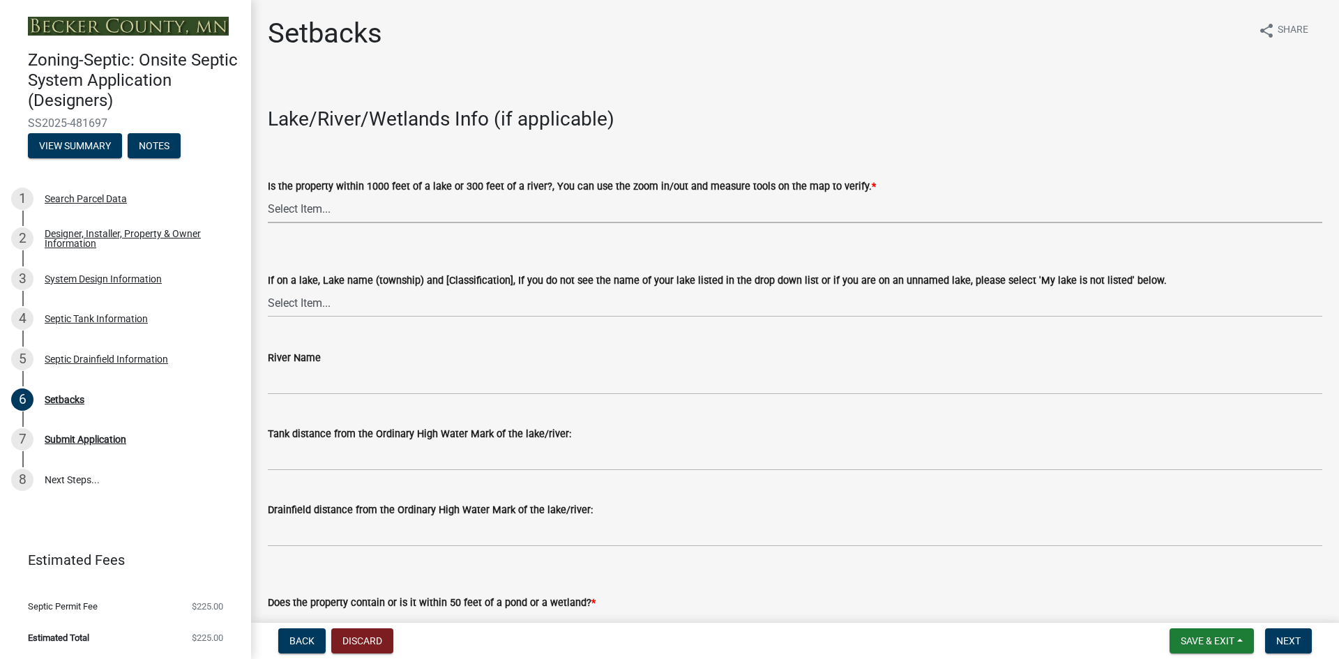
click at [303, 203] on select "Select Item... Yes No" at bounding box center [795, 209] width 1054 height 29
click at [268, 195] on select "Select Item... Yes No" at bounding box center [795, 209] width 1054 height 29
select select "c245ec0d-8d6f-4710-ab2b-b3aa70611708"
click at [303, 298] on select "Select Item... [GEOGRAPHIC_DATA] is not listed below [GEOGRAPHIC_DATA] ([GEOGRA…" at bounding box center [795, 303] width 1054 height 29
click at [268, 289] on select "Select Item... [GEOGRAPHIC_DATA] is not listed below [GEOGRAPHIC_DATA] ([GEOGRA…" at bounding box center [795, 303] width 1054 height 29
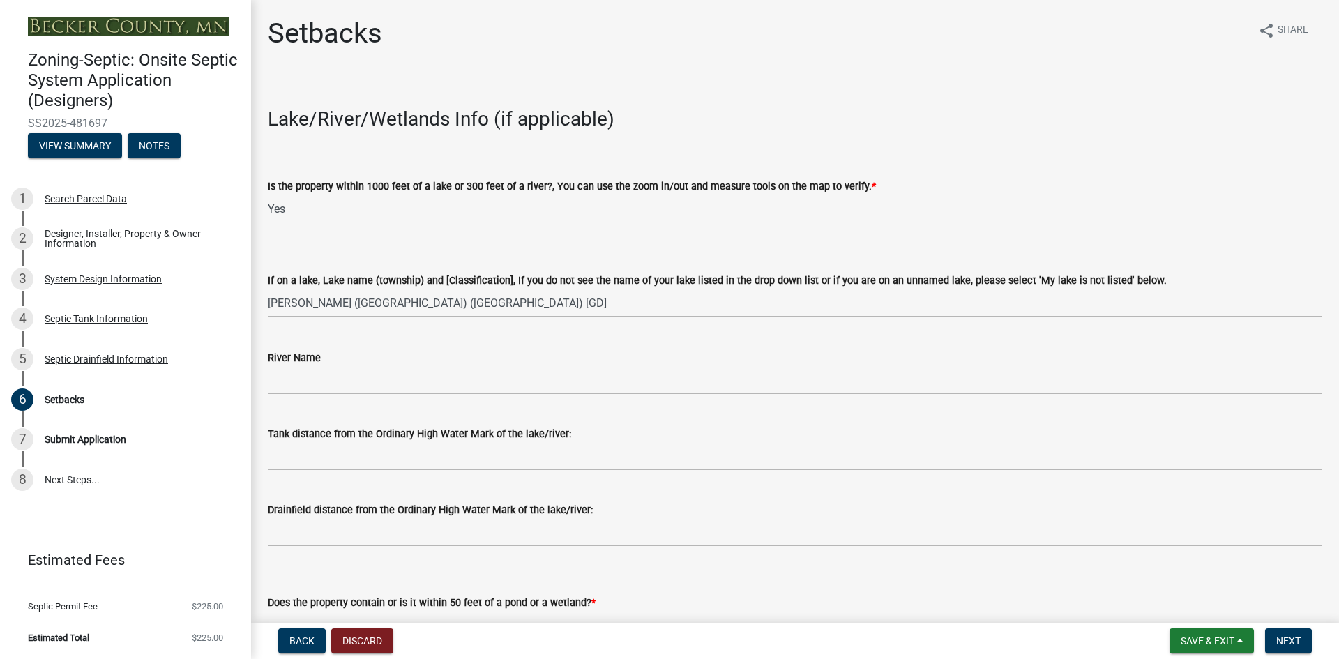
select select "3904f8ee-c865-40d4-ba1b-21116c355139"
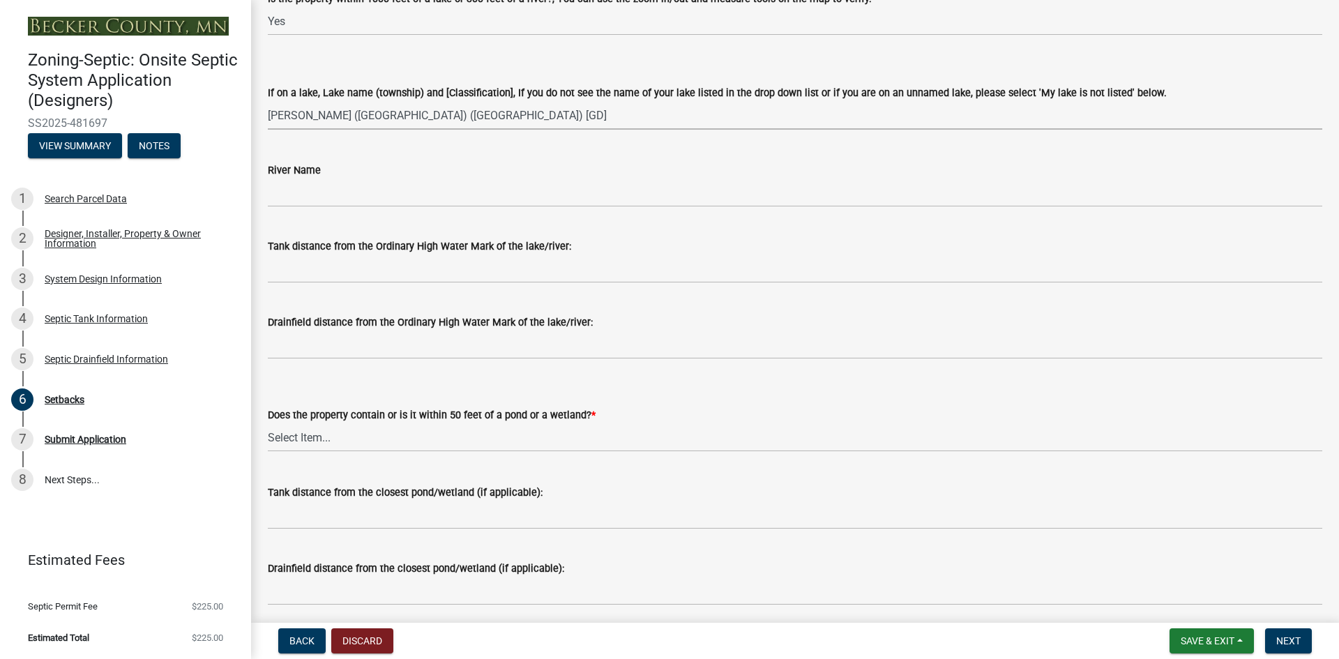
scroll to position [209, 0]
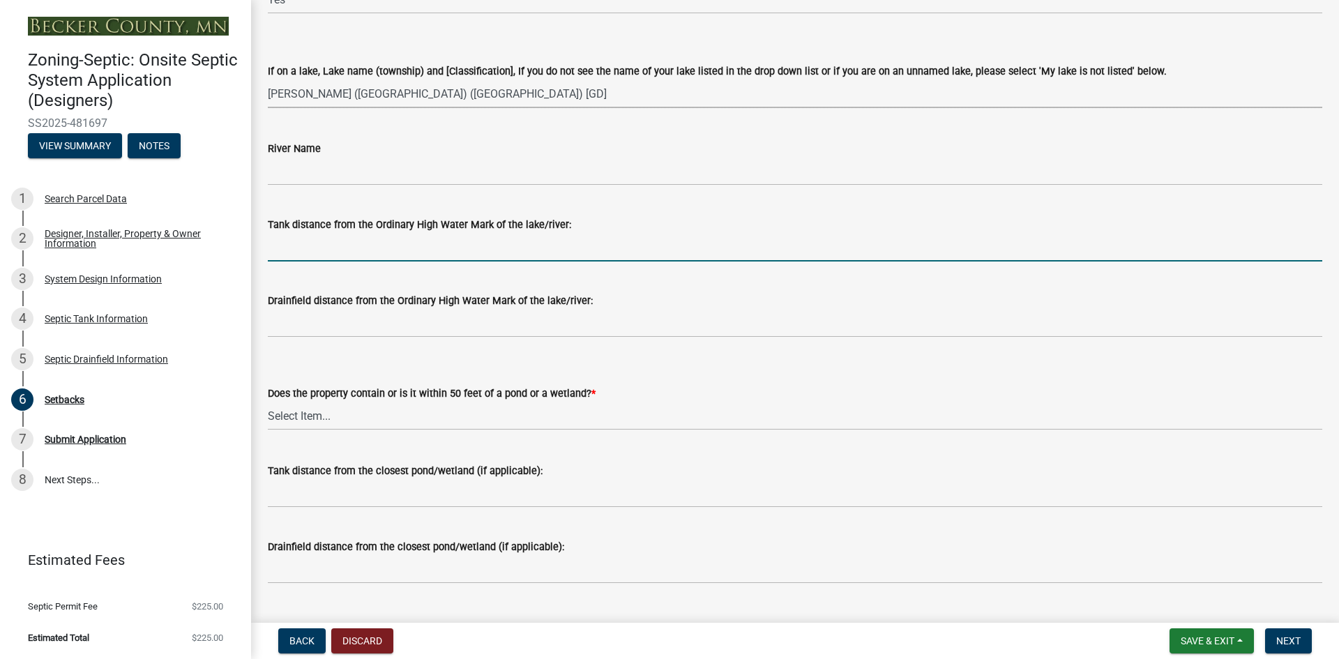
click at [310, 246] on input "Tank distance from the Ordinary High Water Mark of the lake/river:" at bounding box center [795, 247] width 1054 height 29
type input "100+"
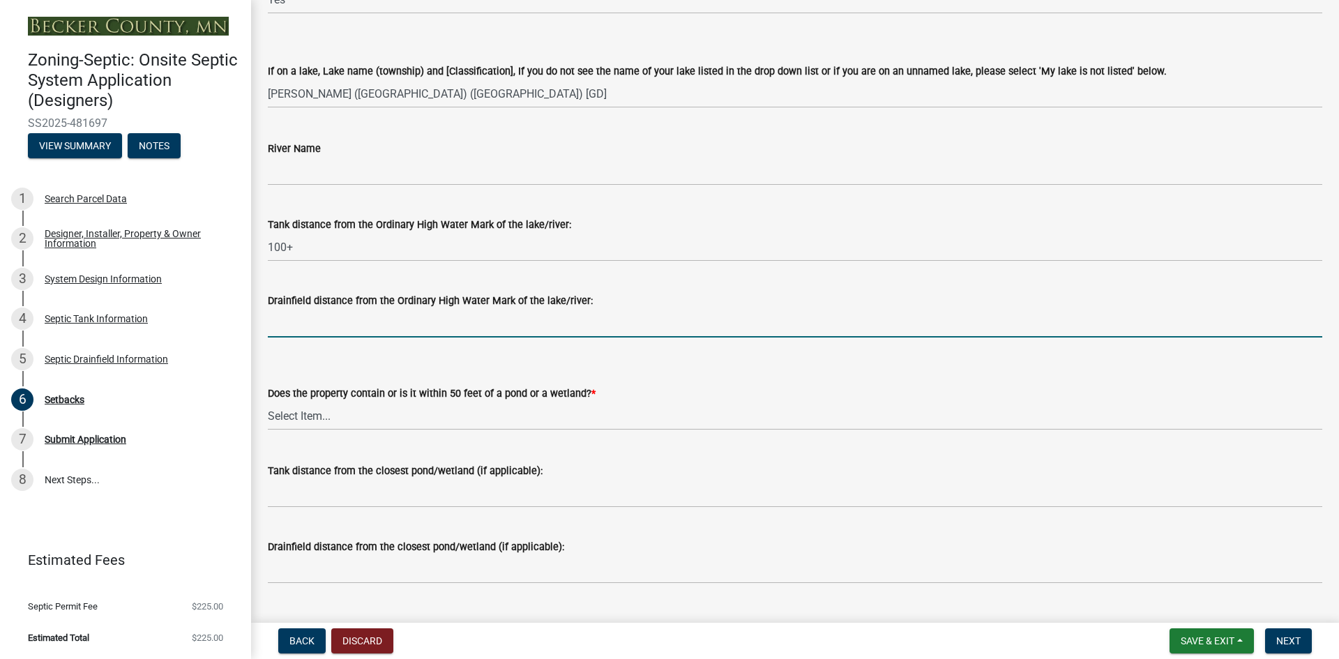
click at [297, 317] on input "Drainfield distance from the Ordinary High Water Mark of the lake/river:" at bounding box center [795, 323] width 1054 height 29
type input "100+"
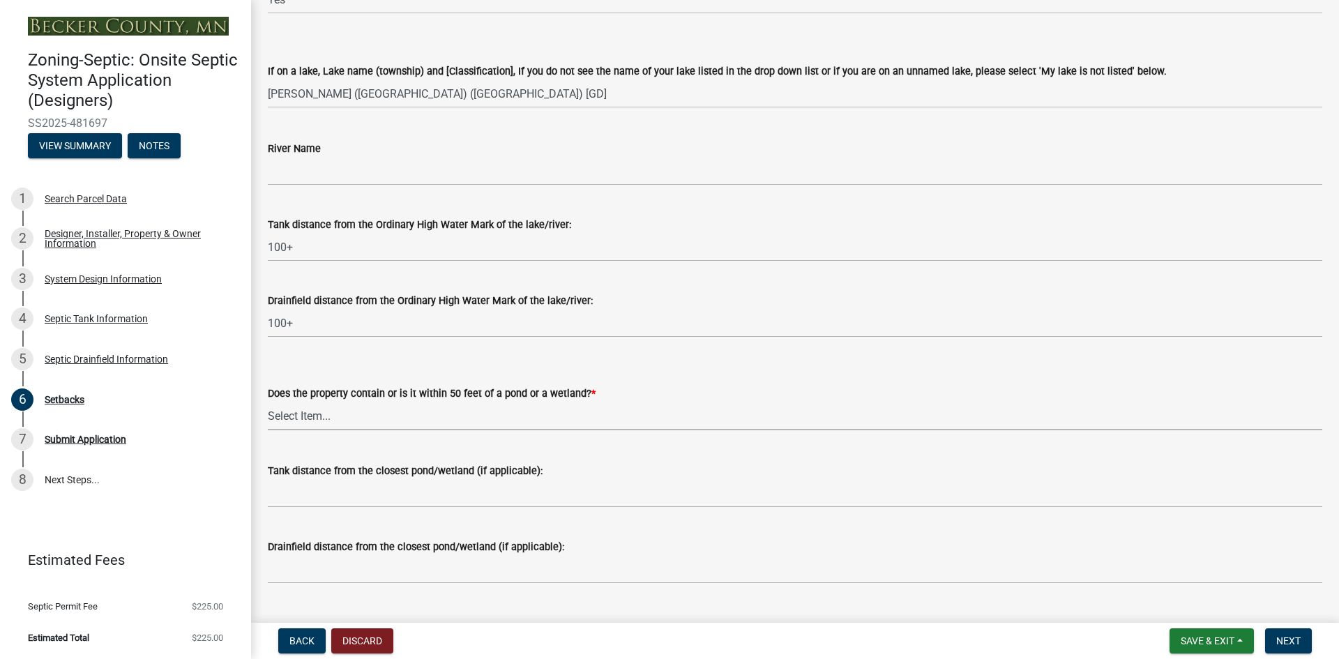
click at [278, 409] on select "Select Item... Yes No" at bounding box center [795, 416] width 1054 height 29
click at [268, 402] on select "Select Item... Yes No" at bounding box center [795, 416] width 1054 height 29
select select "23044af5-43bb-4cf5-8aef-2716db2ce5fc"
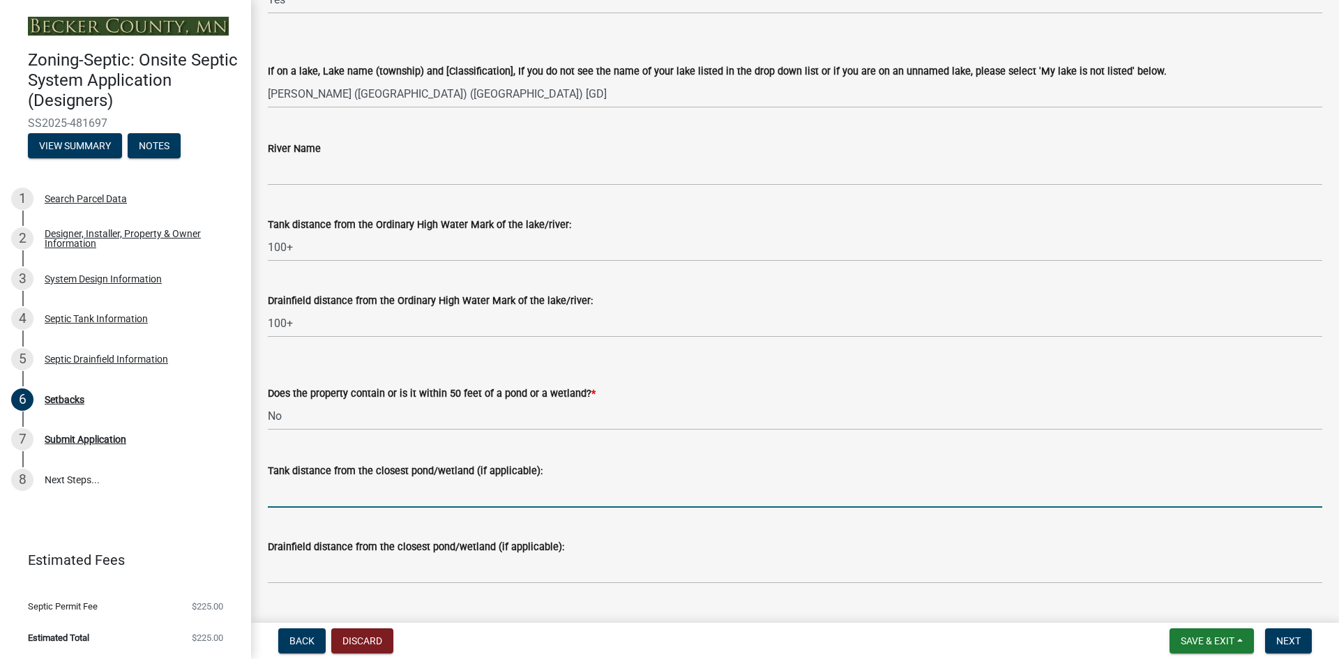
click at [289, 495] on input "Tank distance from the closest pond/wetland (if applicable):" at bounding box center [795, 493] width 1054 height 29
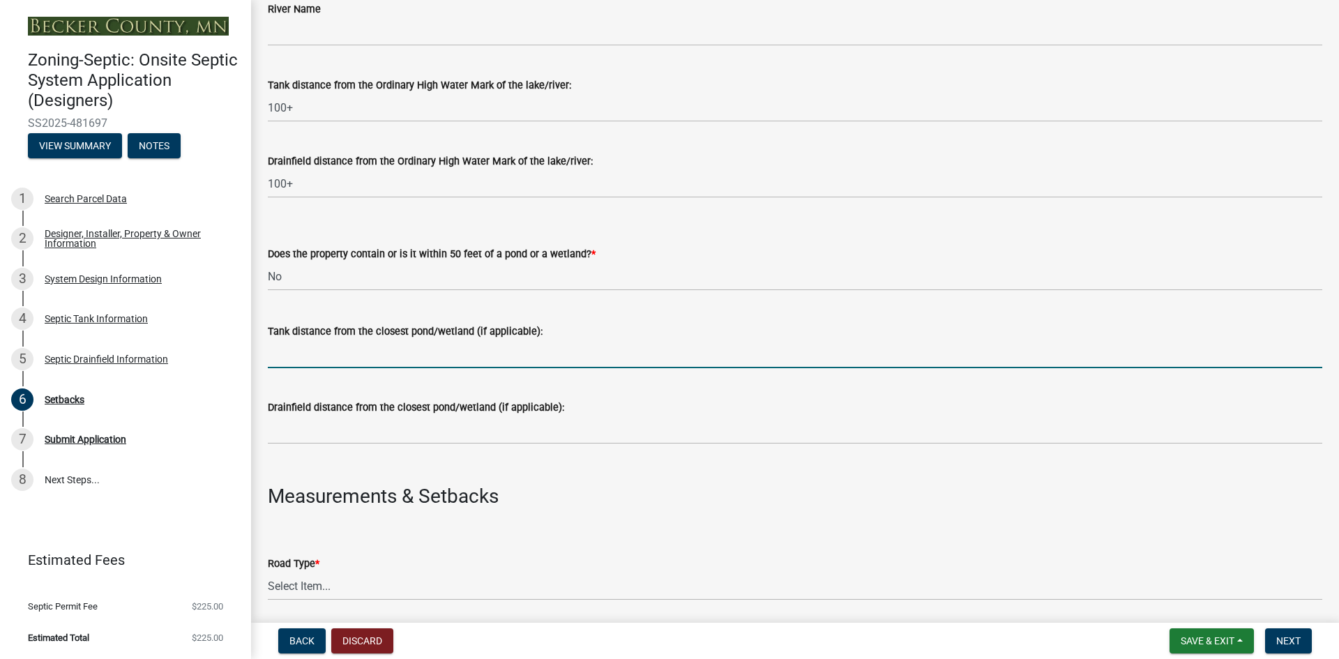
scroll to position [418, 0]
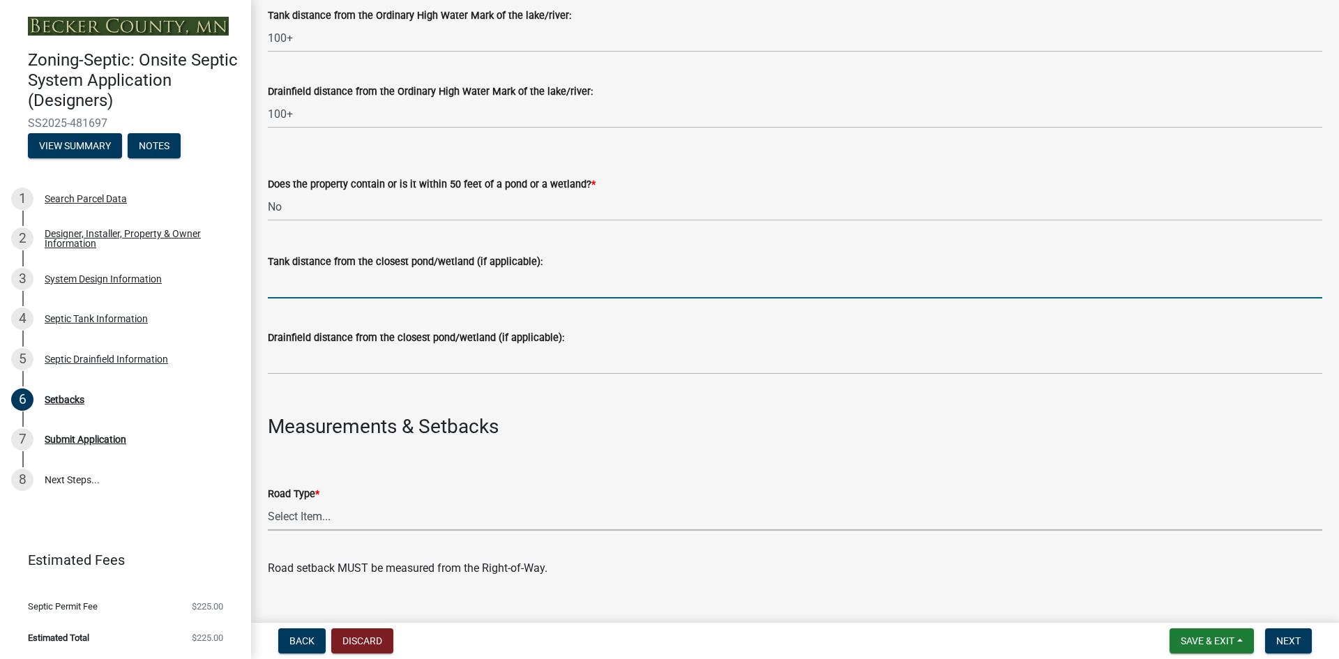
click at [321, 515] on select "Select Item... State County Public / Township Private Easement [GEOGRAPHIC_DATA]" at bounding box center [795, 516] width 1054 height 29
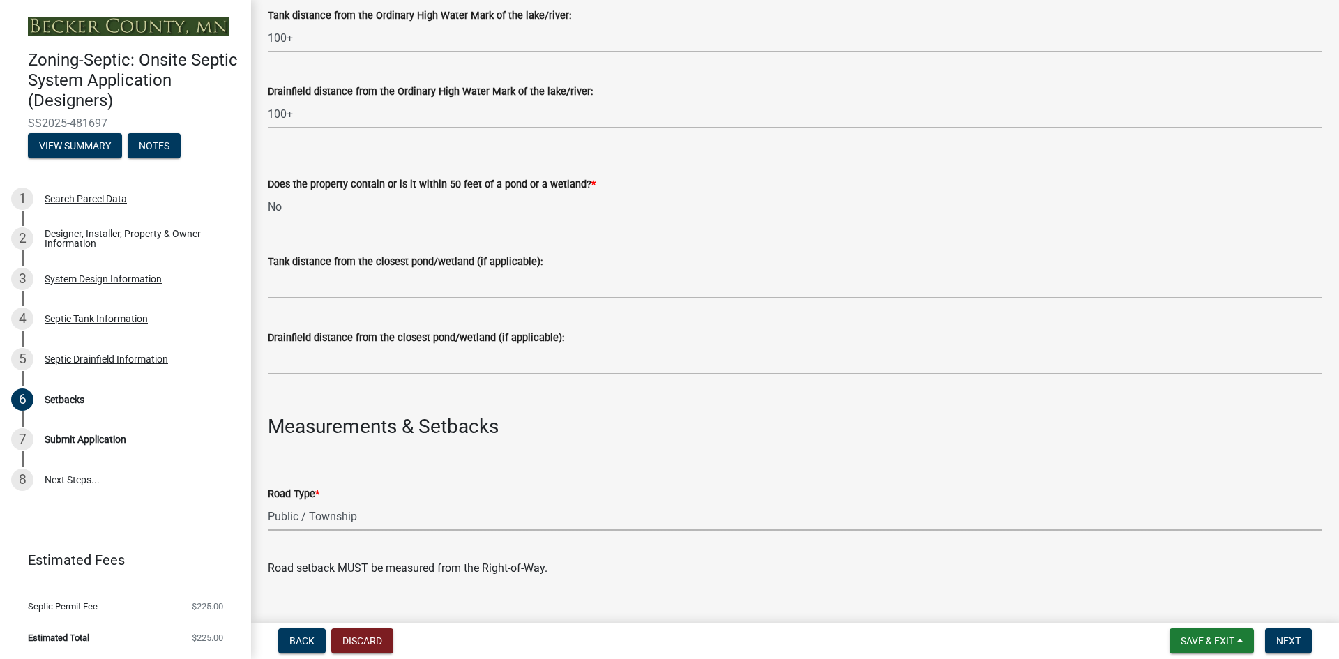
click at [268, 502] on select "Select Item... State County Public / Township Private Easement [GEOGRAPHIC_DATA]" at bounding box center [795, 516] width 1054 height 29
select select "21af9b93-f494-48c6-91ae-235d36c6c939"
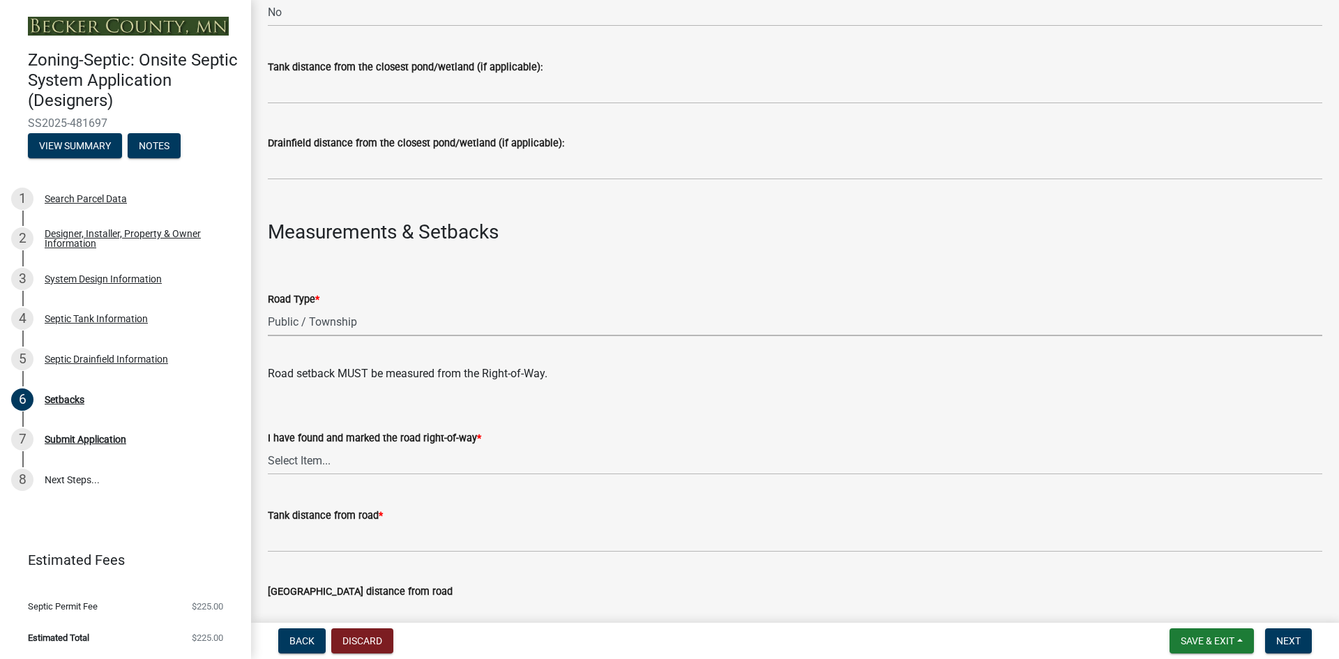
scroll to position [628, 0]
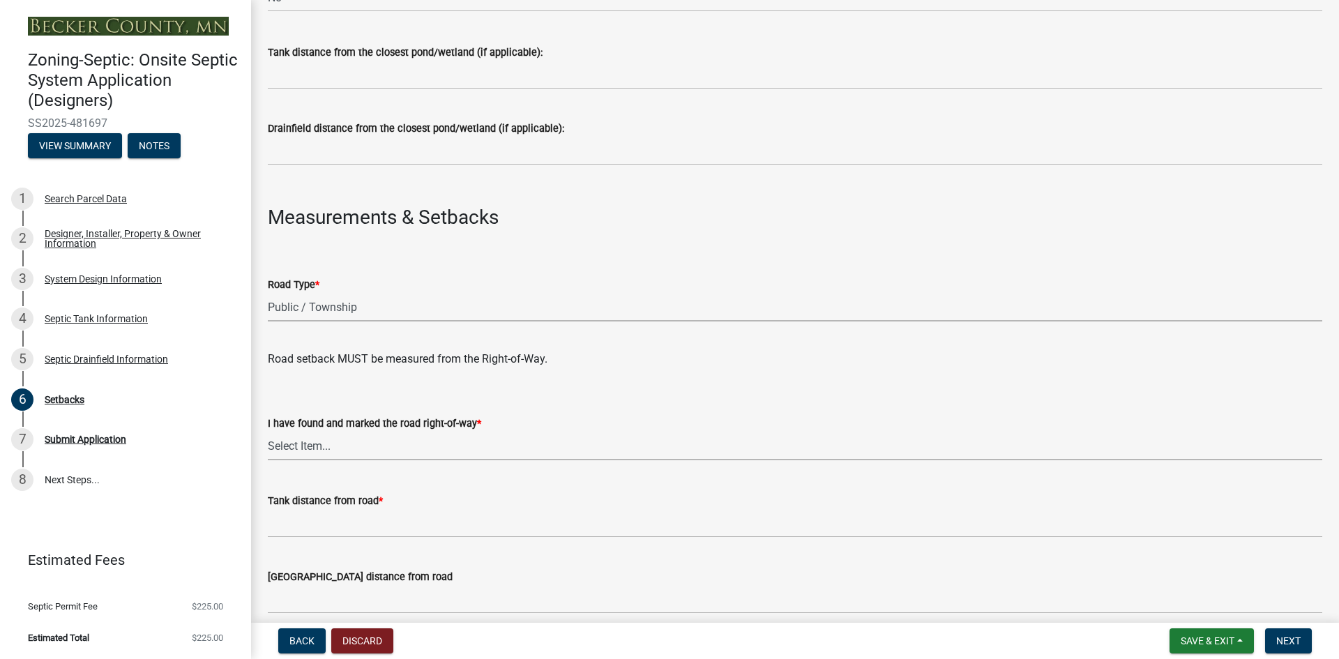
click at [296, 444] on select "Select Item... Yes No" at bounding box center [795, 446] width 1054 height 29
click at [268, 432] on select "Select Item... Yes No" at bounding box center [795, 446] width 1054 height 29
select select "a3ce498e-f8b1-44e2-889e-c4968ac74b5a"
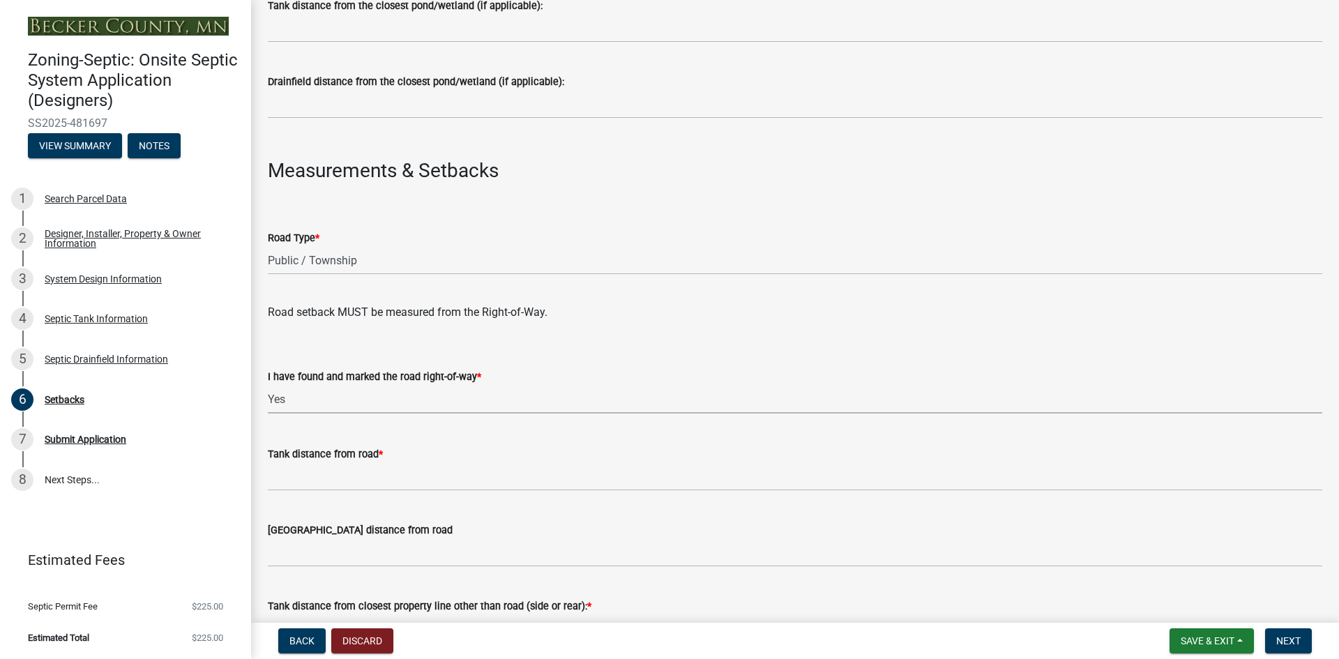
scroll to position [697, 0]
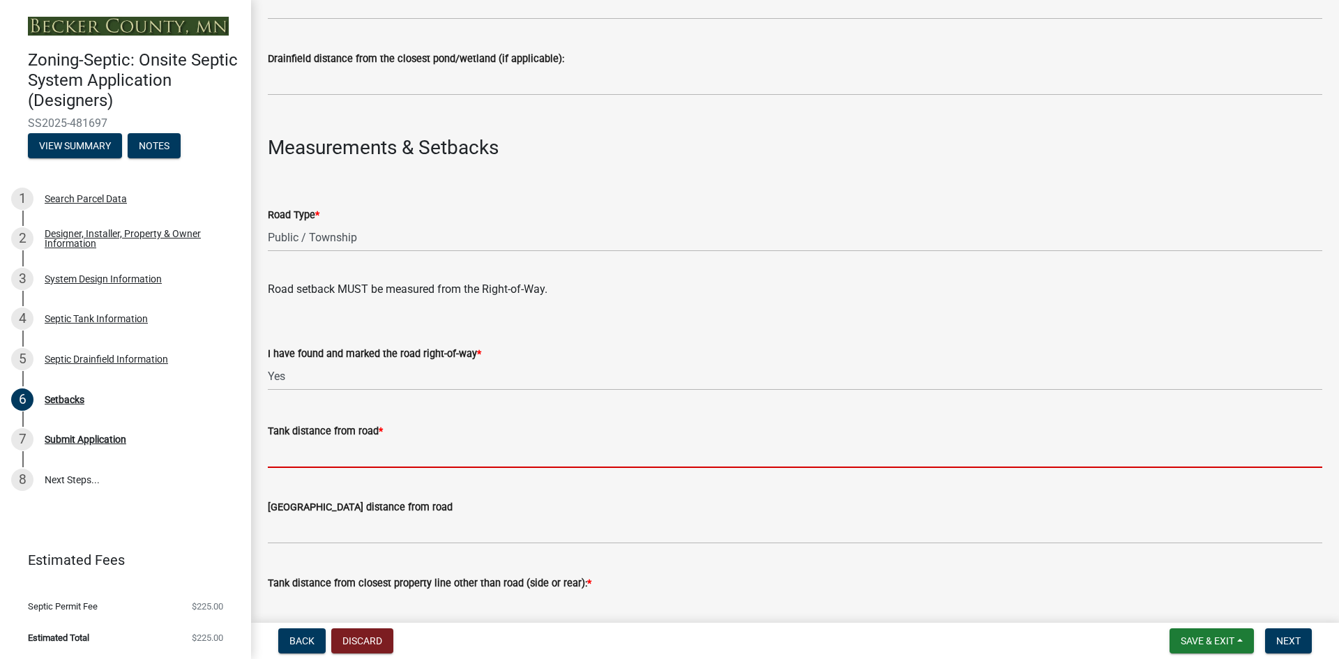
click at [281, 453] on input "Tank distance from road *" at bounding box center [795, 453] width 1054 height 29
type input "0"
type input "4"
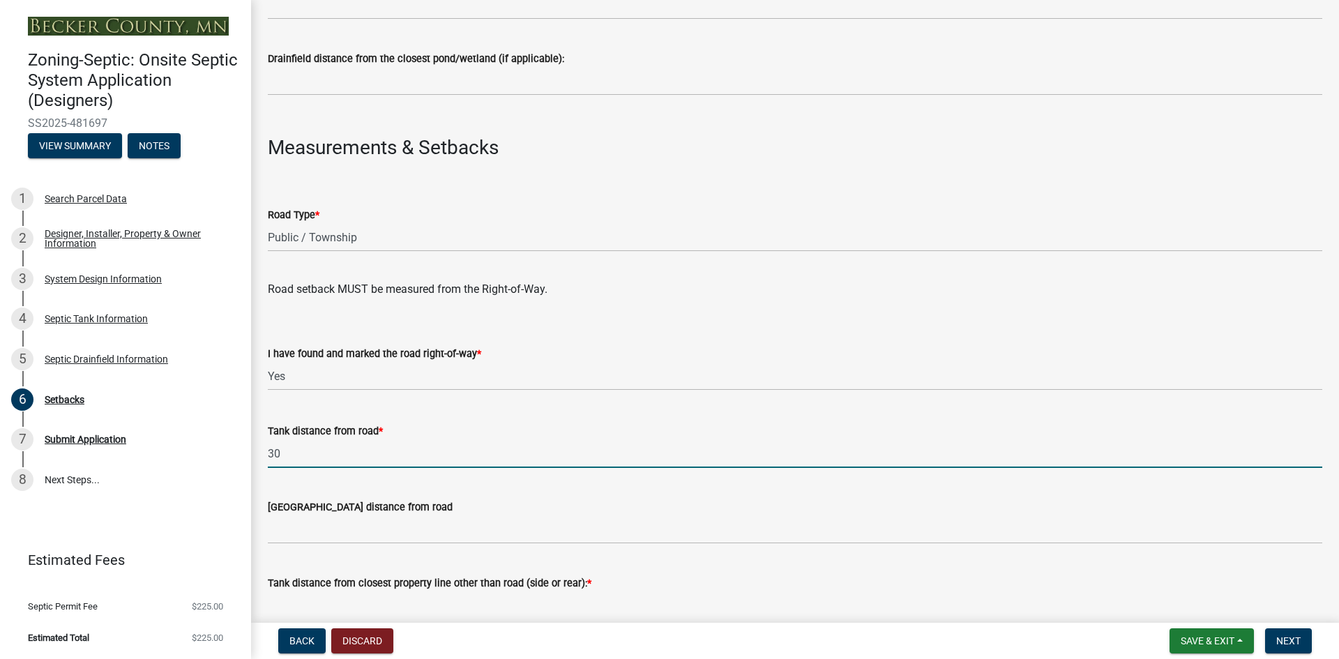
type input "30"
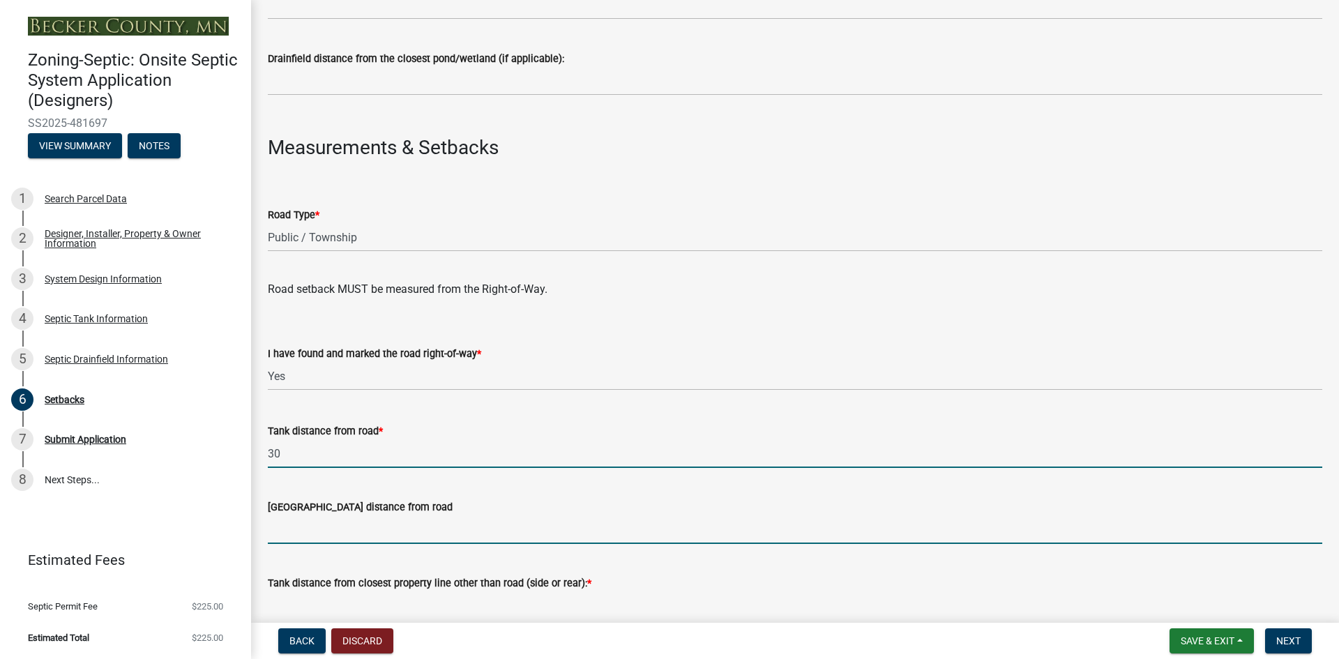
click at [299, 531] on input "[GEOGRAPHIC_DATA] distance from road" at bounding box center [795, 529] width 1054 height 29
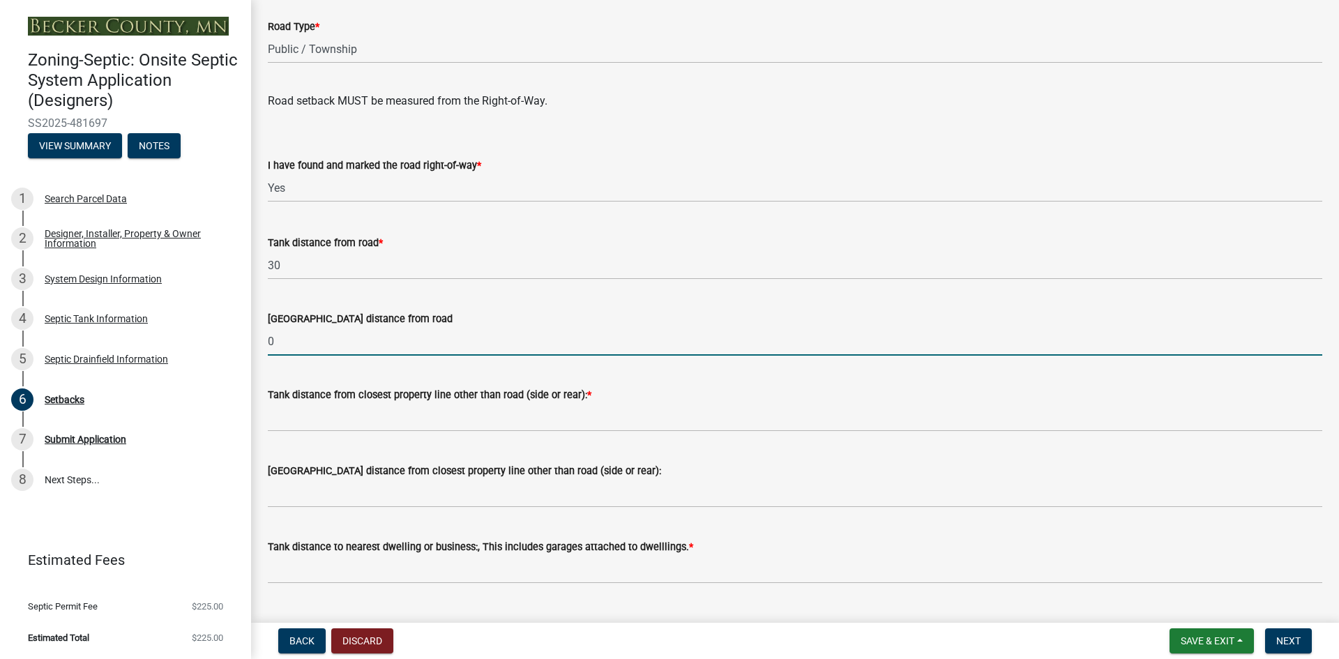
scroll to position [907, 0]
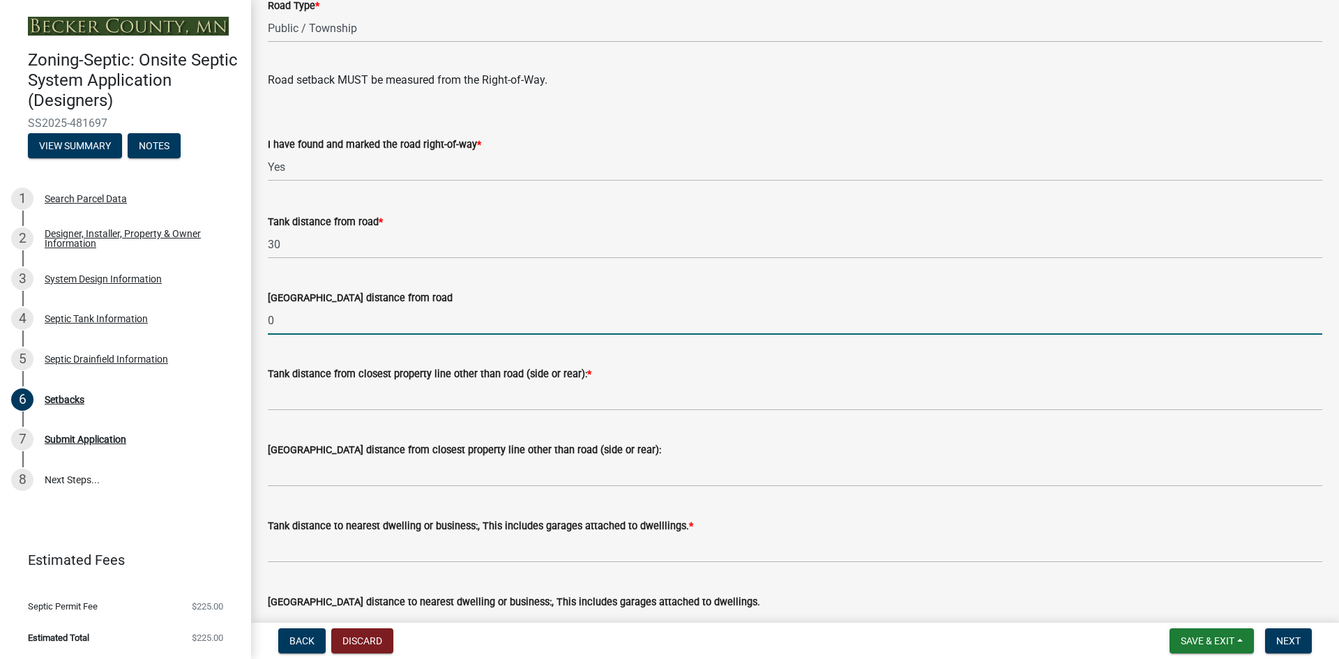
type input "0"
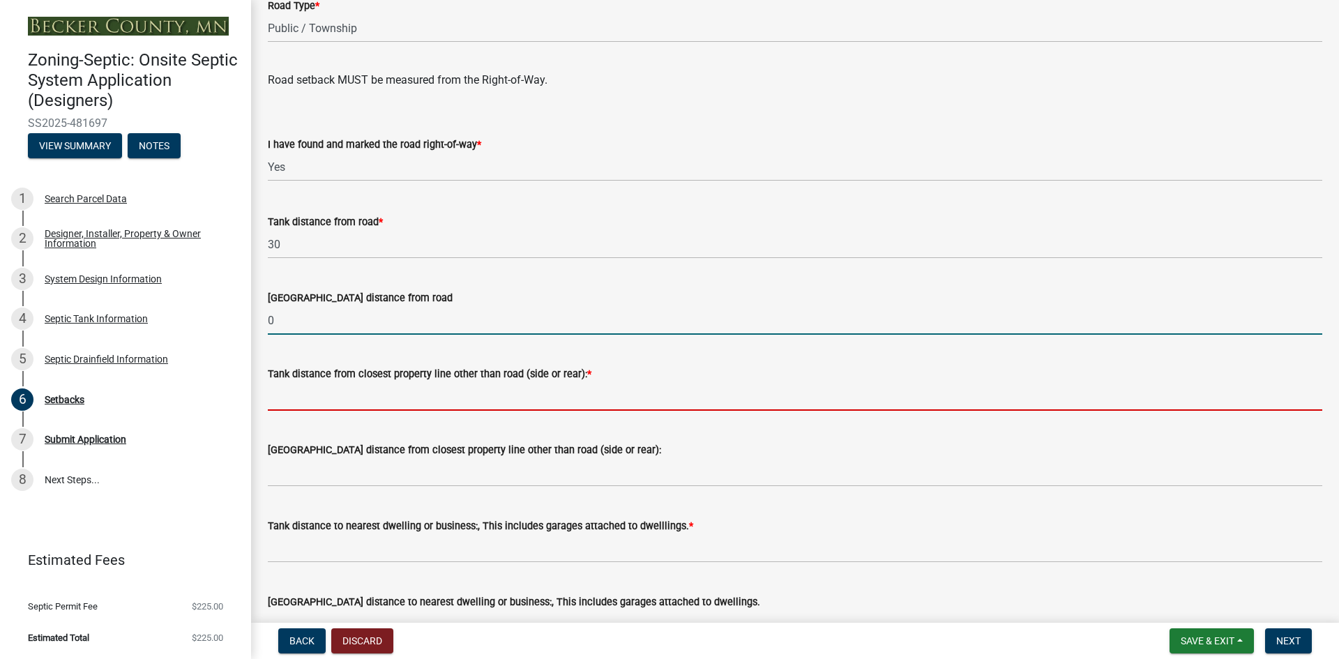
click at [286, 394] on input "Tank distance from closest property line other than road (side or rear): *" at bounding box center [795, 396] width 1054 height 29
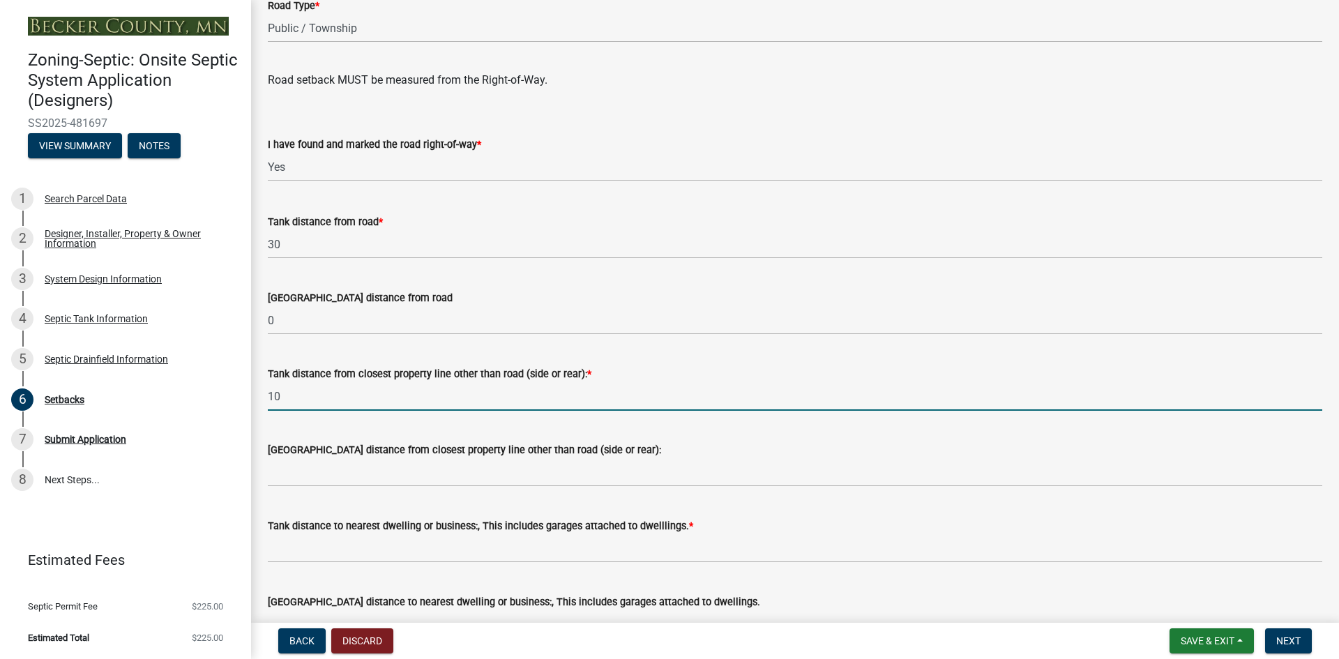
type input "10"
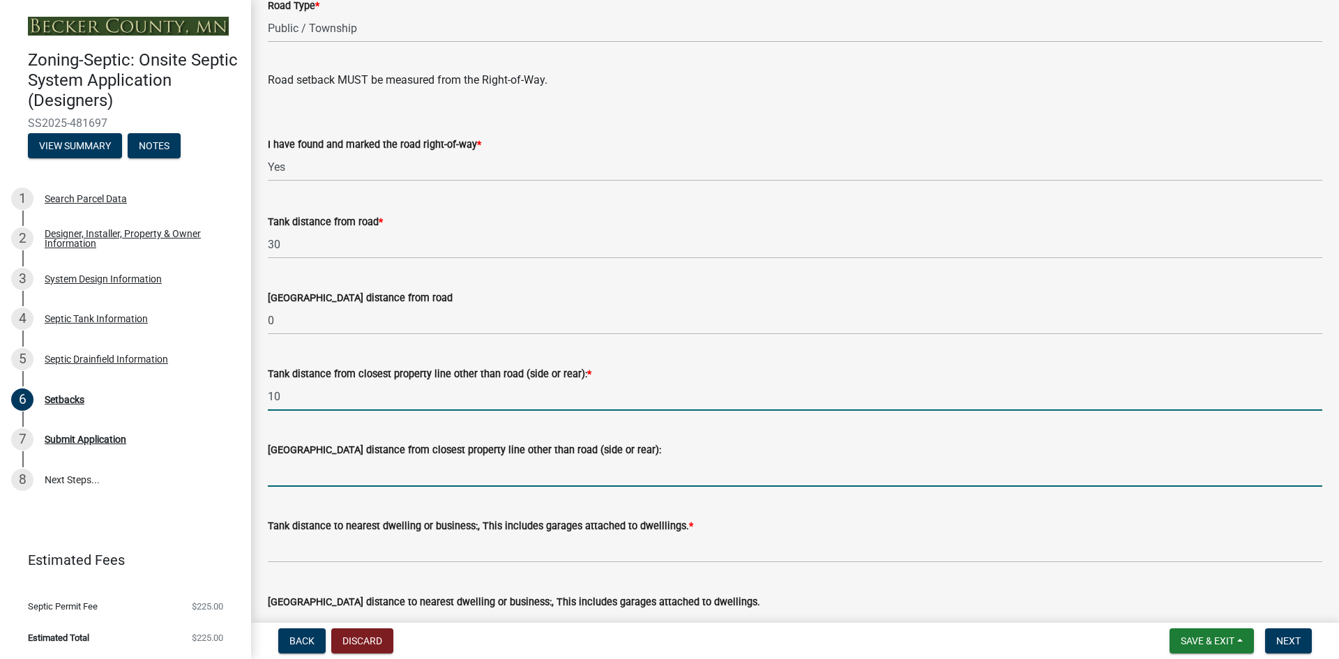
click at [285, 467] on input "[GEOGRAPHIC_DATA] distance from closest property line other than road (side or …" at bounding box center [795, 472] width 1054 height 29
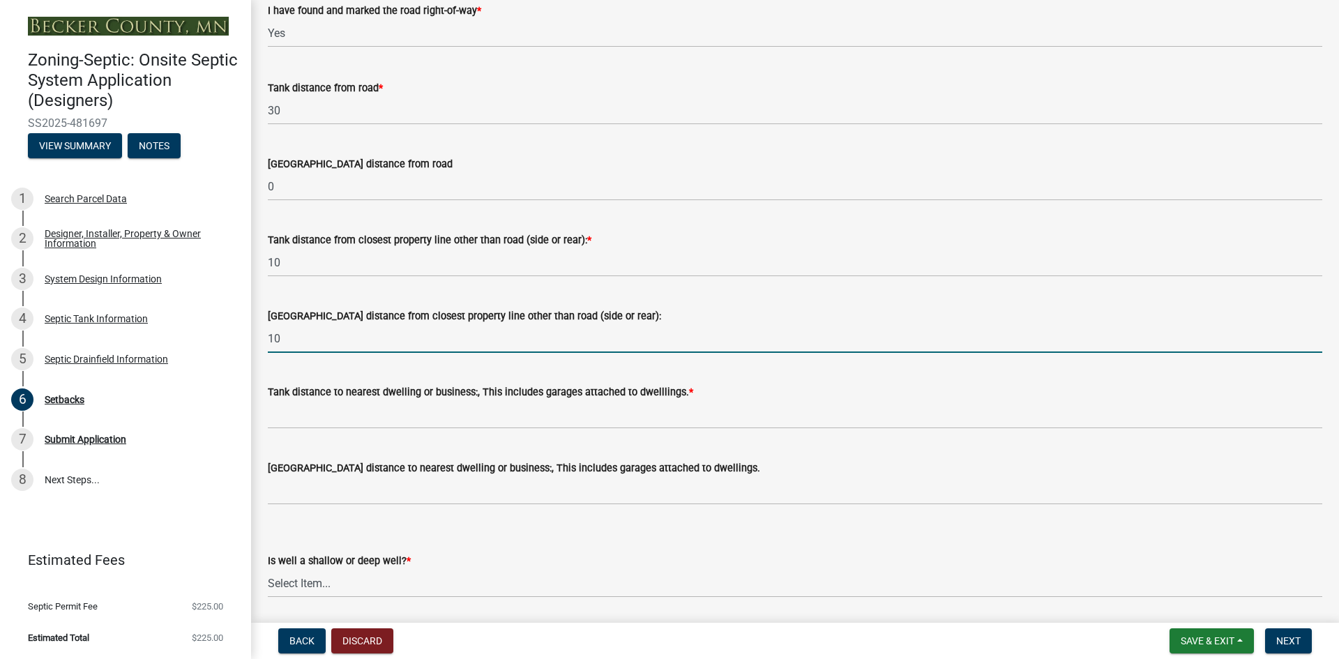
scroll to position [1046, 0]
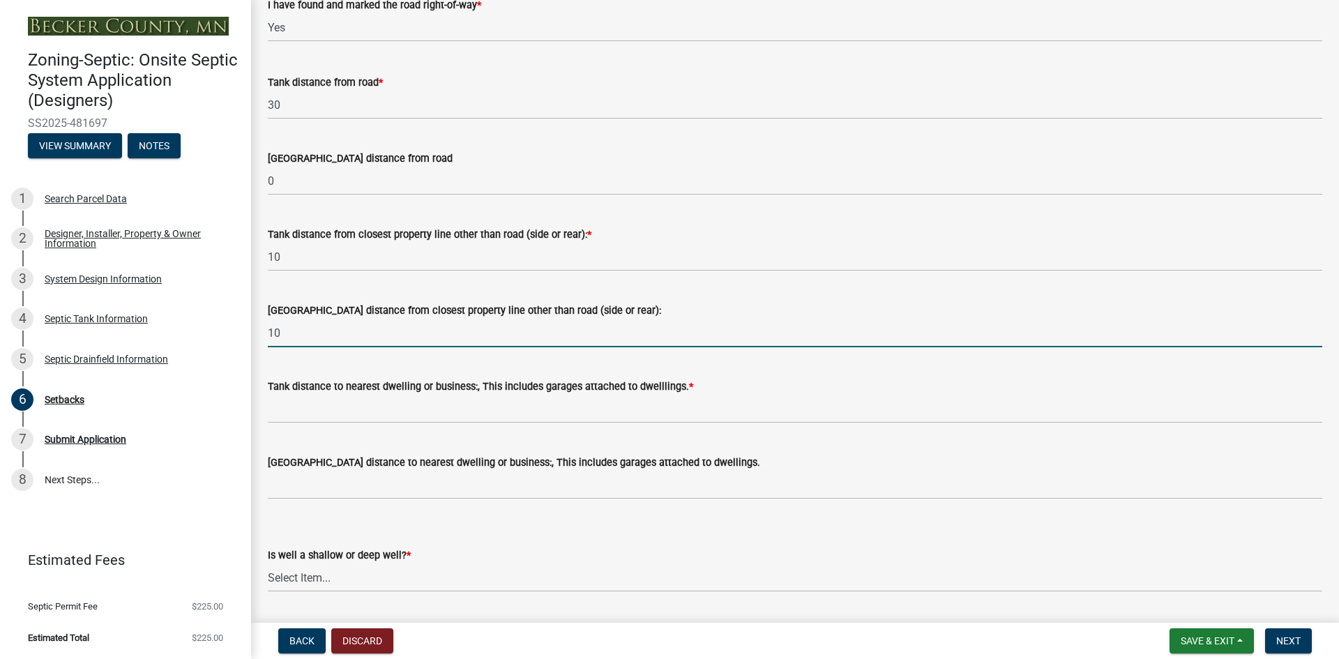
type input "10"
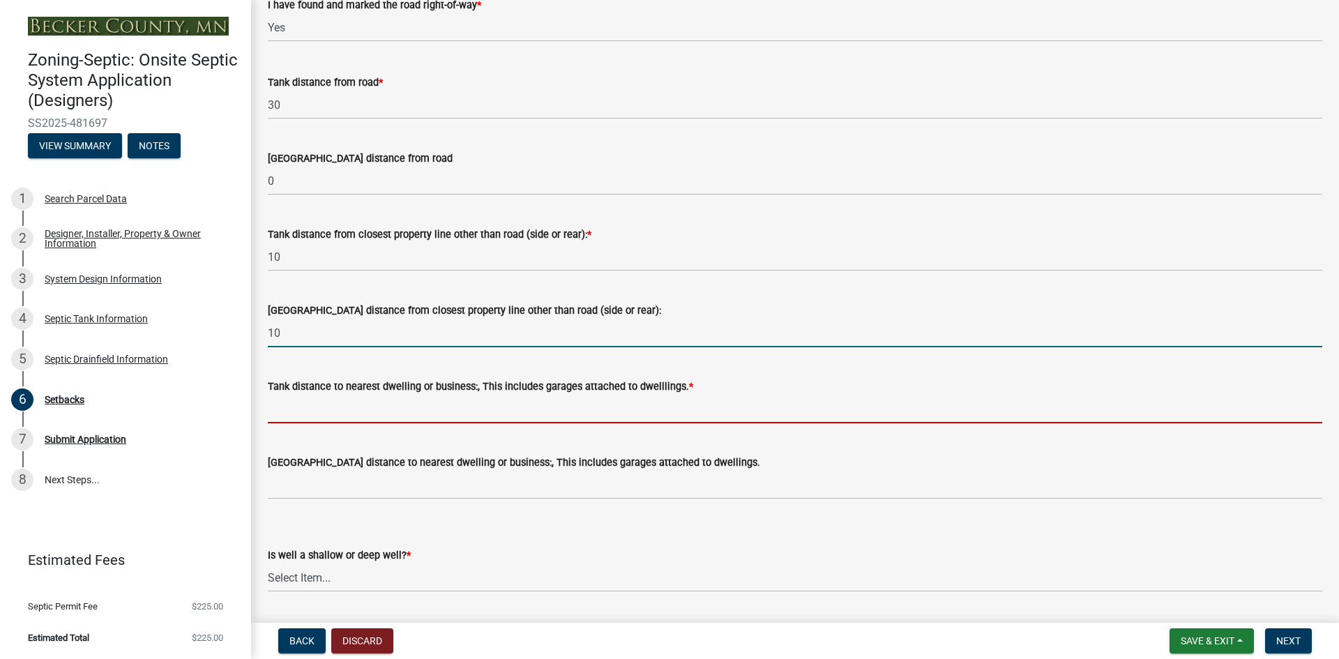
click at [302, 413] on input "Tank distance to nearest dwelling or business:, This includes garages attached …" at bounding box center [795, 409] width 1054 height 29
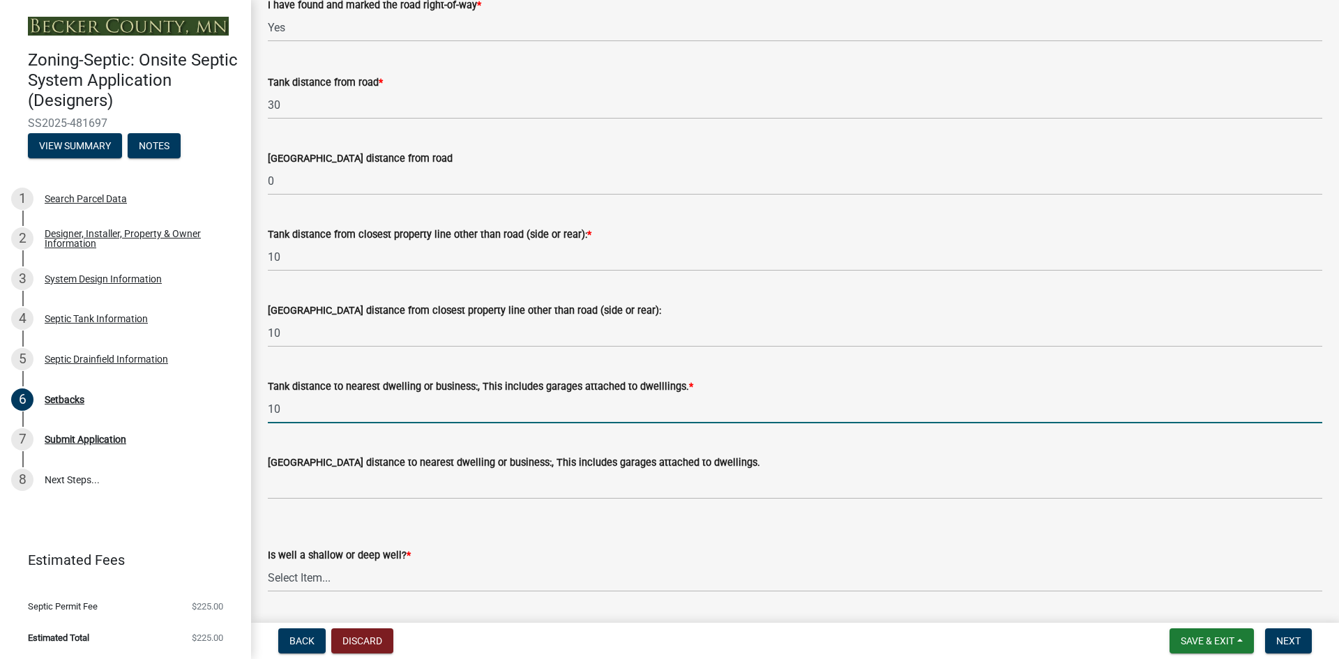
type input "10"
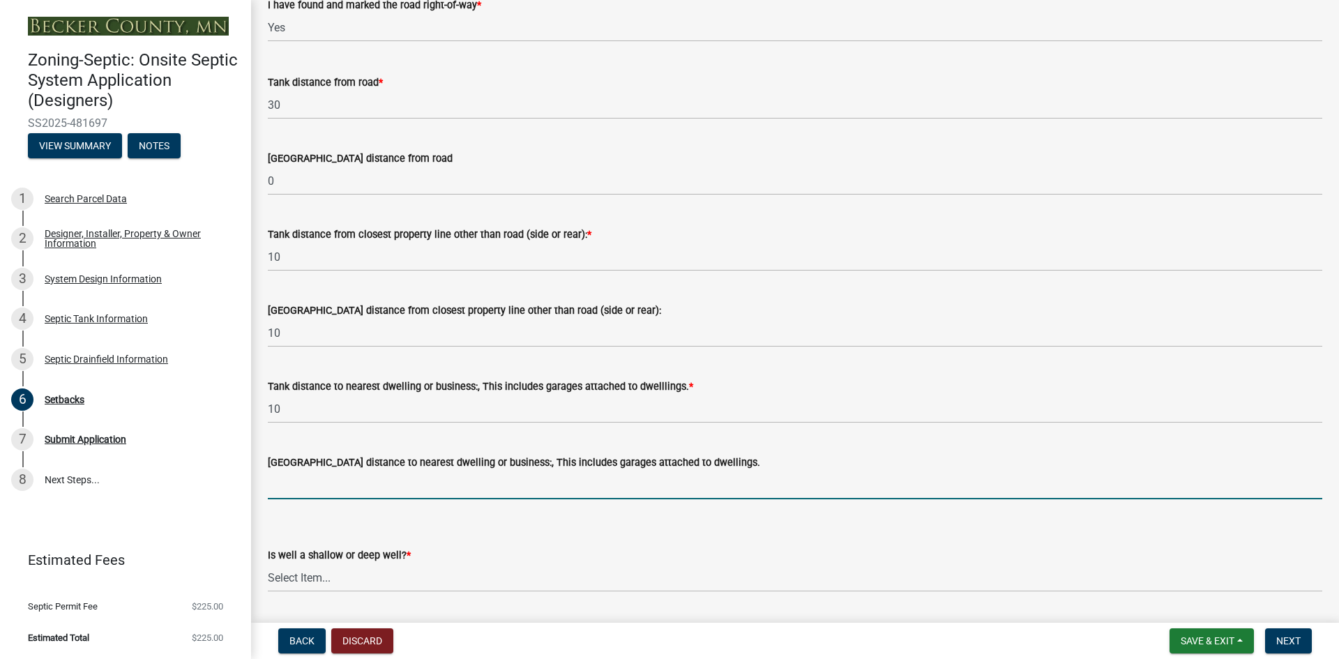
click at [330, 490] on input "[GEOGRAPHIC_DATA] distance to nearest dwelling or business:, This includes gara…" at bounding box center [795, 485] width 1054 height 29
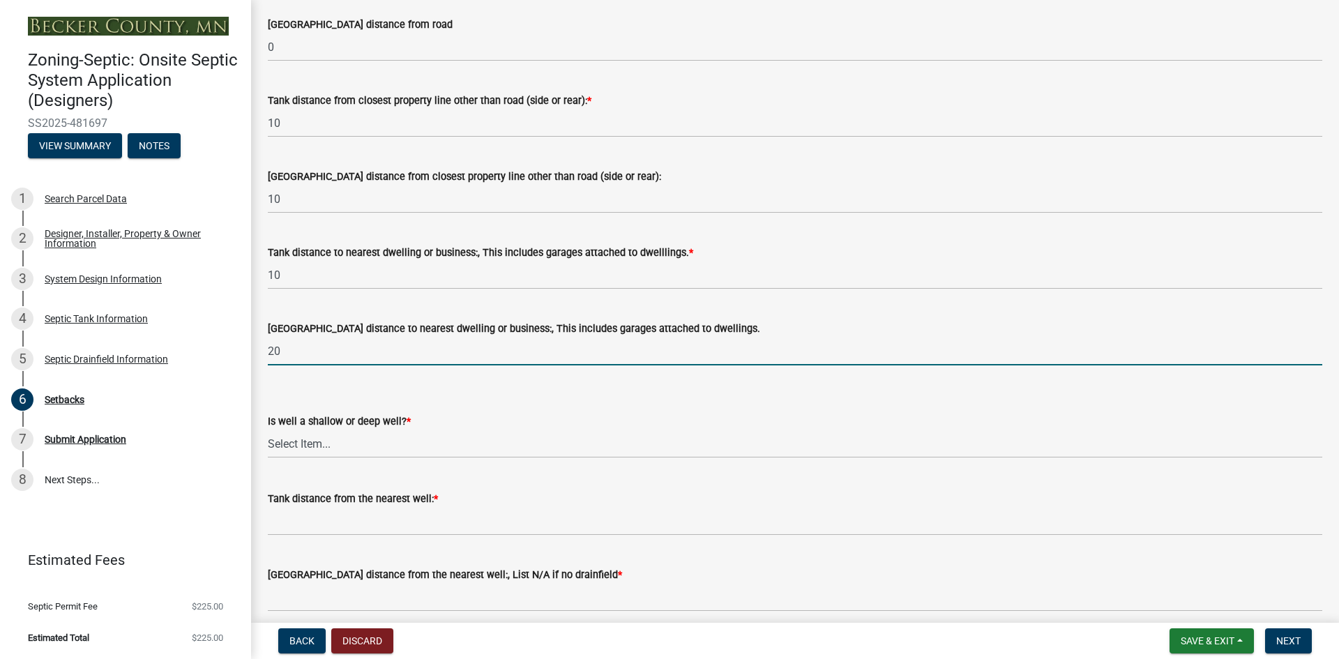
scroll to position [1186, 0]
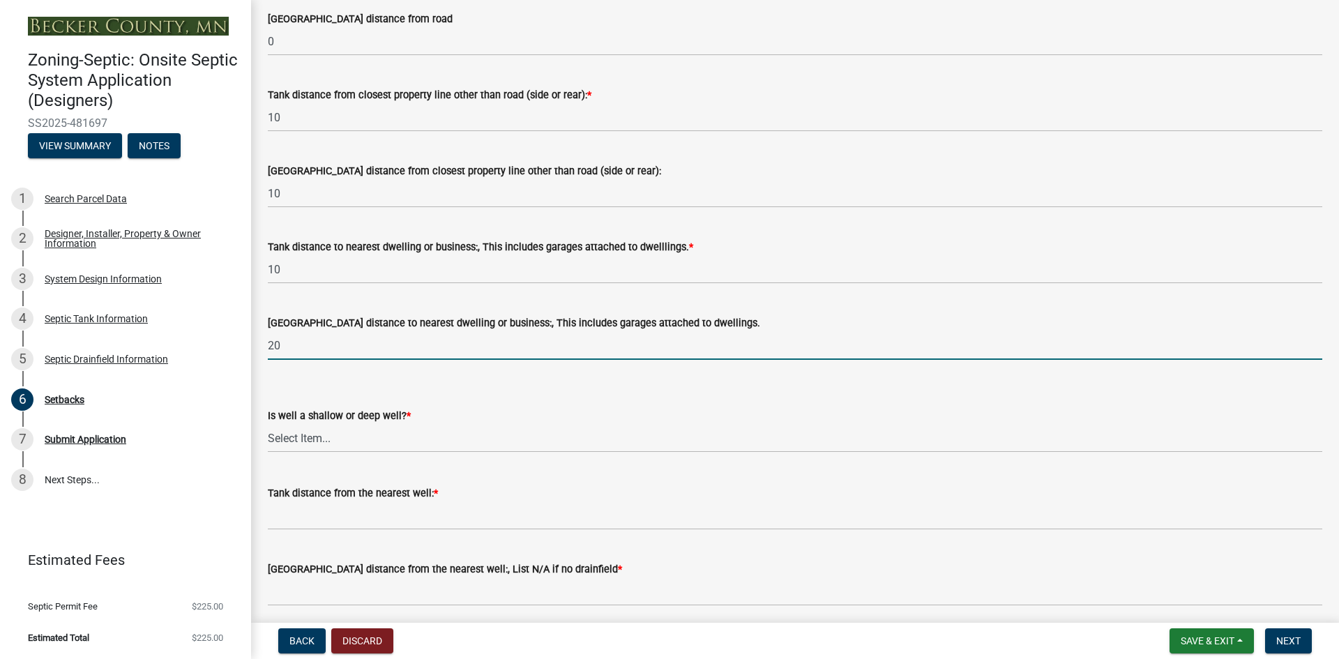
type input "20"
click at [278, 434] on select "Select Item... Deep Well Shallow Well No Well - Connected or to be connected to…" at bounding box center [795, 438] width 1054 height 29
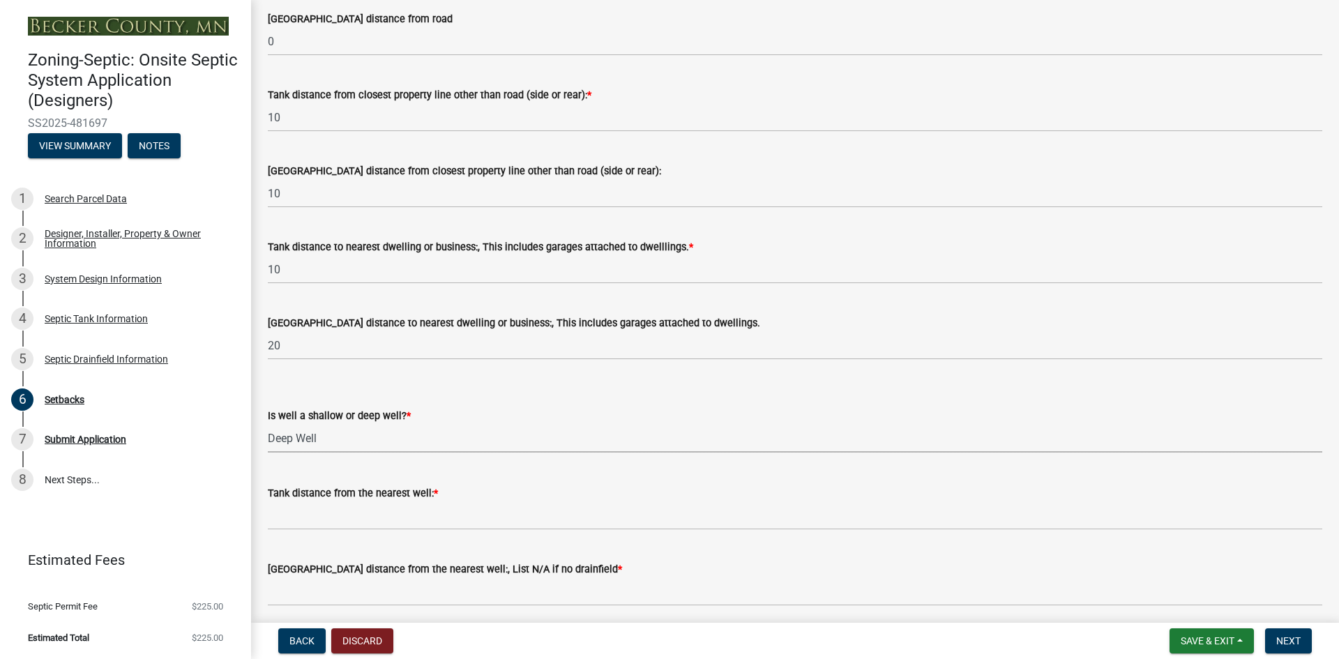
click at [268, 424] on select "Select Item... Deep Well Shallow Well No Well - Connected or to be connected to…" at bounding box center [795, 438] width 1054 height 29
select select "cf78f1da-f066-4305-88a2-864abad1fa52"
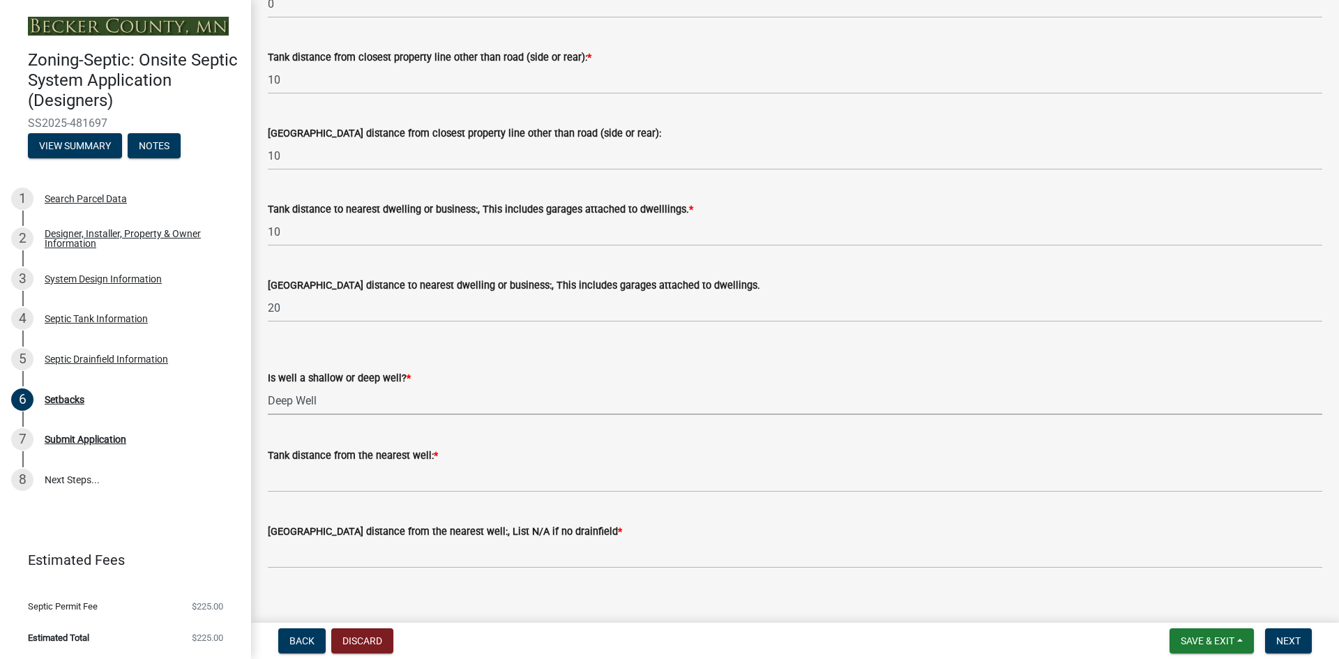
scroll to position [1240, 0]
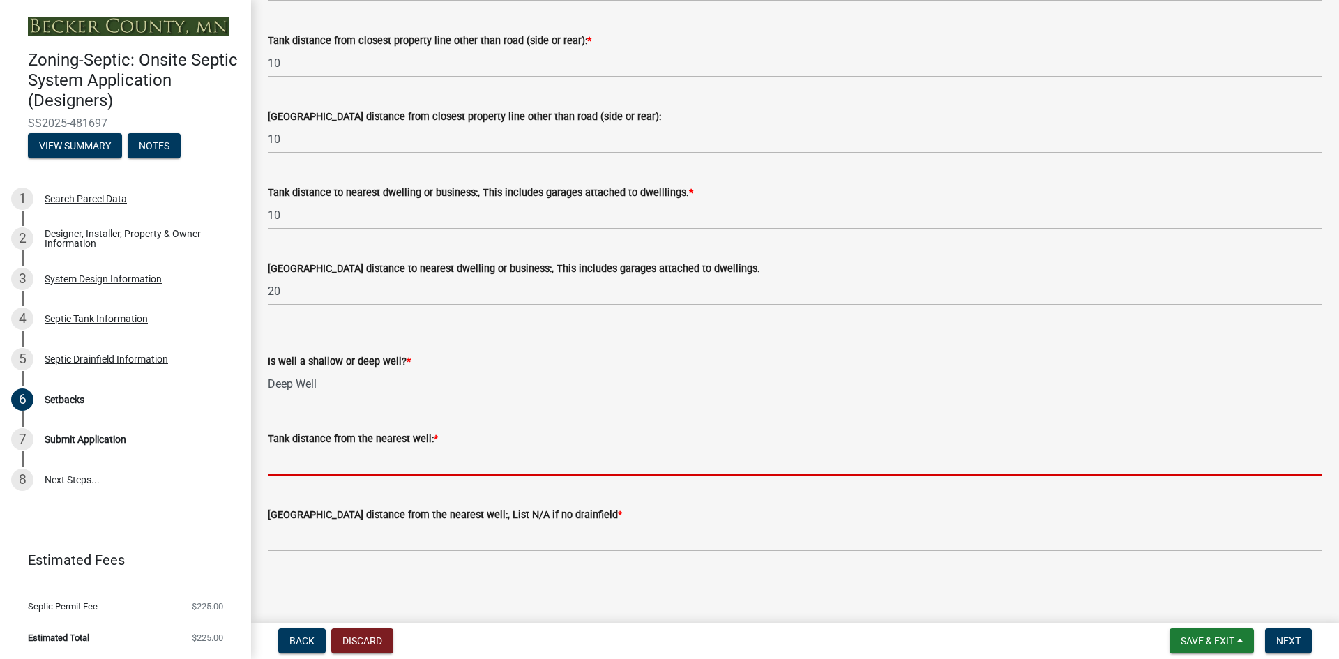
click at [271, 455] on input "Tank distance from the nearest well: *" at bounding box center [795, 461] width 1054 height 29
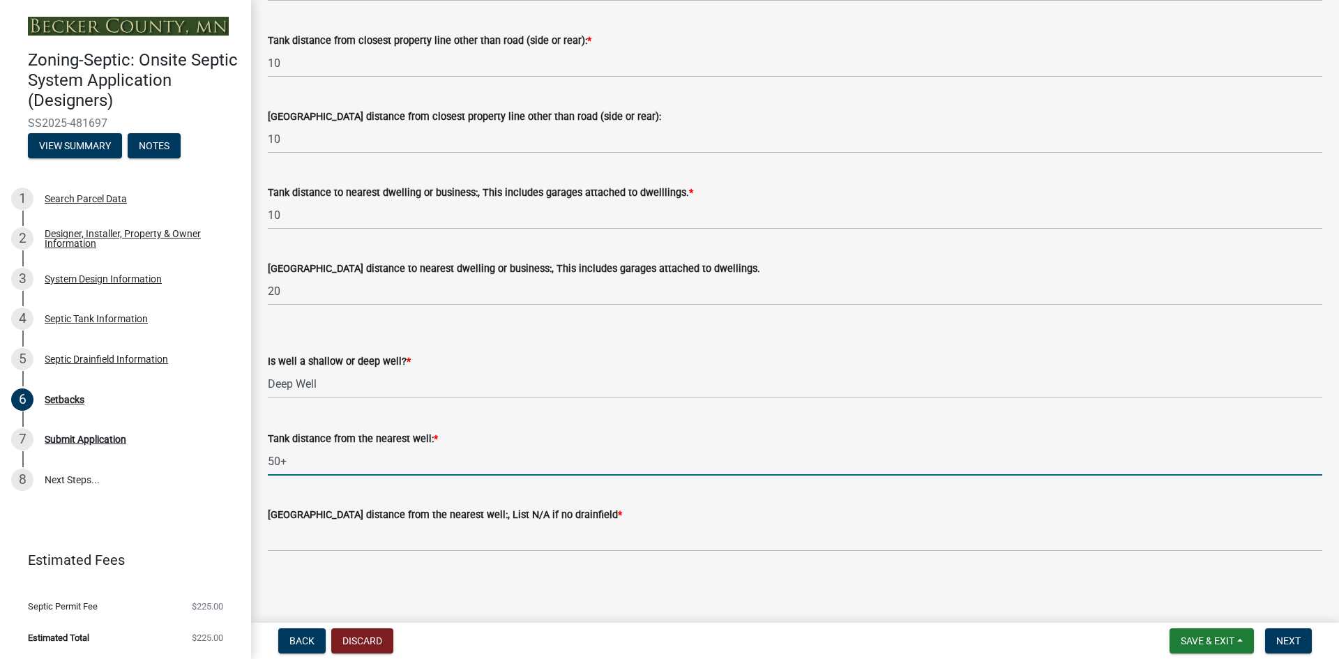
type input "50+"
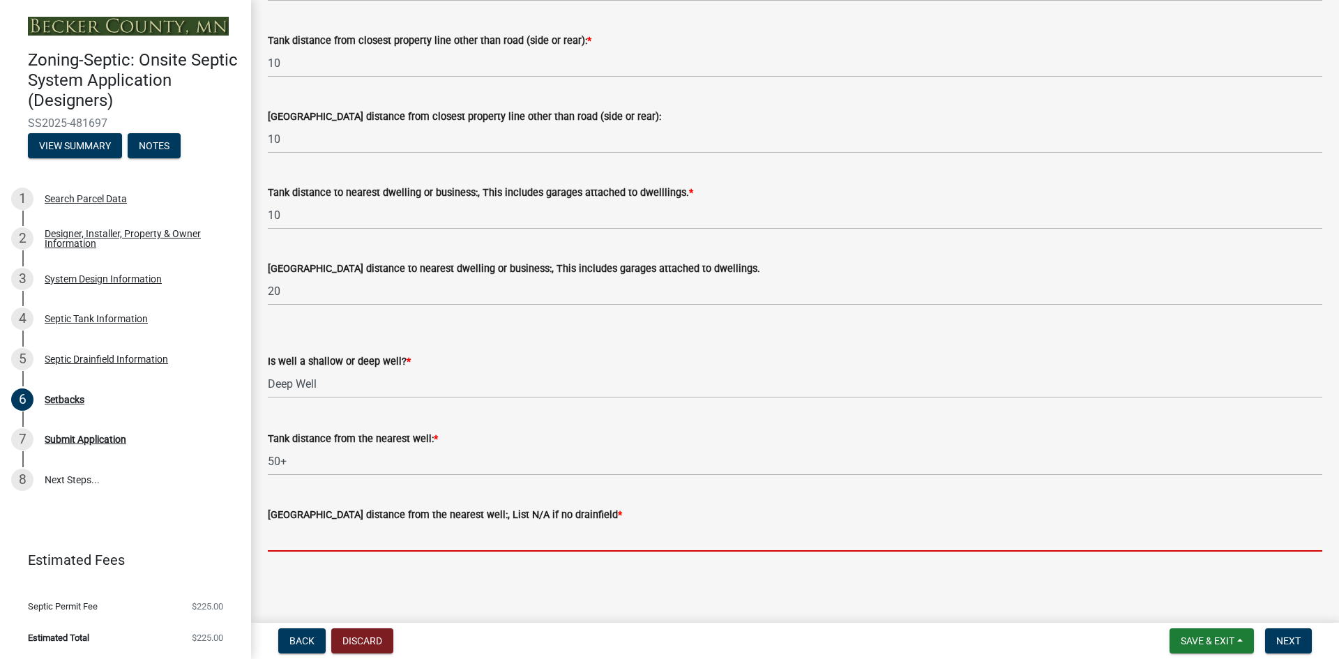
click at [408, 544] on input "[GEOGRAPHIC_DATA] distance from the nearest well:, List N/A if no drainfield *" at bounding box center [795, 537] width 1054 height 29
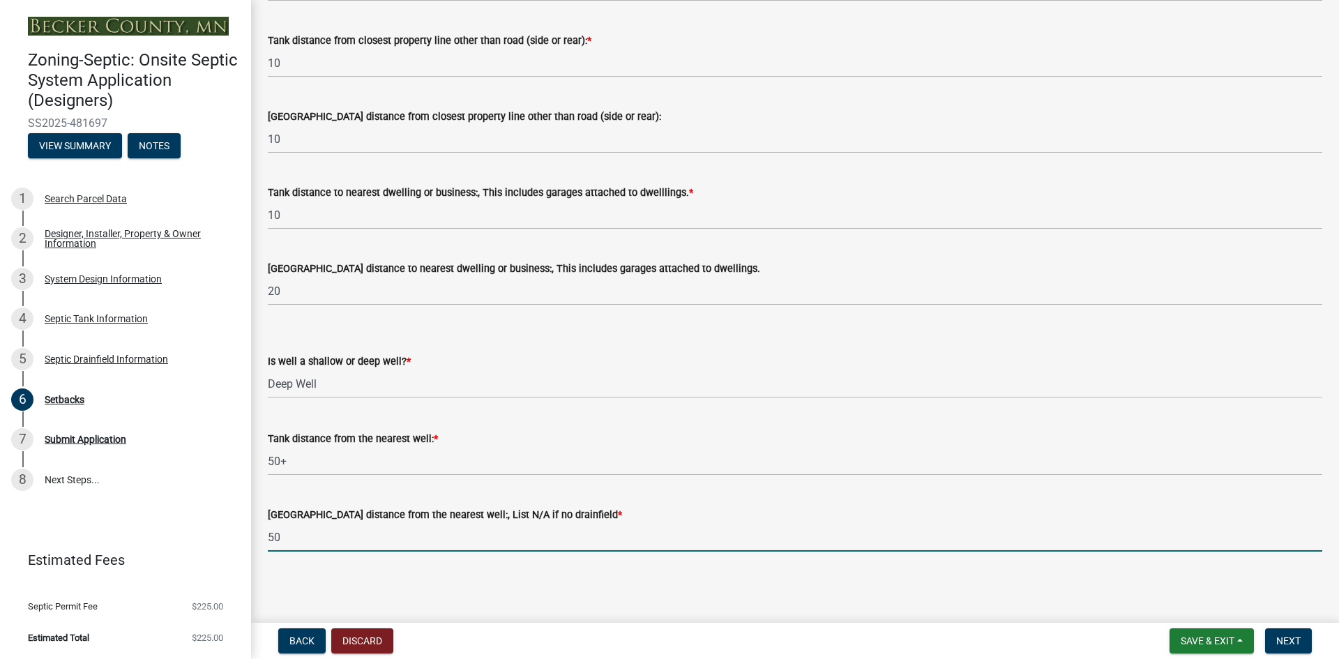
type input "50"
click at [602, 601] on main "Setbacks share Share Lake/River/Wetlands Info (if applicable) Is the property w…" at bounding box center [795, 308] width 1088 height 617
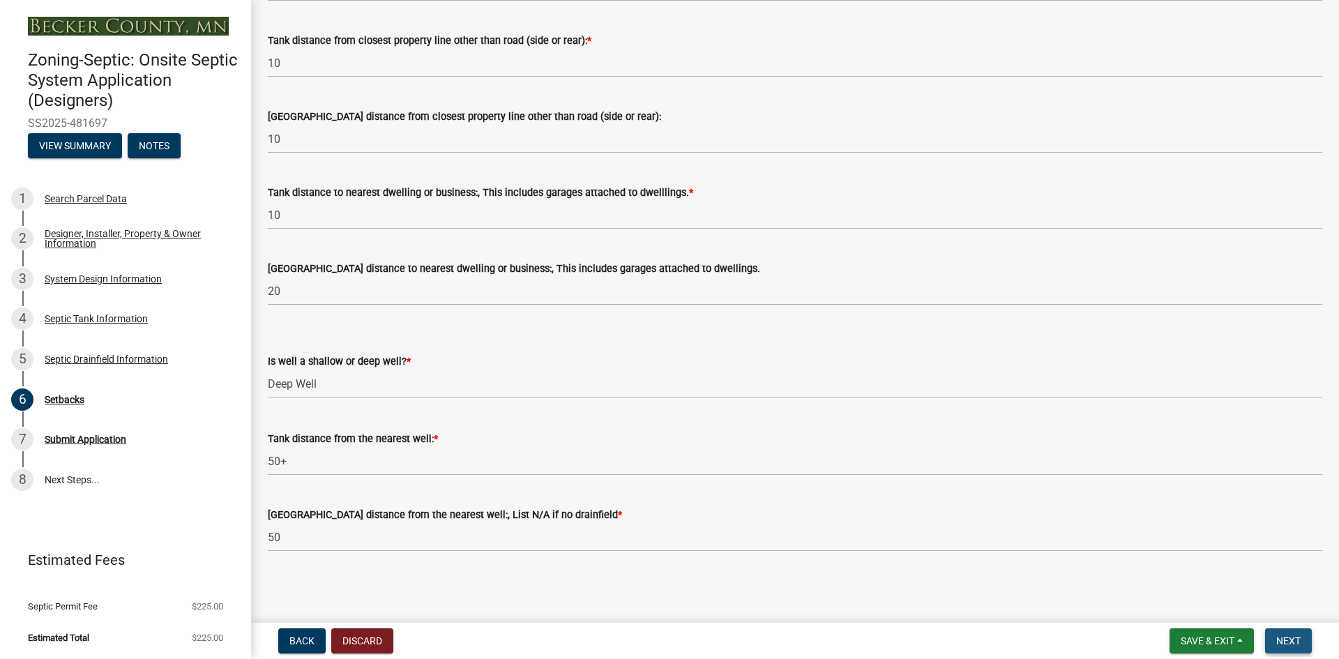
click at [1296, 642] on span "Next" at bounding box center [1288, 640] width 24 height 11
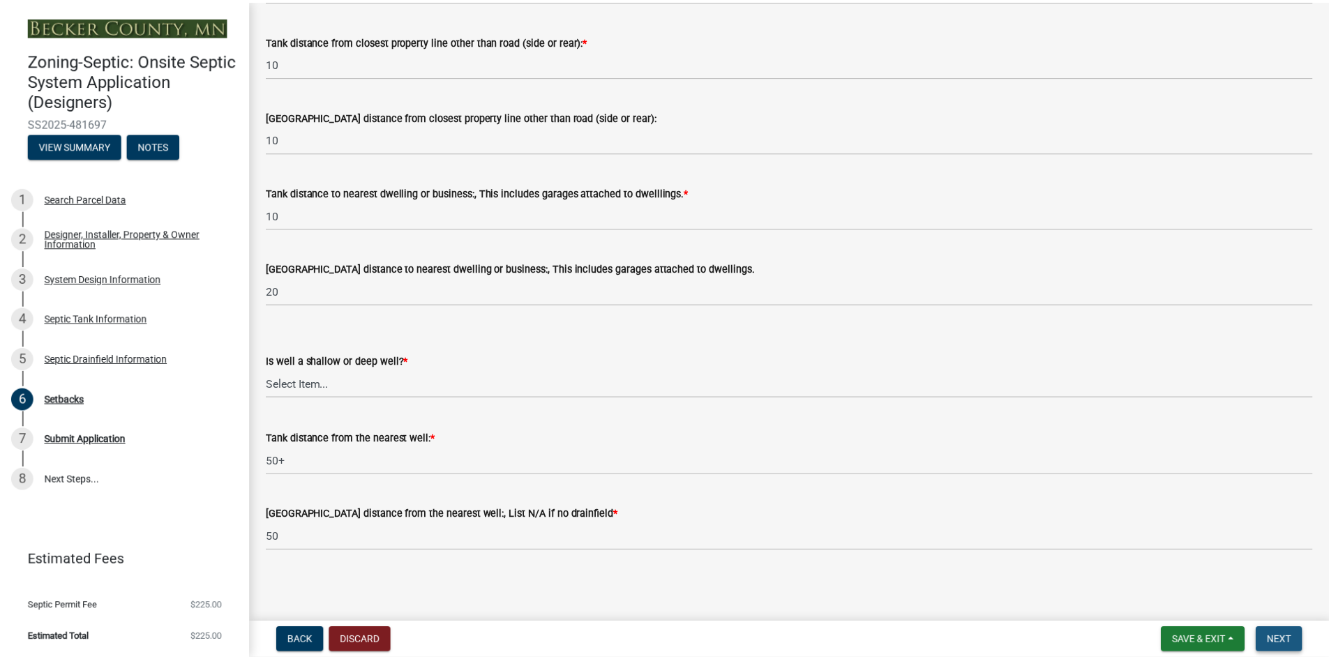
scroll to position [0, 0]
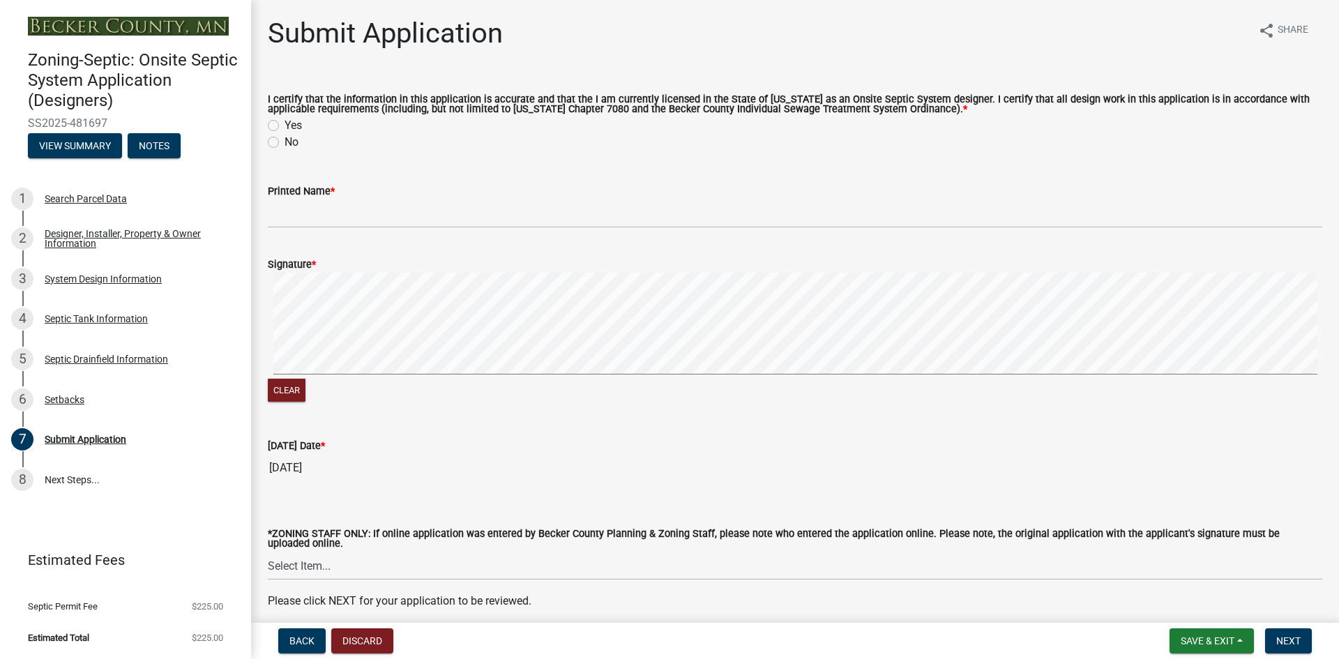
click at [285, 127] on label "Yes" at bounding box center [293, 125] width 17 height 17
click at [285, 126] on input "Yes" at bounding box center [289, 121] width 9 height 9
radio input "true"
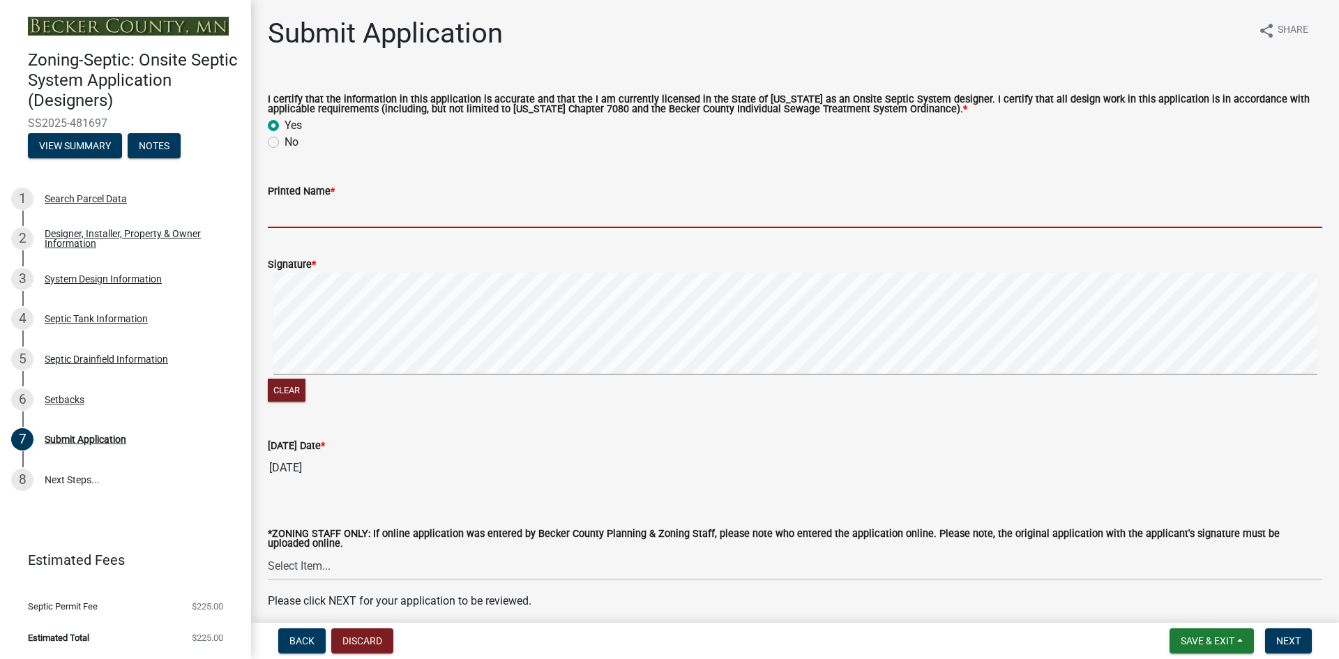
drag, startPoint x: 360, startPoint y: 215, endPoint x: 374, endPoint y: 215, distance: 13.9
click at [374, 215] on input "Printed Name *" at bounding box center [795, 213] width 1054 height 29
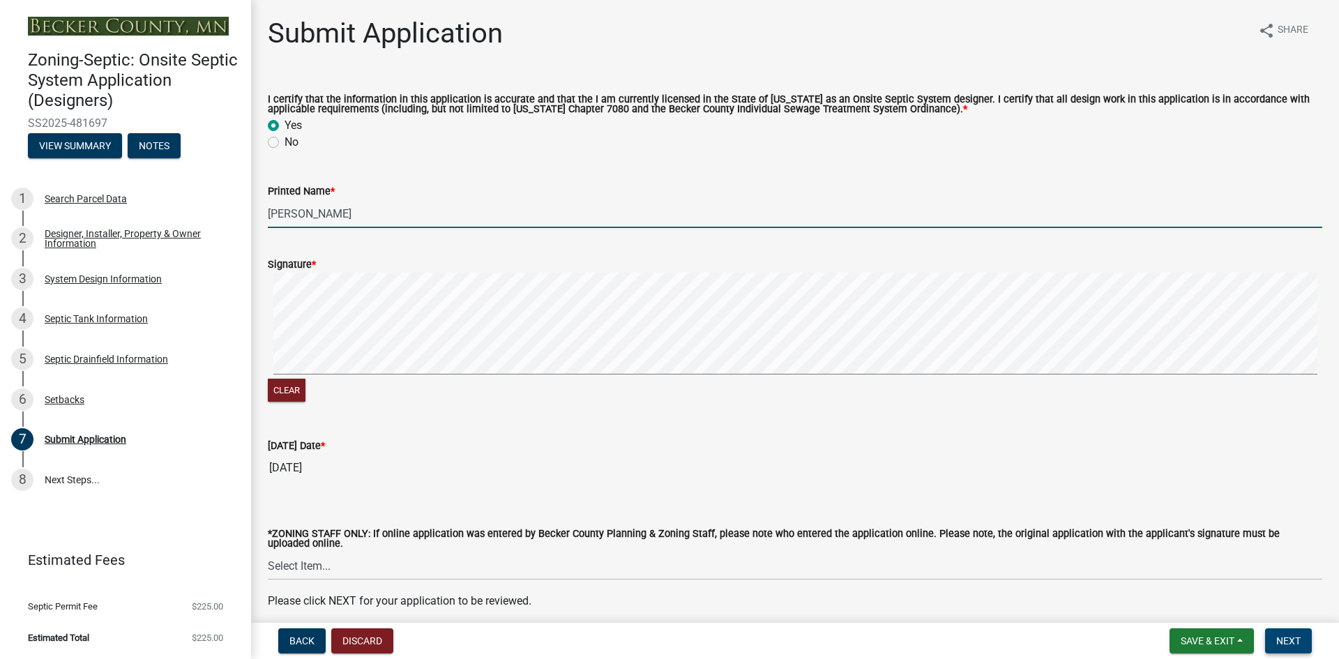
type input "[PERSON_NAME]"
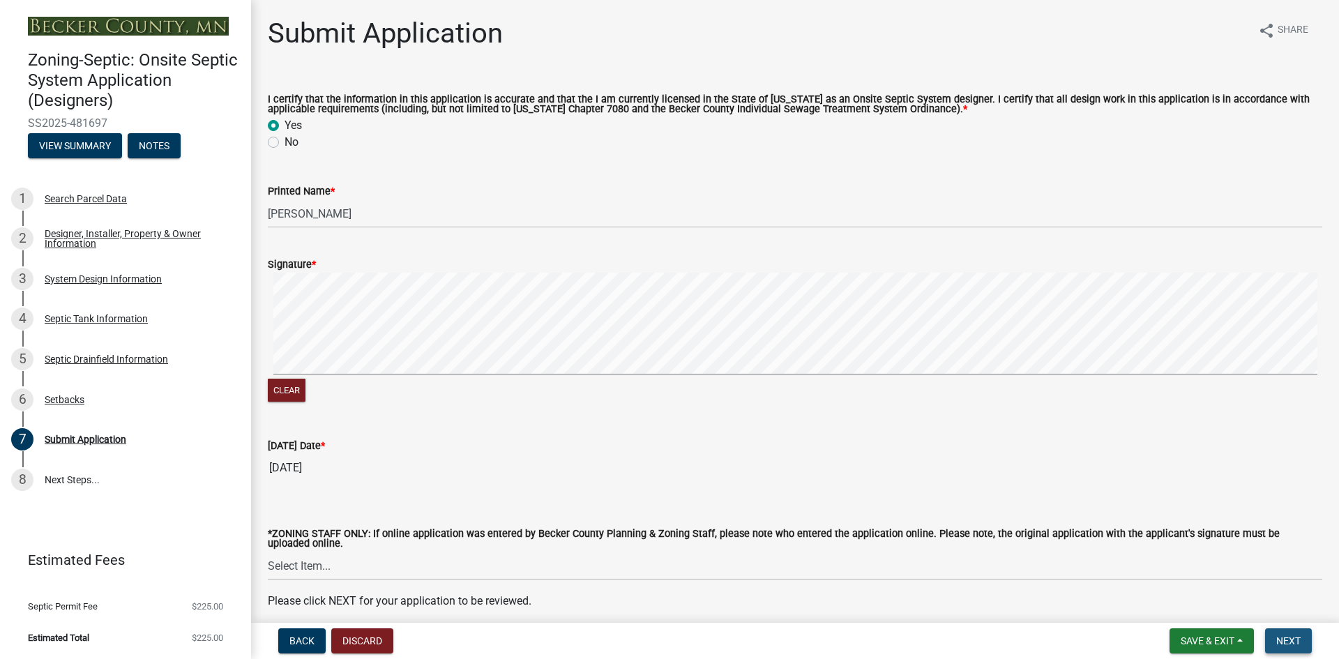
click at [1293, 636] on span "Next" at bounding box center [1288, 640] width 24 height 11
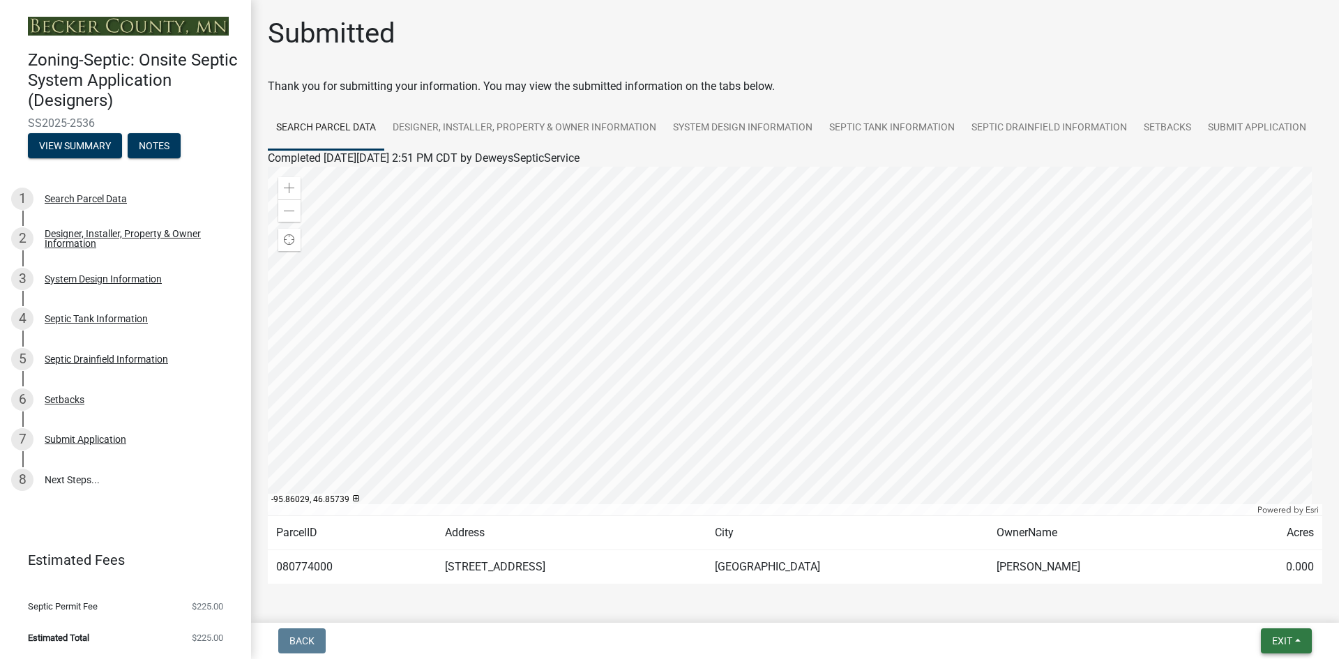
click at [1282, 633] on button "Exit" at bounding box center [1286, 640] width 51 height 25
click at [1253, 603] on button "Save & Exit" at bounding box center [1256, 604] width 112 height 33
